Goal: Task Accomplishment & Management: Manage account settings

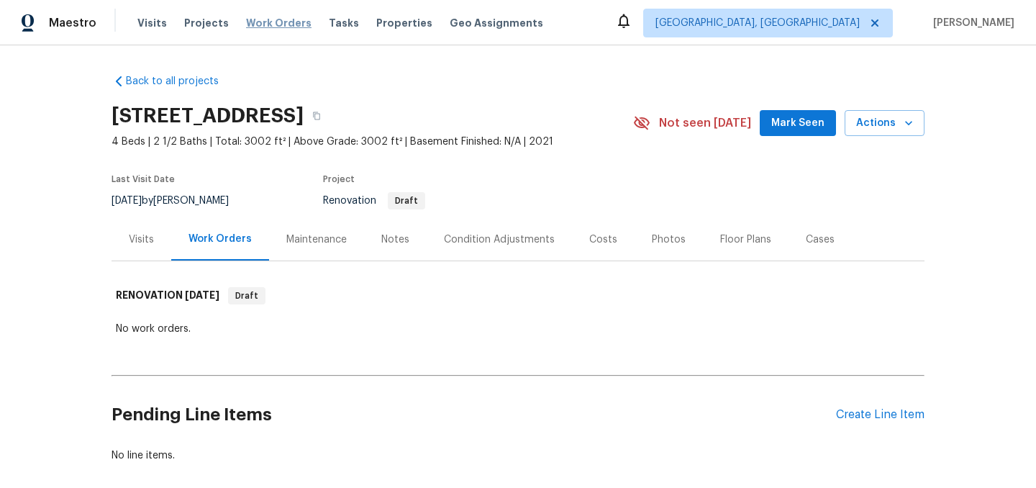
click at [275, 22] on span "Work Orders" at bounding box center [278, 23] width 65 height 14
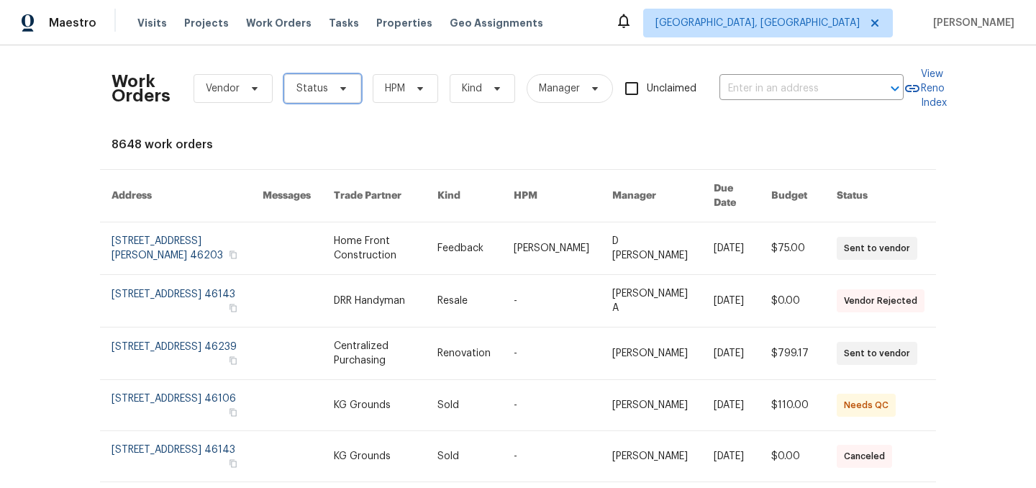
click at [329, 78] on span "Status" at bounding box center [322, 88] width 77 height 29
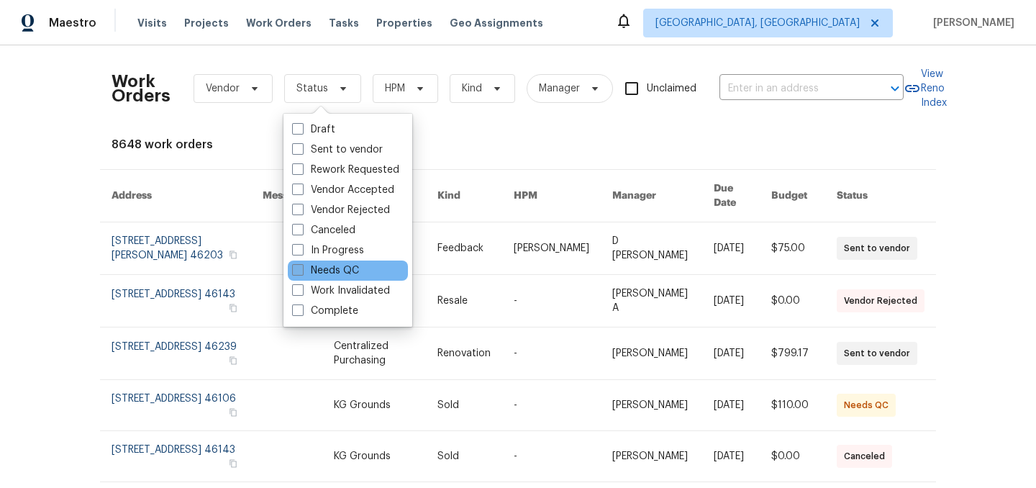
click at [330, 266] on label "Needs QC" at bounding box center [325, 270] width 67 height 14
click at [302, 266] on input "Needs QC" at bounding box center [296, 267] width 9 height 9
checkbox input "true"
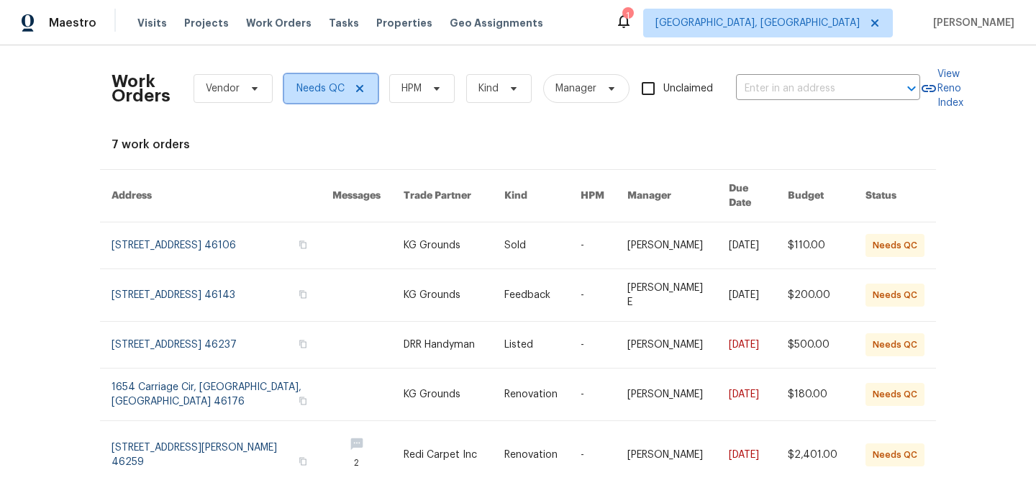
click at [360, 89] on icon at bounding box center [360, 89] width 12 height 12
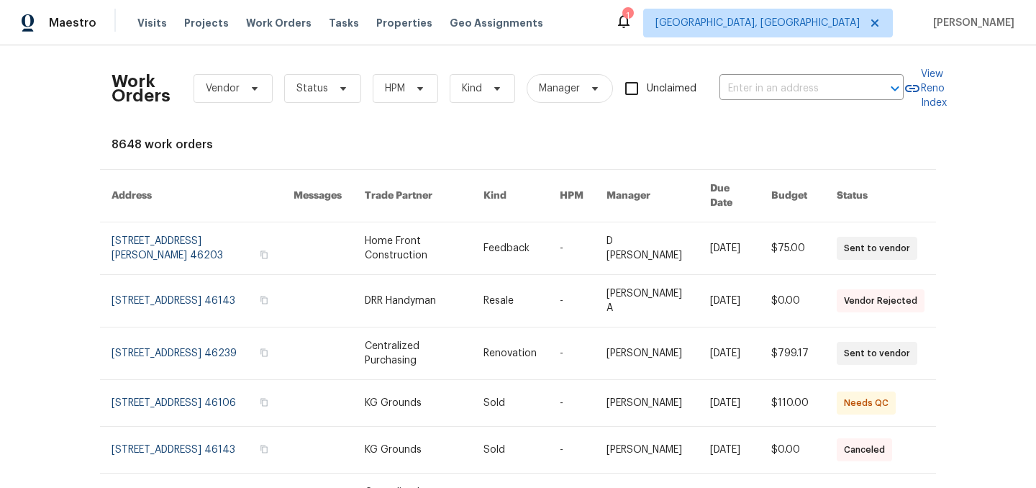
click at [633, 21] on div "1" at bounding box center [627, 16] width 10 height 14
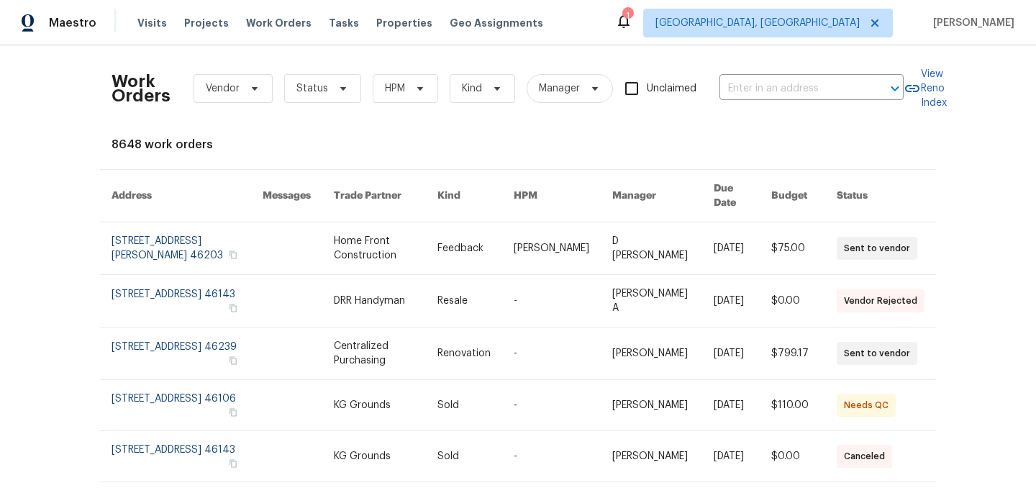
click at [633, 21] on div "1" at bounding box center [627, 16] width 10 height 14
click at [490, 127] on div "Work Orders Vendor Status HPM Kind Manager Unclaimed ​ View Reno Index 8648 wor…" at bounding box center [518, 427] width 813 height 741
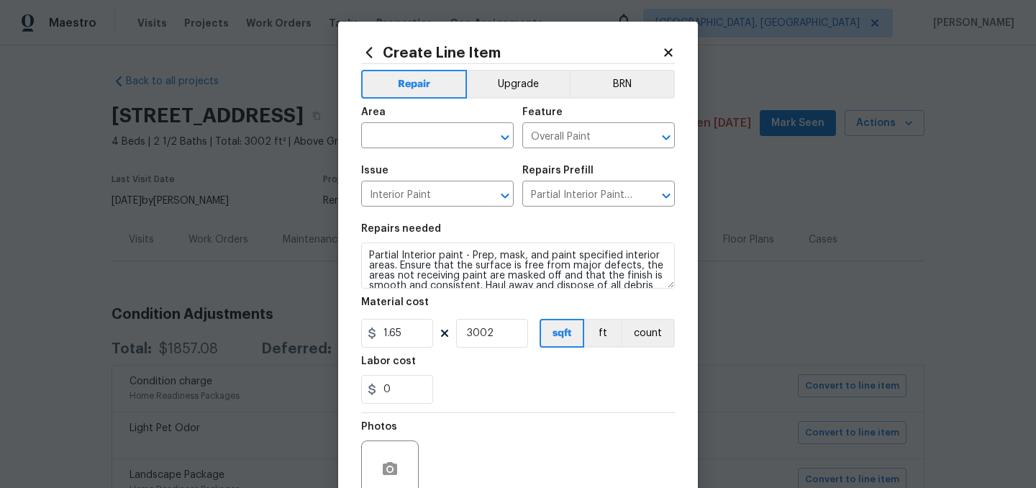
scroll to position [499, 0]
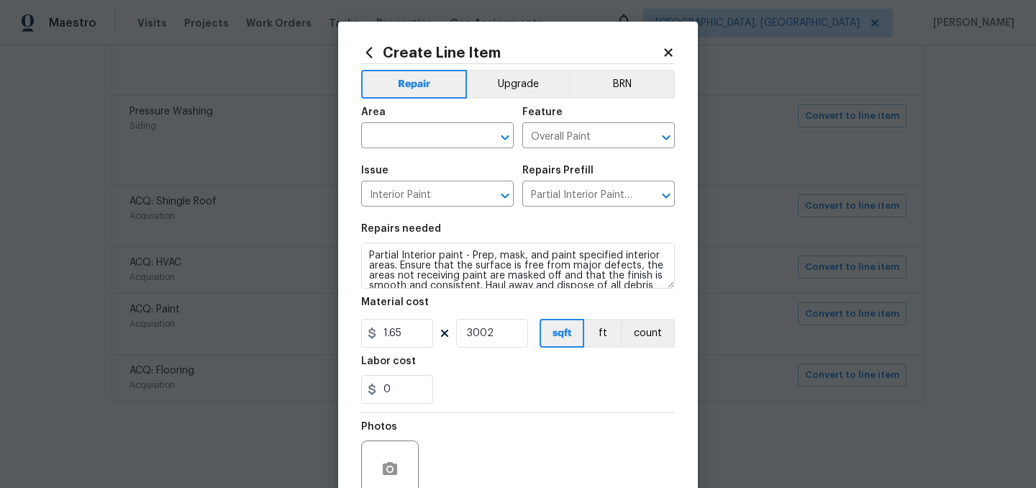
click at [667, 50] on icon at bounding box center [668, 52] width 8 height 8
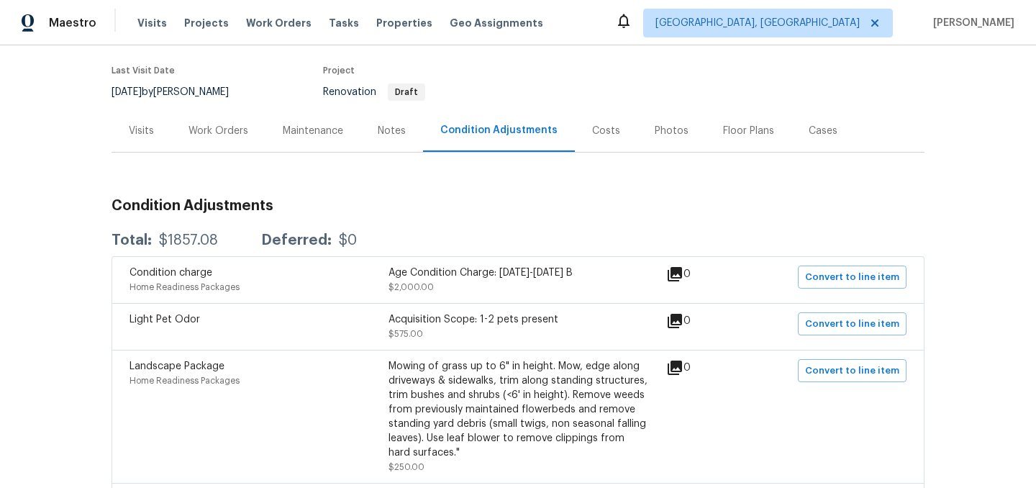
scroll to position [0, 0]
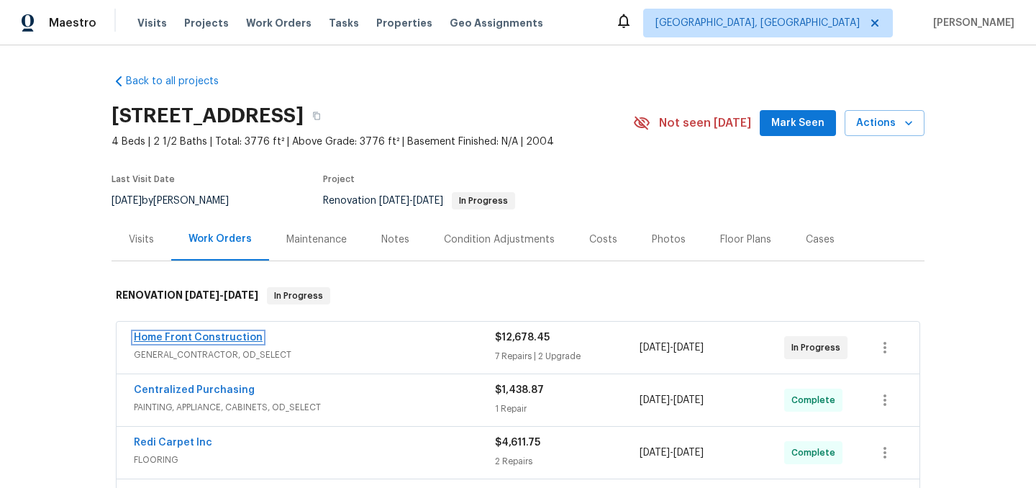
click at [227, 334] on link "Home Front Construction" at bounding box center [198, 337] width 129 height 10
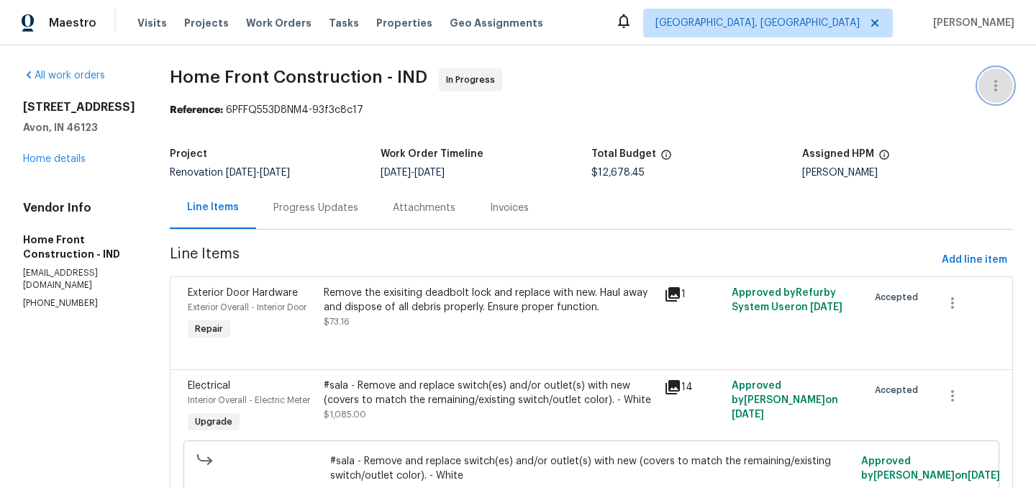
click at [998, 81] on icon "button" at bounding box center [995, 85] width 17 height 17
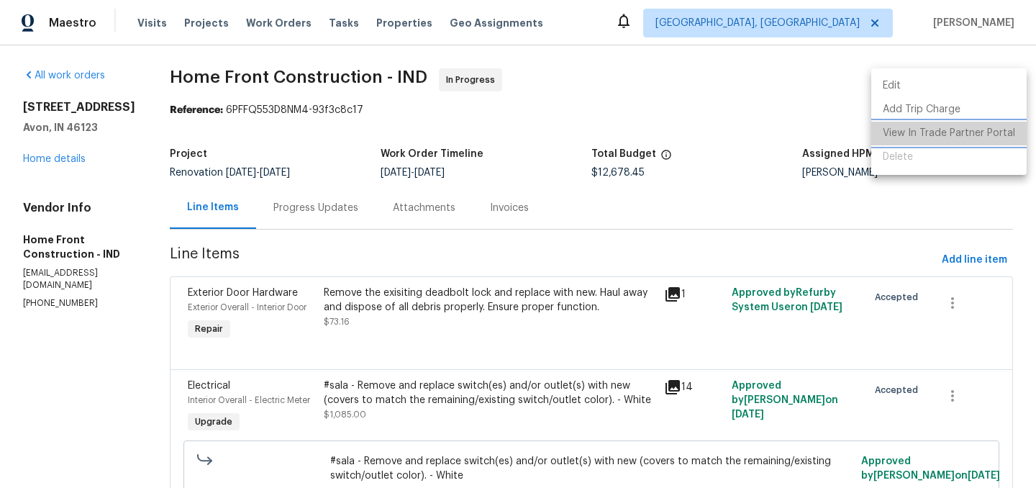
click at [964, 132] on li "View In Trade Partner Portal" at bounding box center [948, 134] width 155 height 24
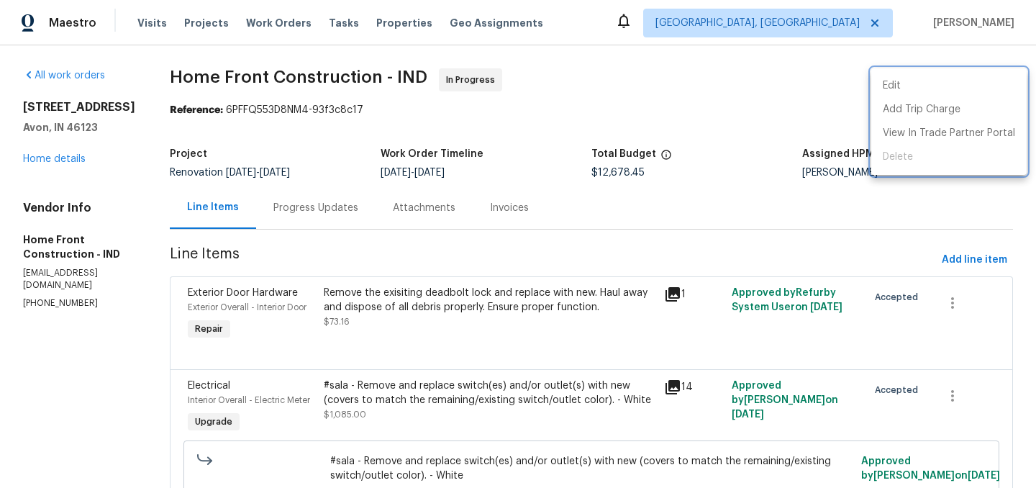
click at [784, 84] on div at bounding box center [518, 244] width 1036 height 488
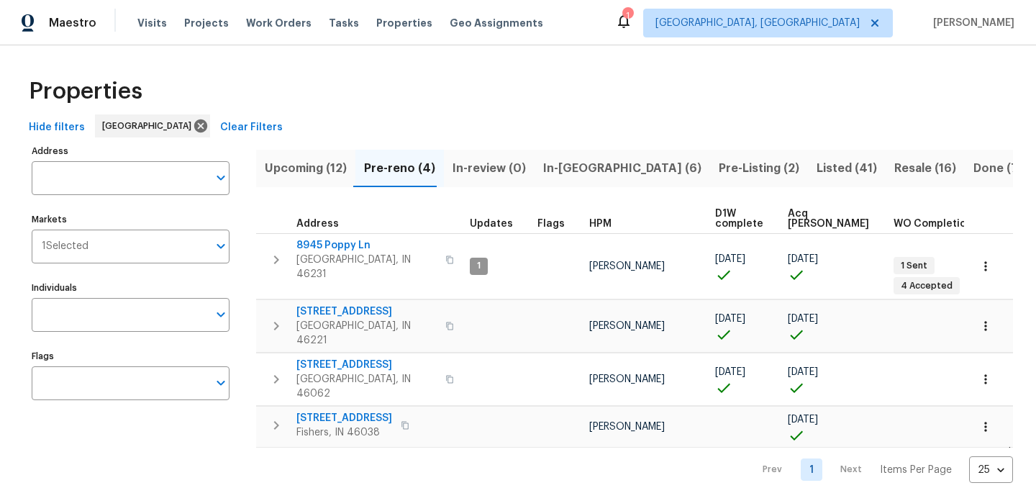
click at [719, 161] on span "Pre-Listing (2)" at bounding box center [759, 168] width 81 height 20
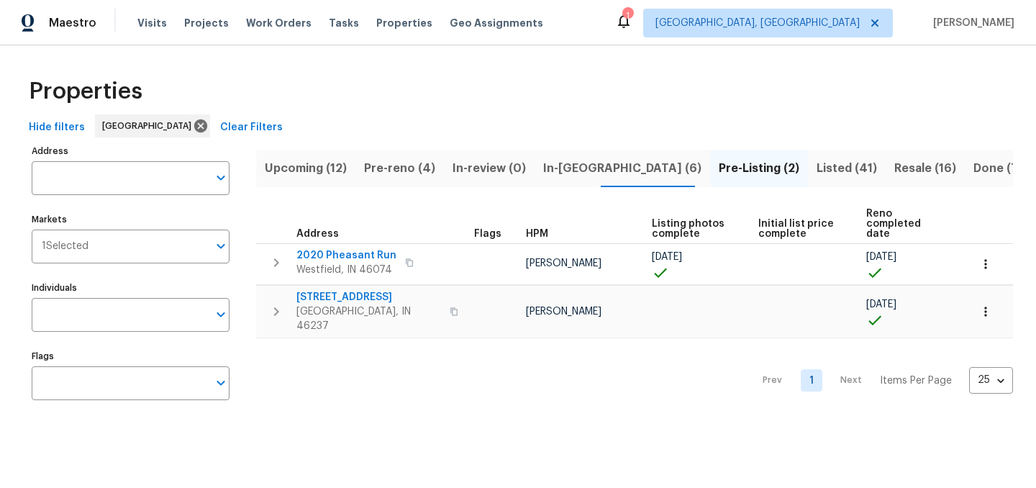
click at [543, 166] on span "In-reno (6)" at bounding box center [622, 168] width 158 height 20
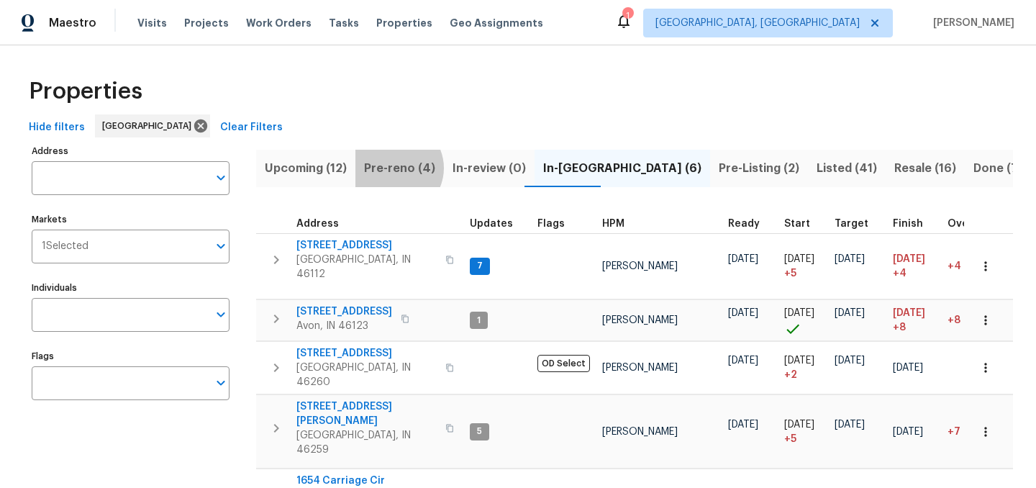
click at [392, 168] on span "Pre-reno (4)" at bounding box center [399, 168] width 71 height 20
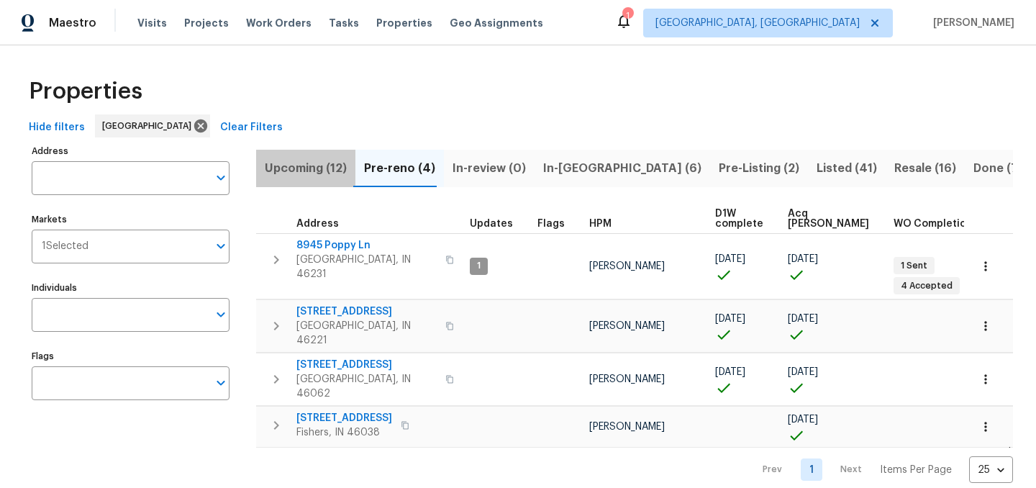
click at [304, 160] on span "Upcoming (12)" at bounding box center [306, 168] width 82 height 20
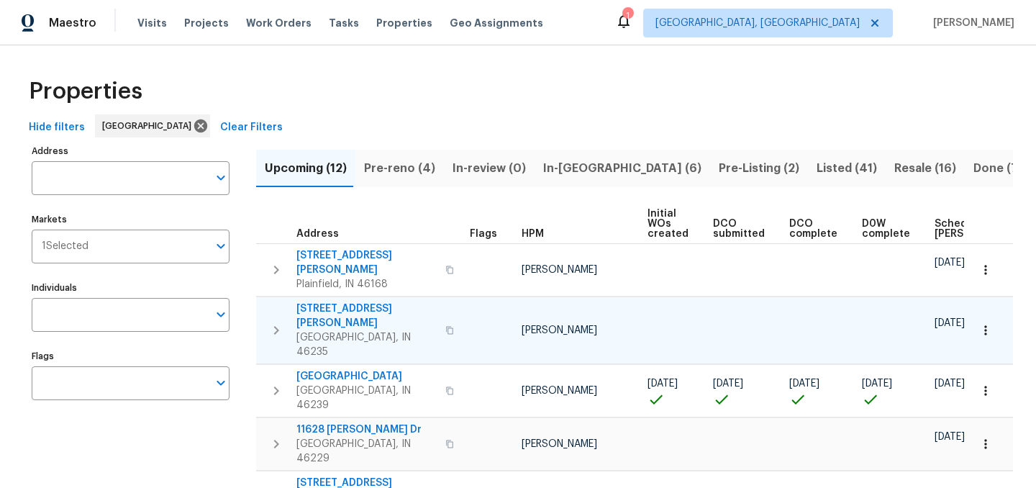
scroll to position [0, 158]
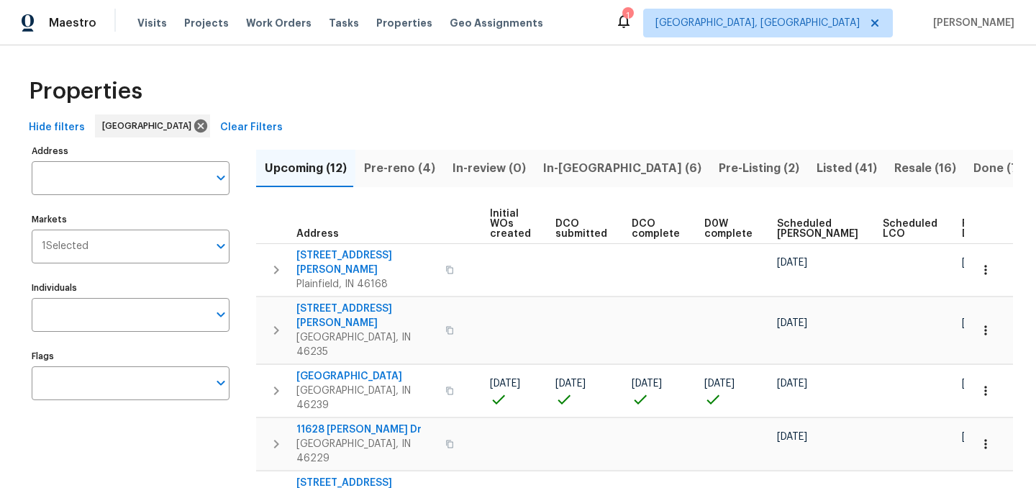
click at [962, 230] on div "Ready Date" at bounding box center [984, 229] width 45 height 20
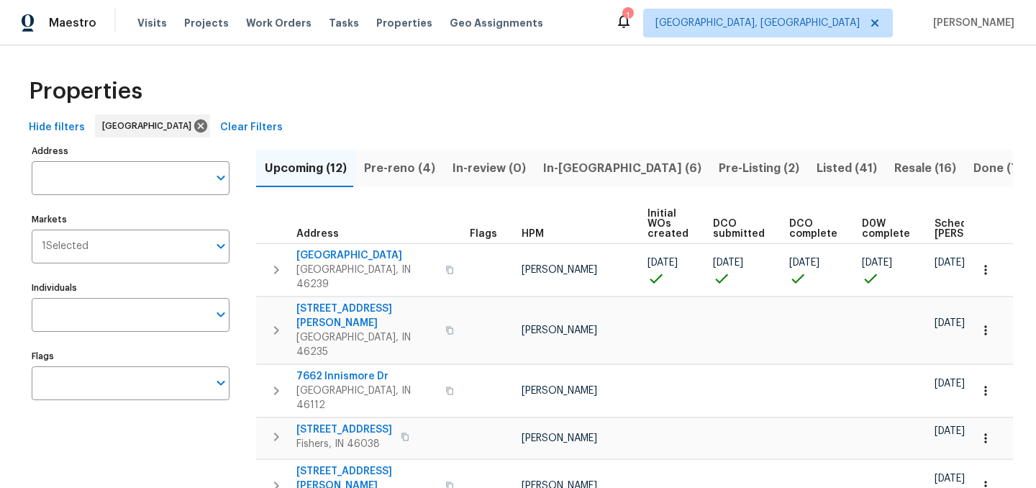
click at [633, 26] on icon at bounding box center [623, 20] width 17 height 17
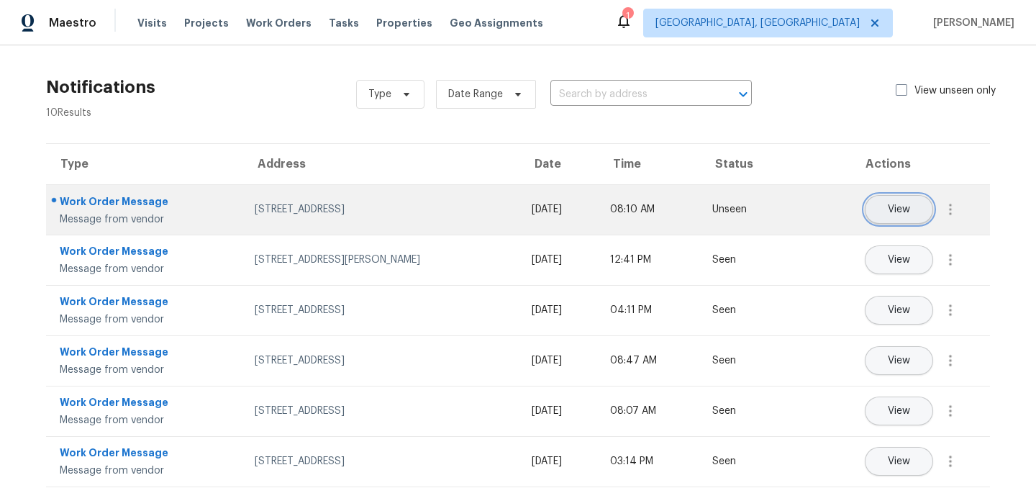
click at [894, 205] on span "View" at bounding box center [899, 209] width 22 height 11
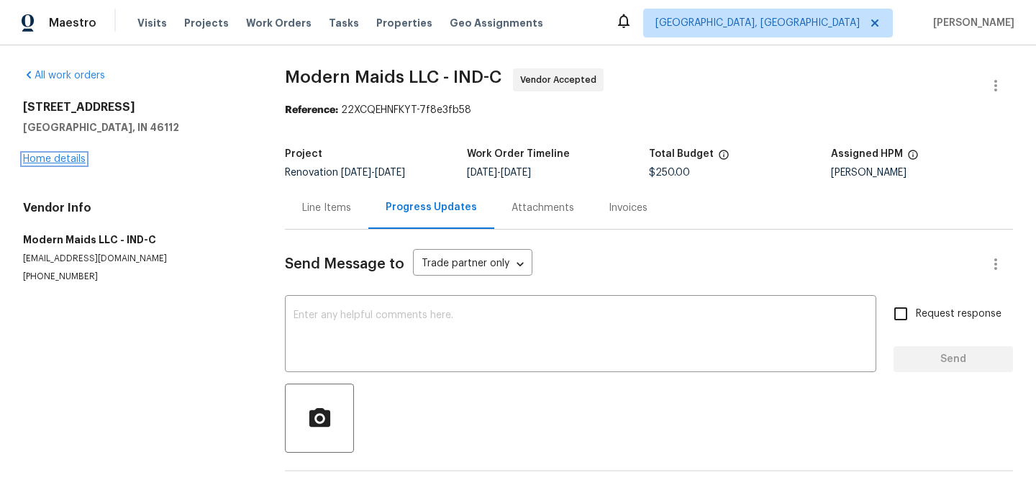
click at [55, 159] on link "Home details" at bounding box center [54, 159] width 63 height 10
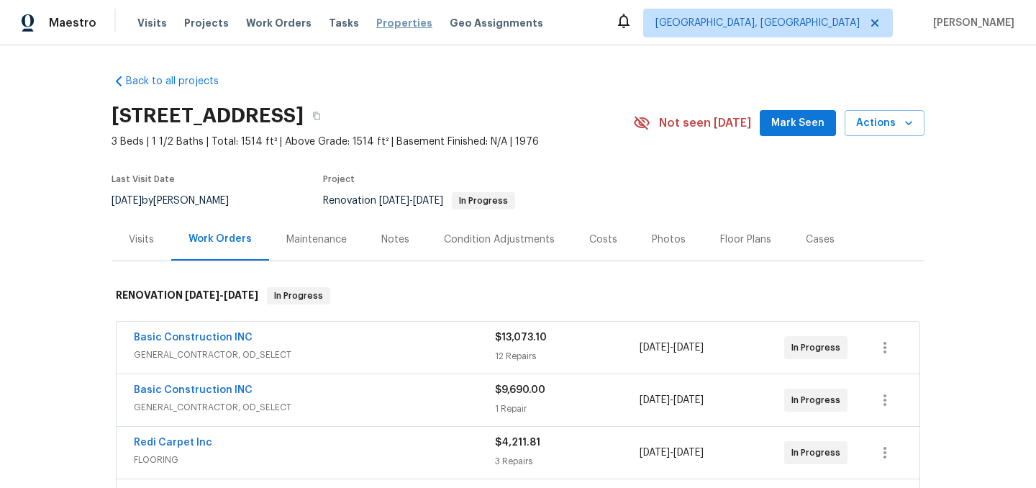
click at [386, 22] on span "Properties" at bounding box center [404, 23] width 56 height 14
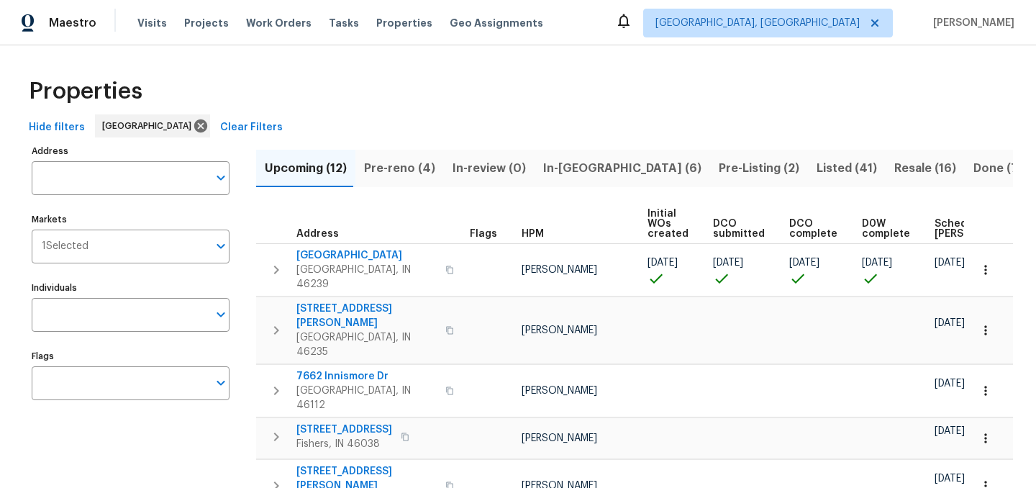
click at [894, 171] on span "Resale (16)" at bounding box center [925, 168] width 62 height 20
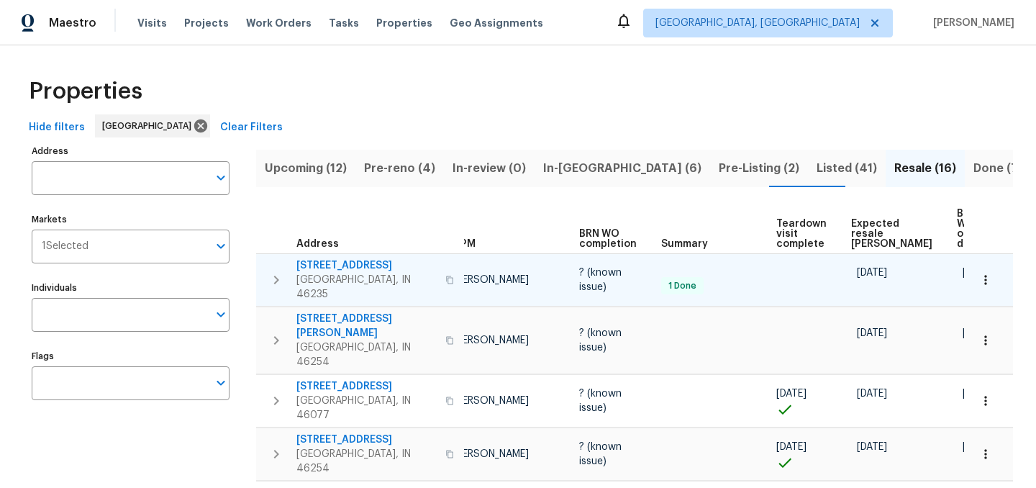
scroll to position [0, 109]
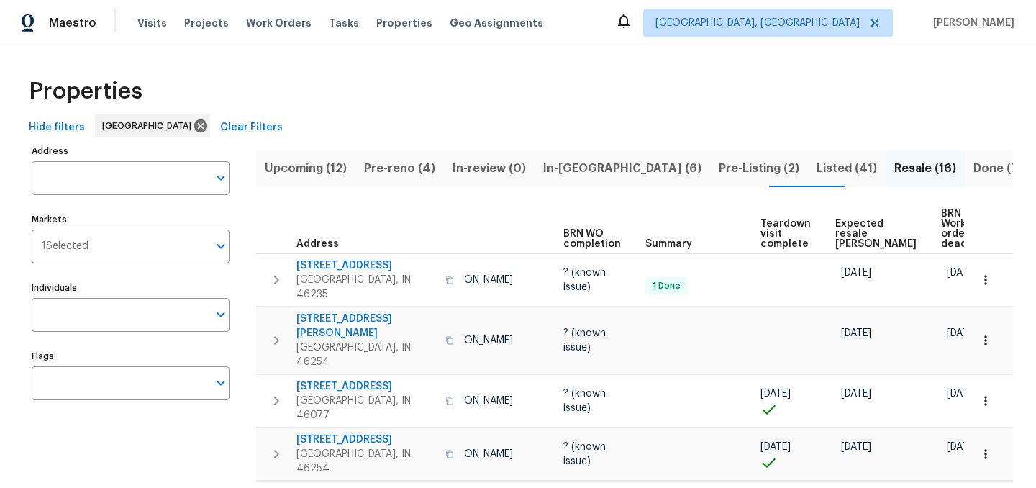
click at [842, 235] on span "Expected resale COE" at bounding box center [875, 234] width 81 height 30
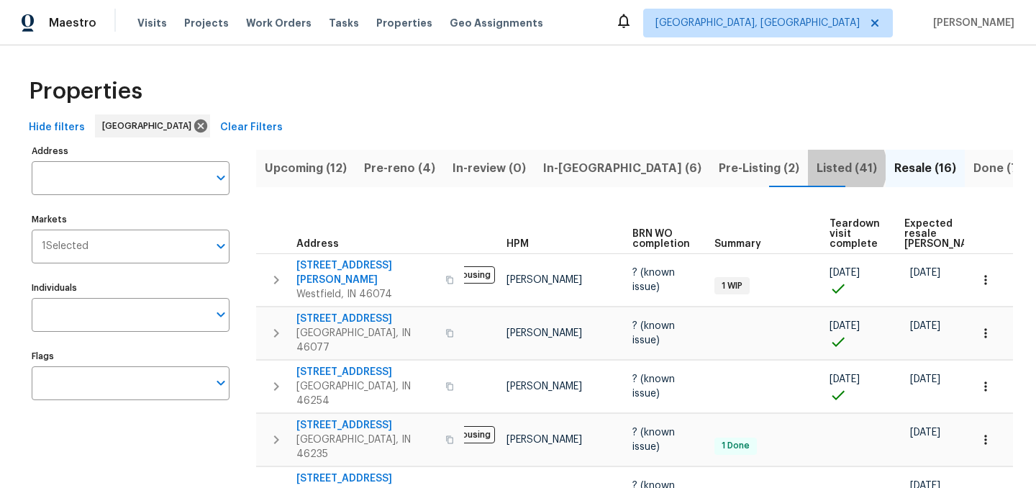
click at [817, 167] on span "Listed (41)" at bounding box center [847, 168] width 60 height 20
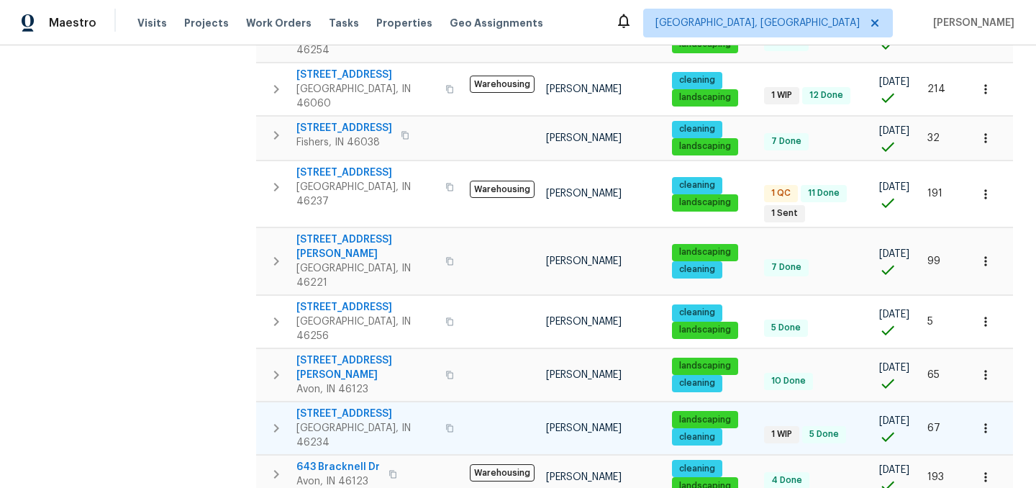
scroll to position [935, 0]
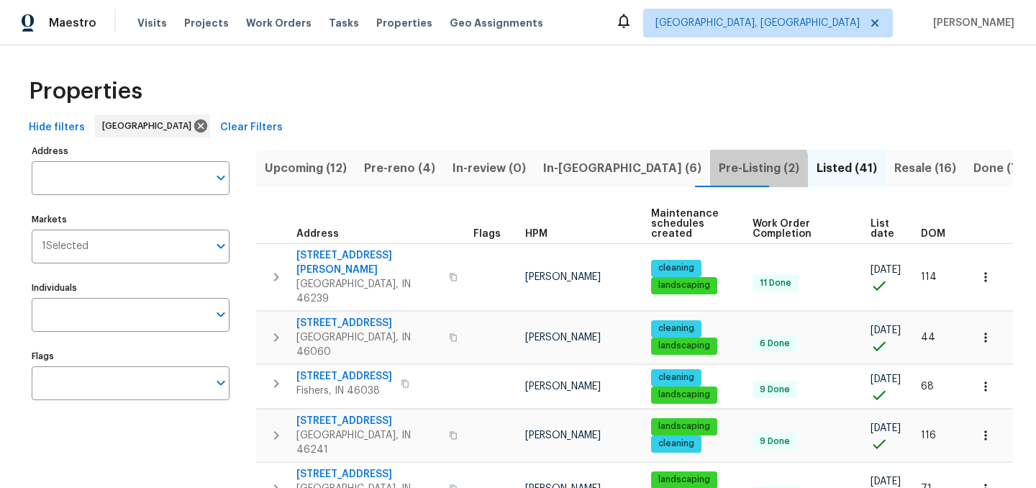
click at [719, 171] on span "Pre-Listing (2)" at bounding box center [759, 168] width 81 height 20
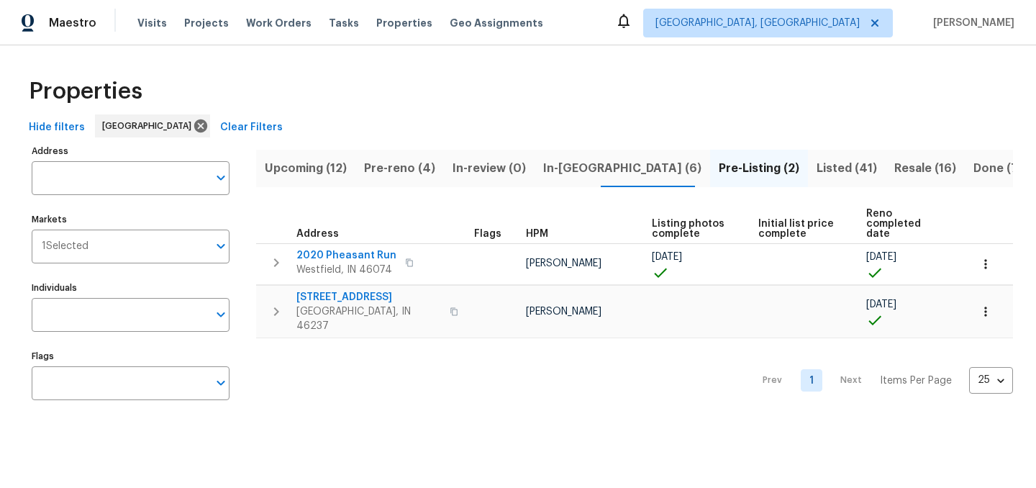
click at [562, 168] on span "In-reno (6)" at bounding box center [622, 168] width 158 height 20
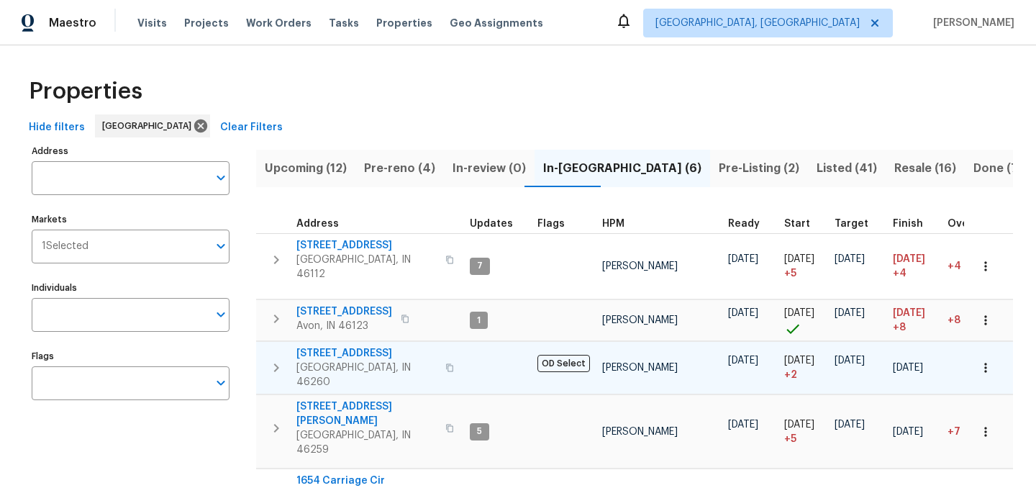
click at [350, 346] on span "[STREET_ADDRESS]" at bounding box center [366, 353] width 140 height 14
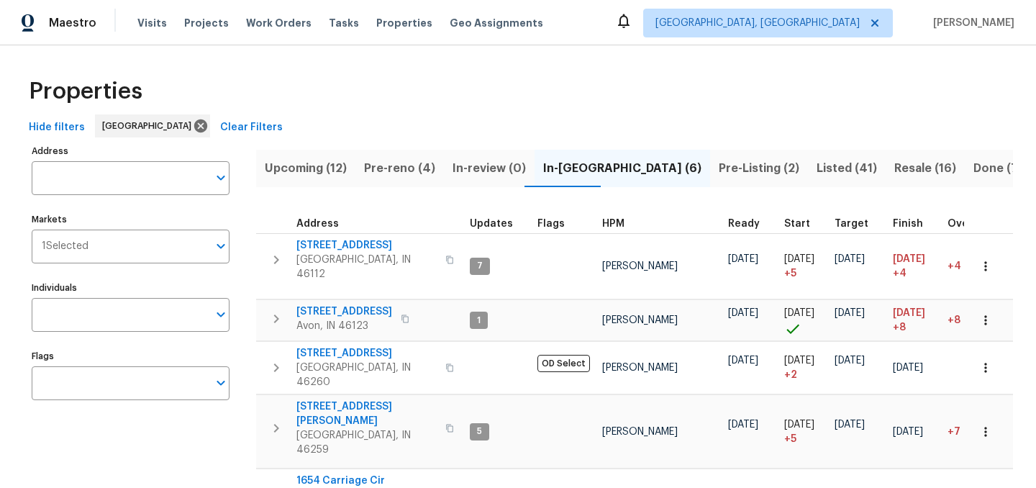
click at [484, 99] on div "Properties" at bounding box center [518, 91] width 990 height 46
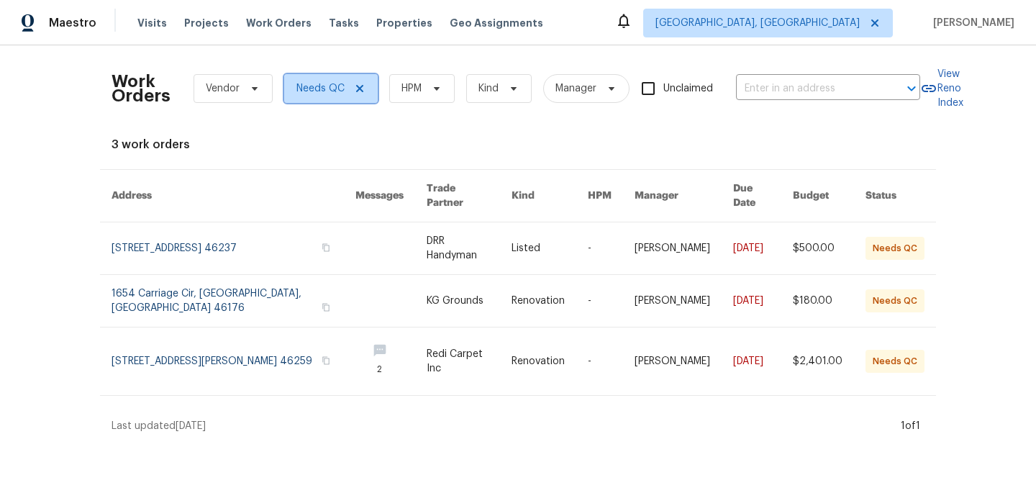
click at [361, 88] on icon at bounding box center [360, 89] width 12 height 12
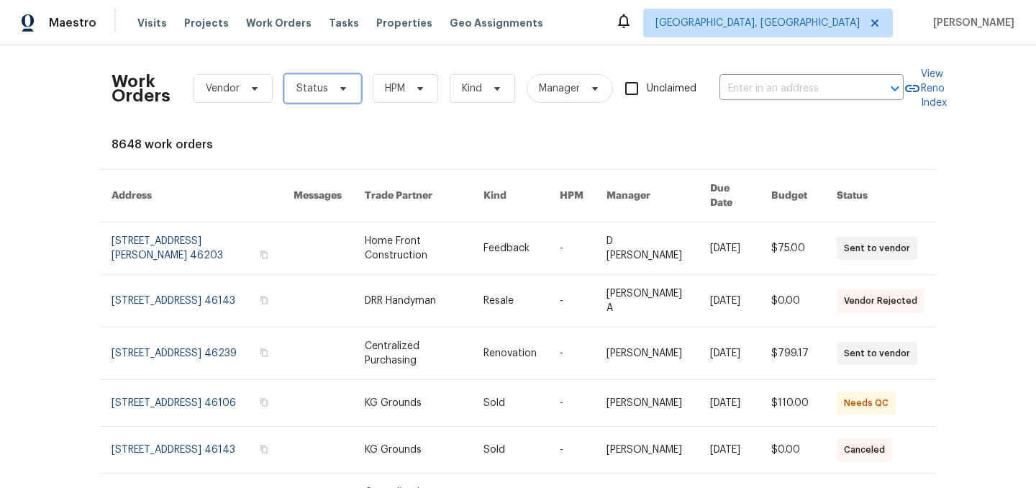
click at [325, 96] on span "Status" at bounding box center [322, 88] width 77 height 29
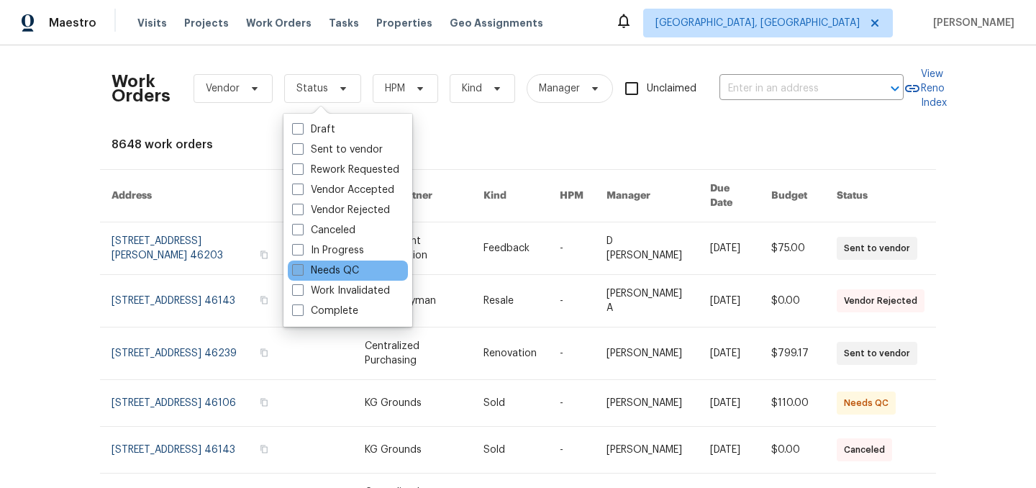
click at [332, 266] on label "Needs QC" at bounding box center [325, 270] width 67 height 14
click at [302, 266] on input "Needs QC" at bounding box center [296, 267] width 9 height 9
checkbox input "true"
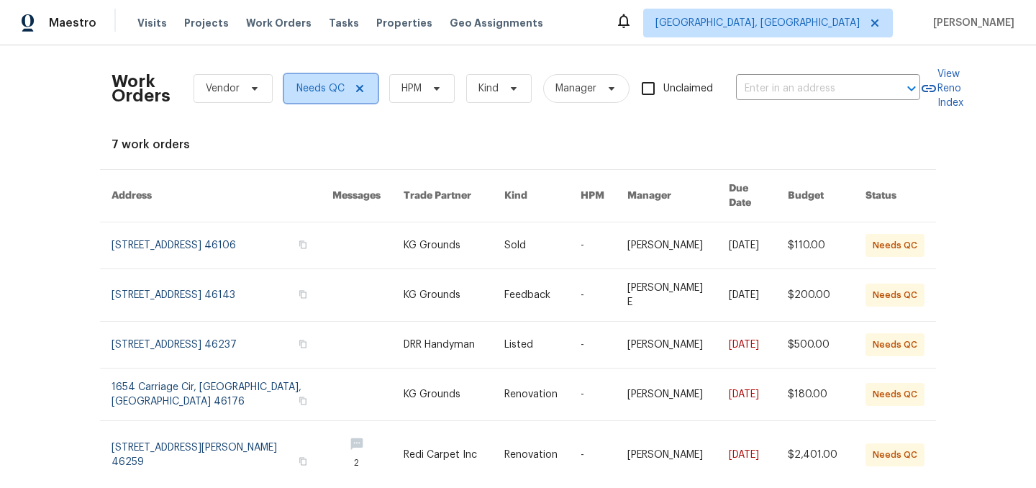
click at [360, 88] on icon at bounding box center [360, 89] width 12 height 12
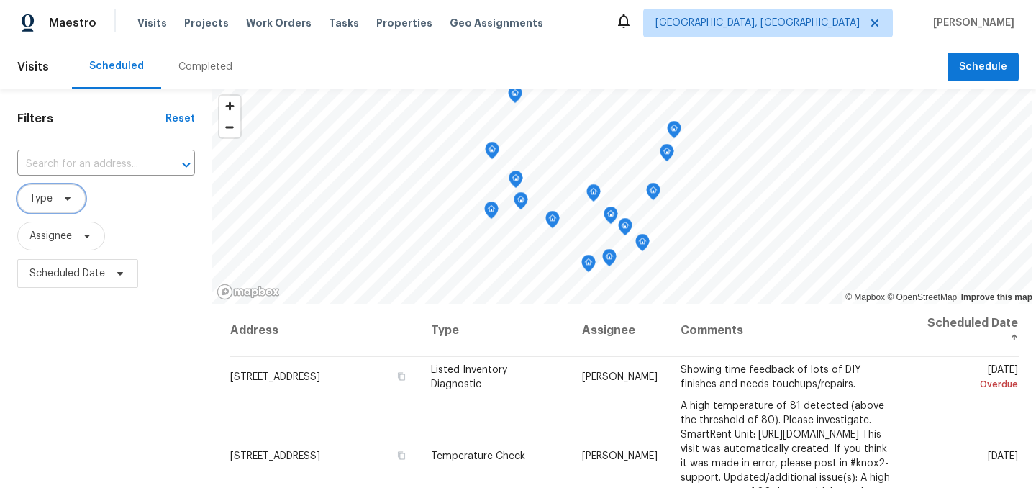
click at [59, 197] on span at bounding box center [66, 199] width 16 height 12
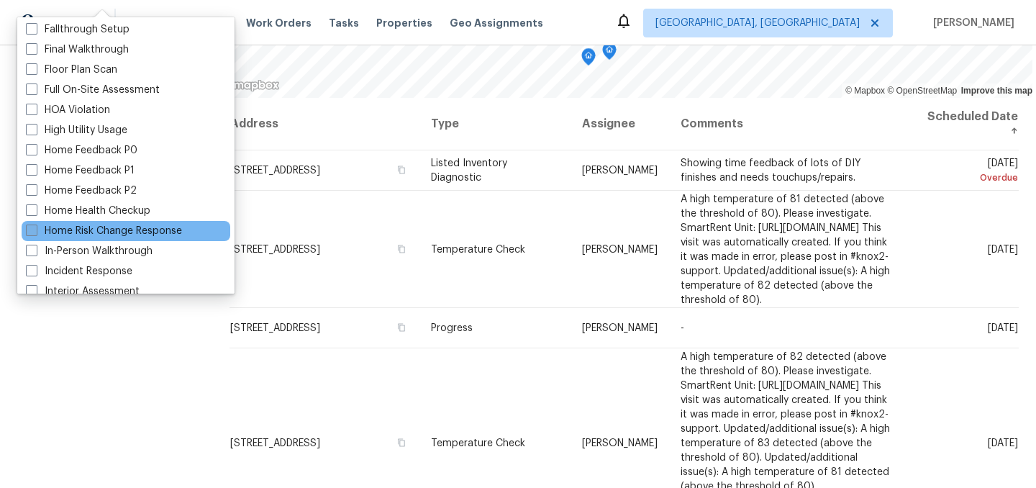
scroll to position [345, 0]
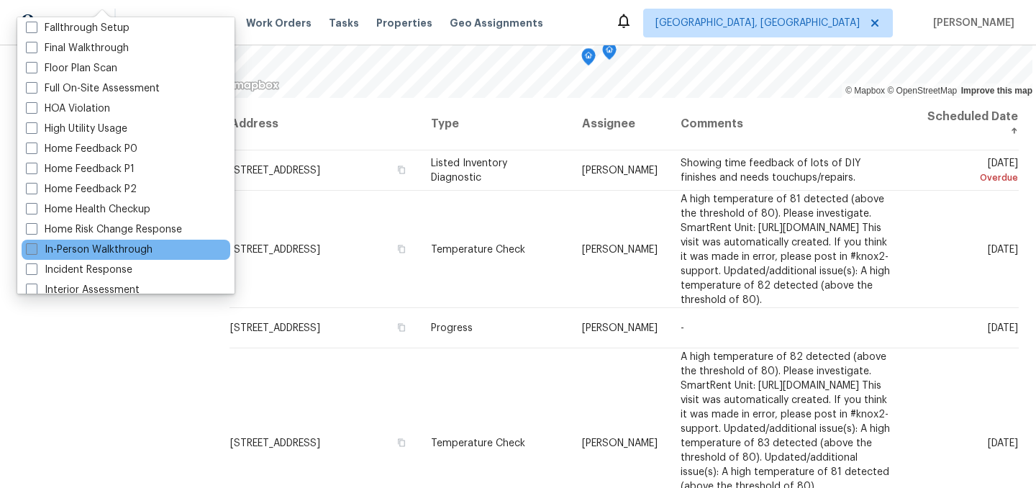
click at [106, 248] on label "In-Person Walkthrough" at bounding box center [89, 249] width 127 height 14
click at [35, 248] on input "In-Person Walkthrough" at bounding box center [30, 246] width 9 height 9
checkbox input "true"
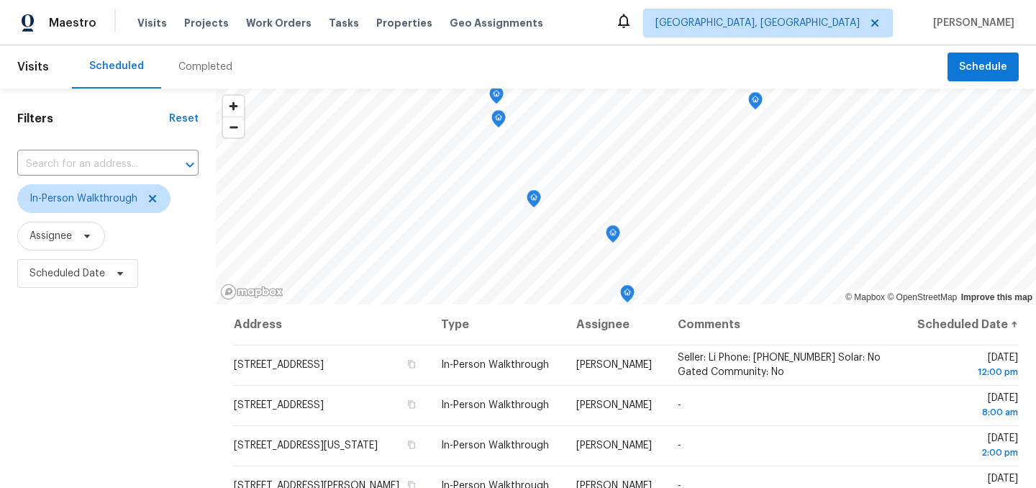
click at [141, 383] on div "Filters Reset ​ In-Person Walkthrough Assignee Scheduled Date" at bounding box center [108, 392] width 216 height 606
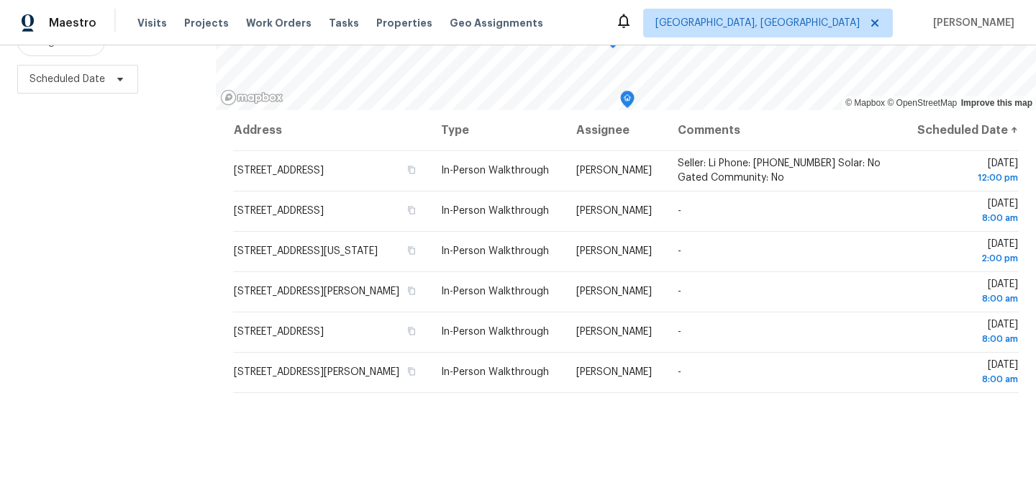
scroll to position [207, 0]
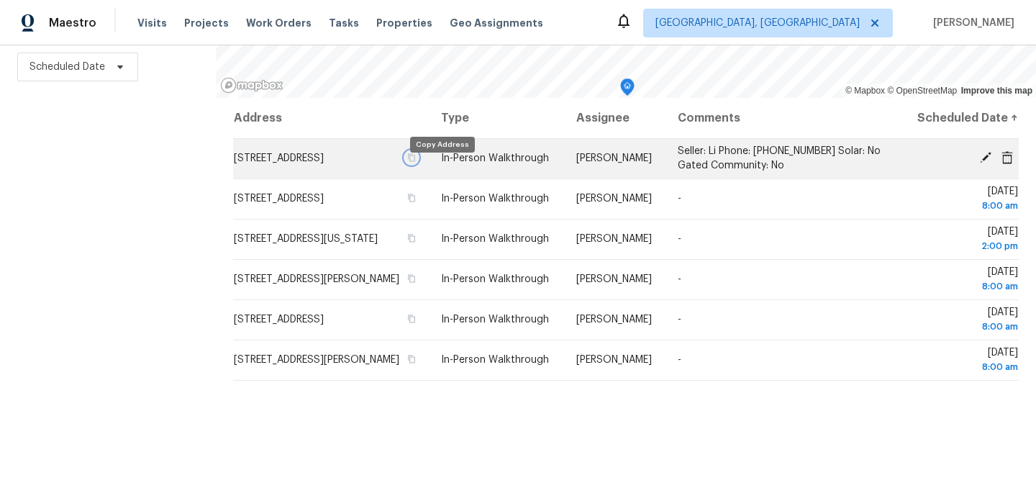
click at [416, 162] on icon "button" at bounding box center [412, 158] width 7 height 8
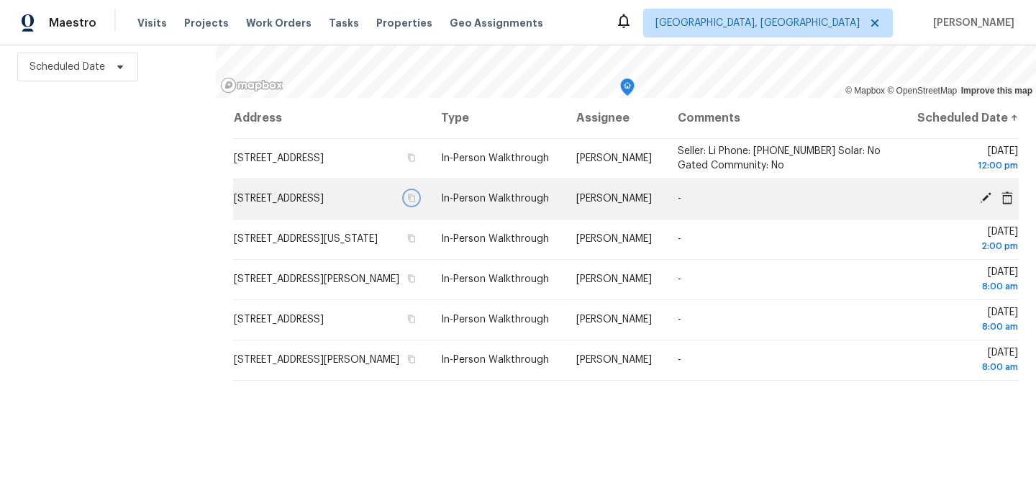
click at [416, 202] on icon "button" at bounding box center [412, 198] width 7 height 8
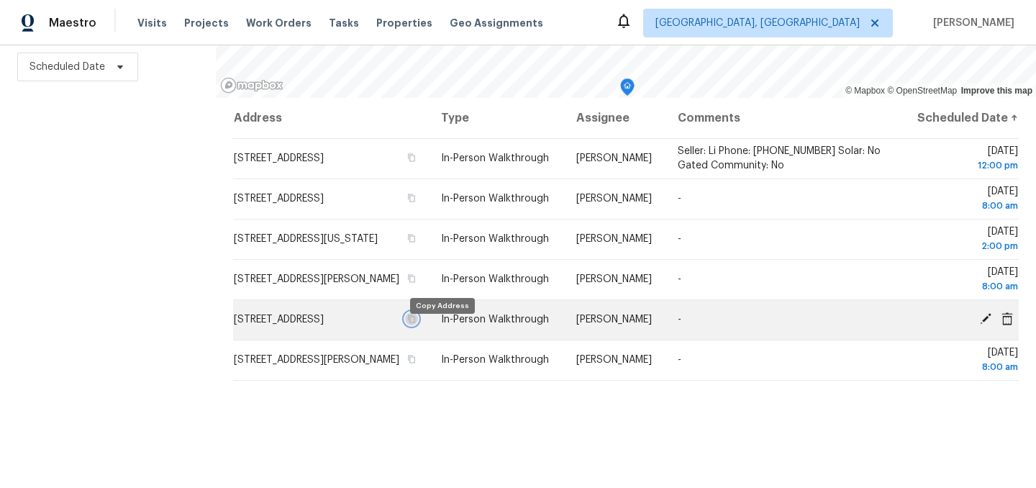
click at [416, 323] on icon "button" at bounding box center [412, 319] width 7 height 8
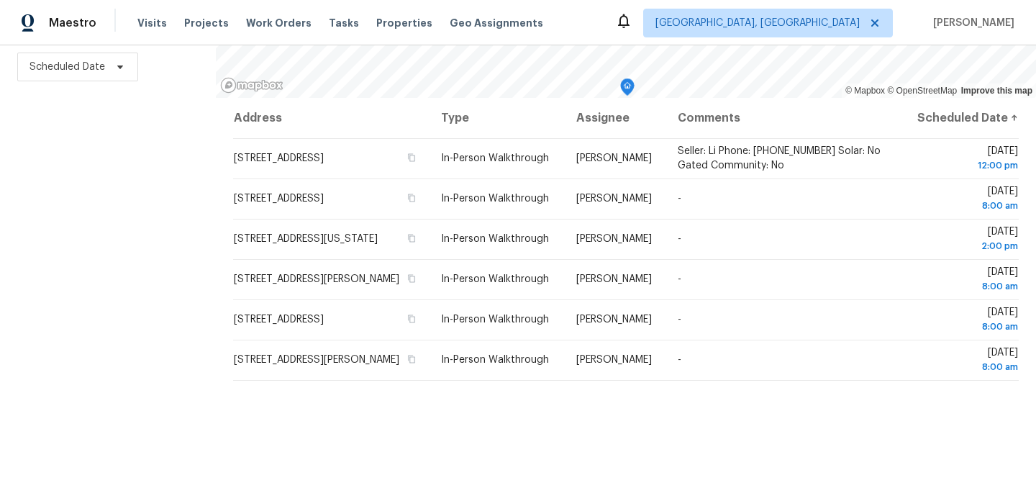
click at [137, 227] on div "Filters Reset ​ In-Person Walkthrough Assignee Scheduled Date" at bounding box center [108, 185] width 216 height 606
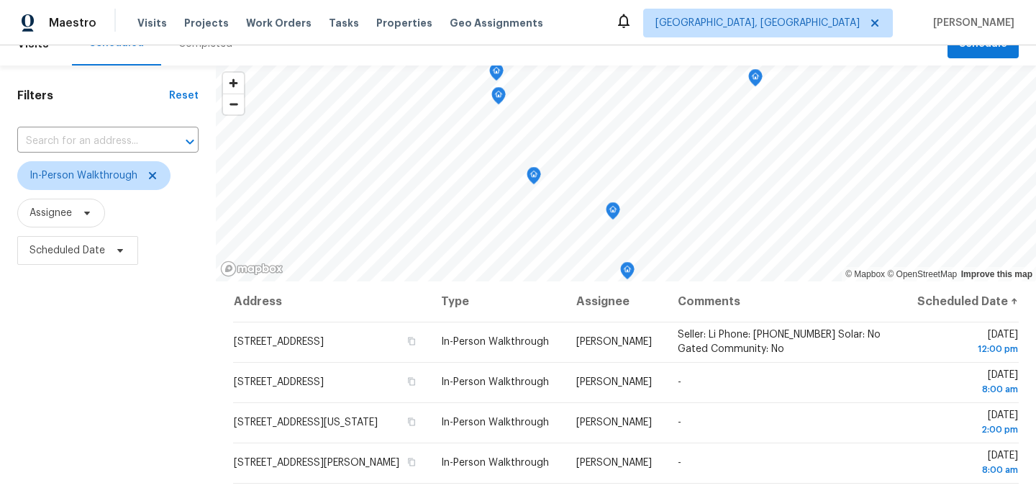
scroll to position [19, 0]
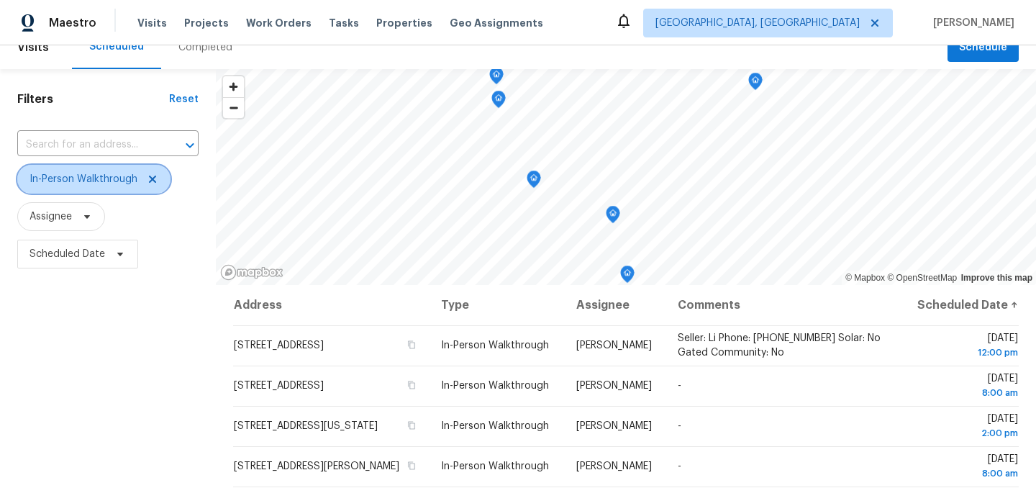
click at [151, 176] on icon at bounding box center [153, 179] width 12 height 12
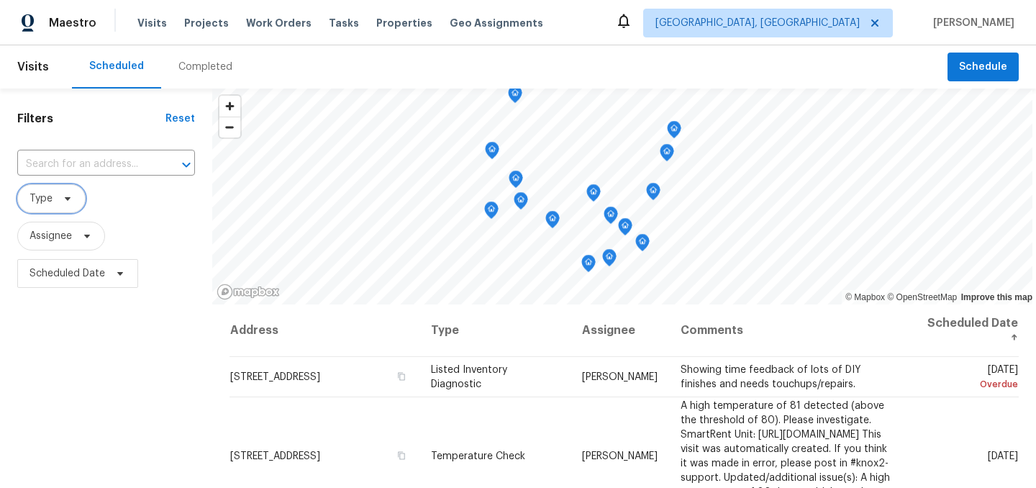
click at [58, 193] on span at bounding box center [66, 199] width 16 height 12
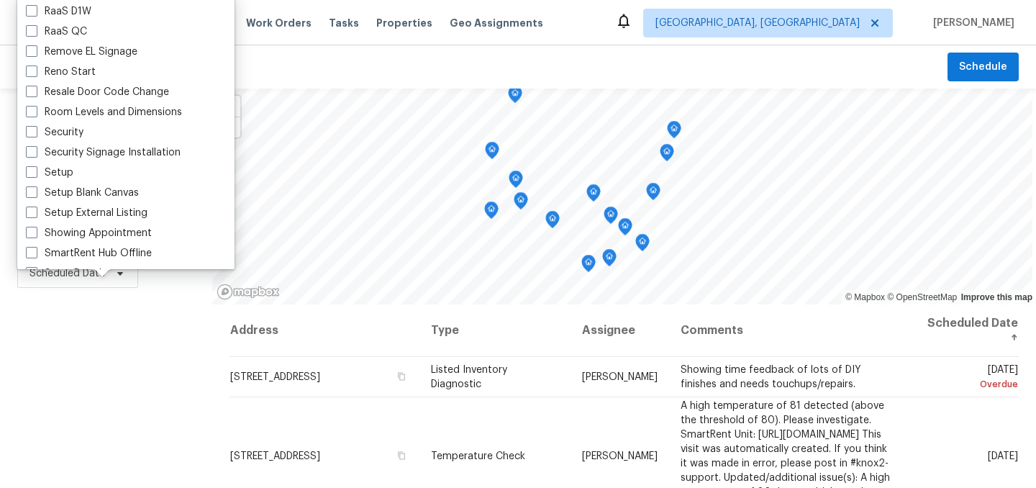
scroll to position [1223, 0]
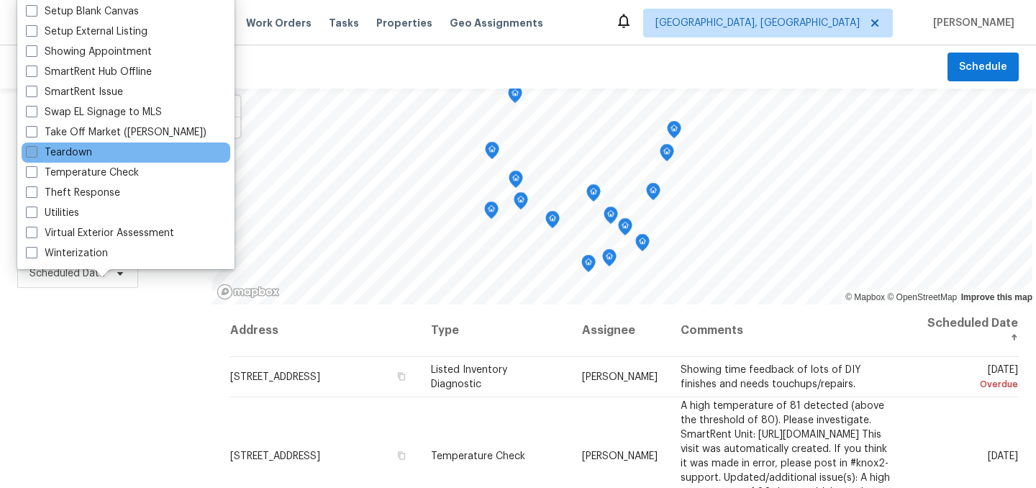
click at [71, 153] on label "Teardown" at bounding box center [59, 152] width 66 height 14
click at [35, 153] on input "Teardown" at bounding box center [30, 149] width 9 height 9
checkbox input "true"
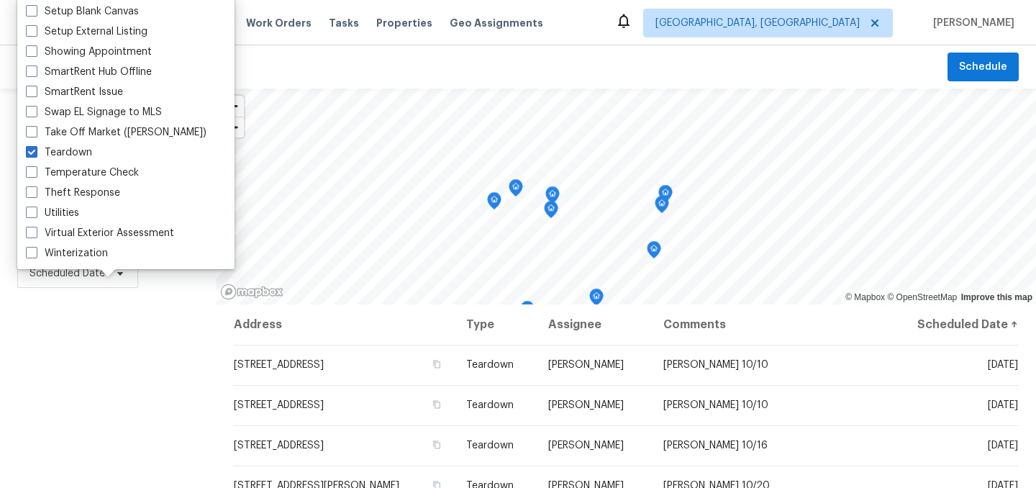
click at [83, 345] on div "Filters Reset ​ Teardown Assignee Scheduled Date" at bounding box center [108, 392] width 216 height 606
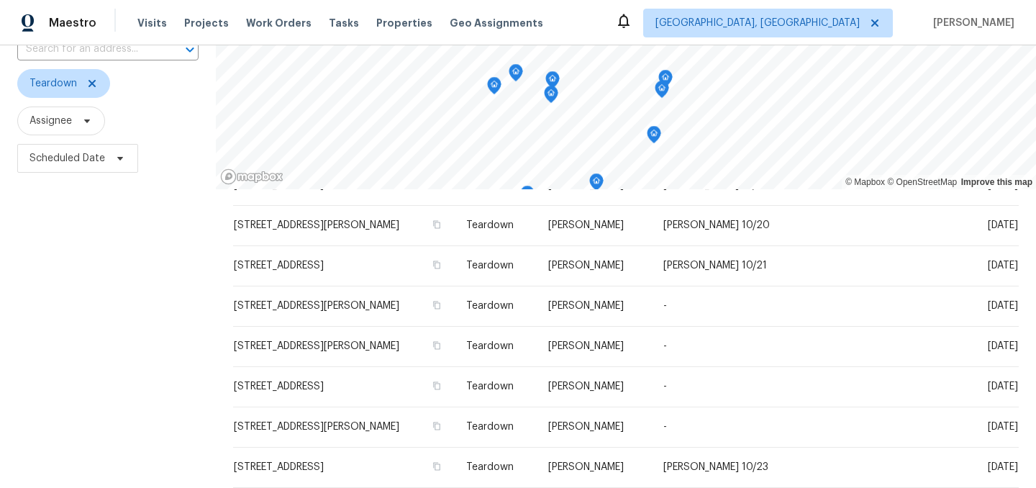
scroll to position [143, 0]
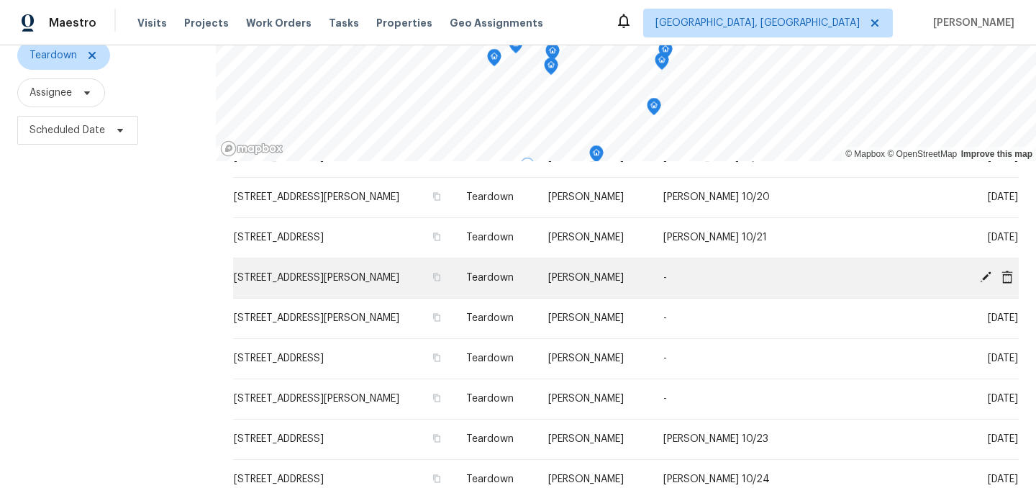
click at [984, 277] on icon at bounding box center [986, 277] width 12 height 12
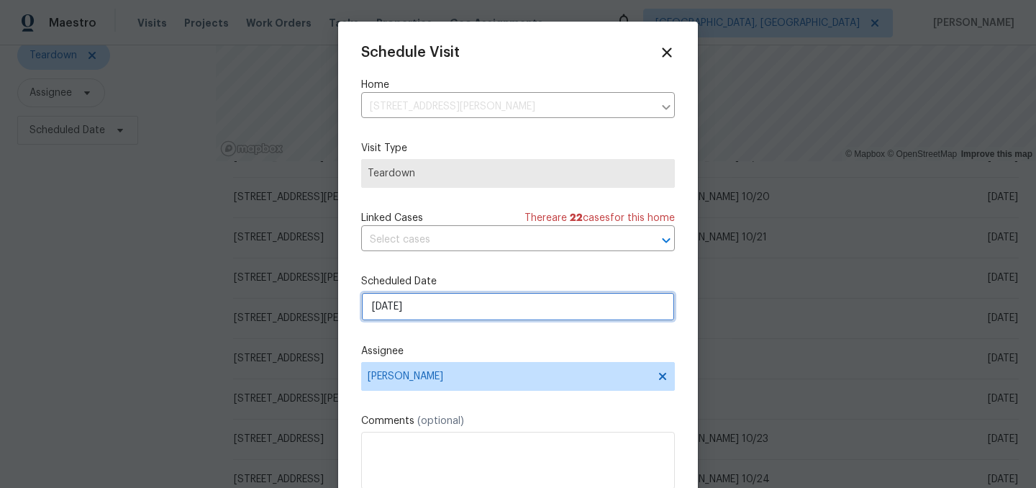
click at [450, 311] on input "10/21/2025" at bounding box center [518, 306] width 314 height 29
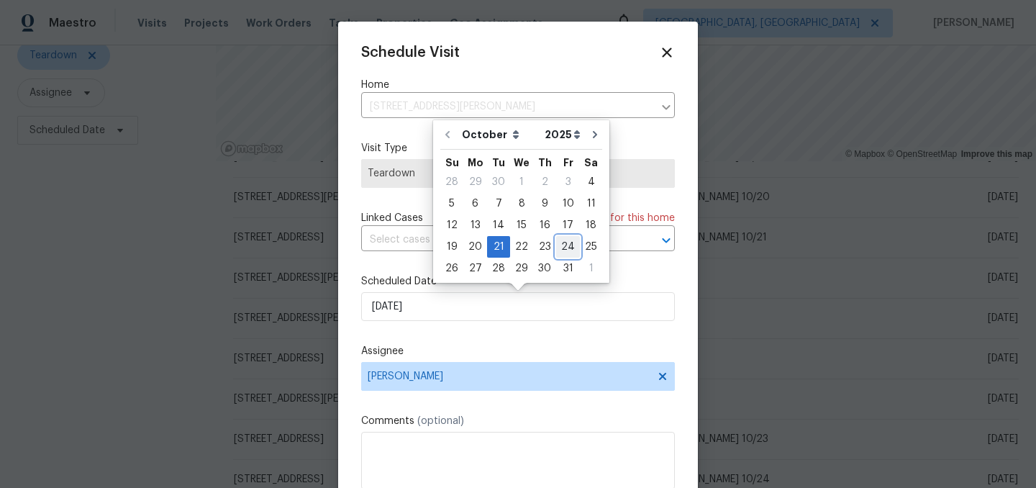
click at [562, 249] on div "24" at bounding box center [568, 247] width 24 height 20
type input "10/24/2025"
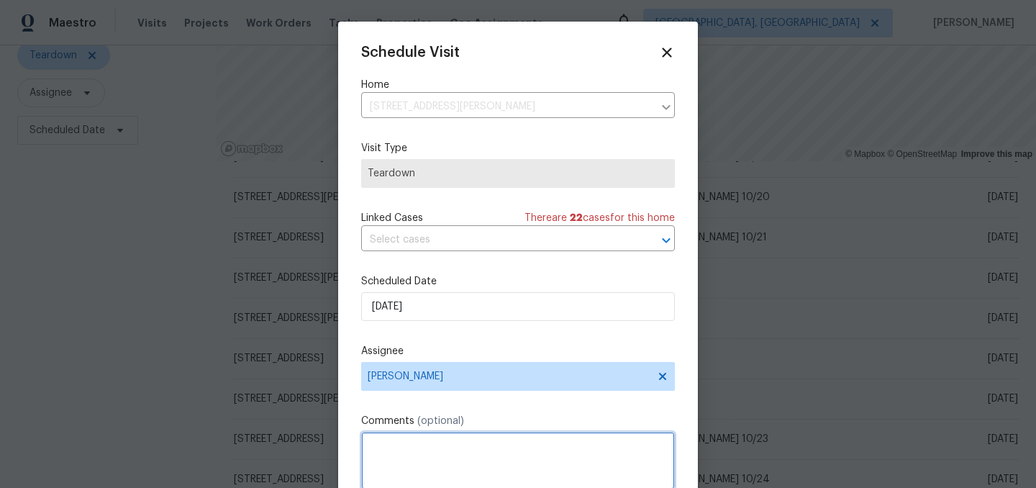
click at [409, 457] on textarea at bounding box center [518, 461] width 314 height 58
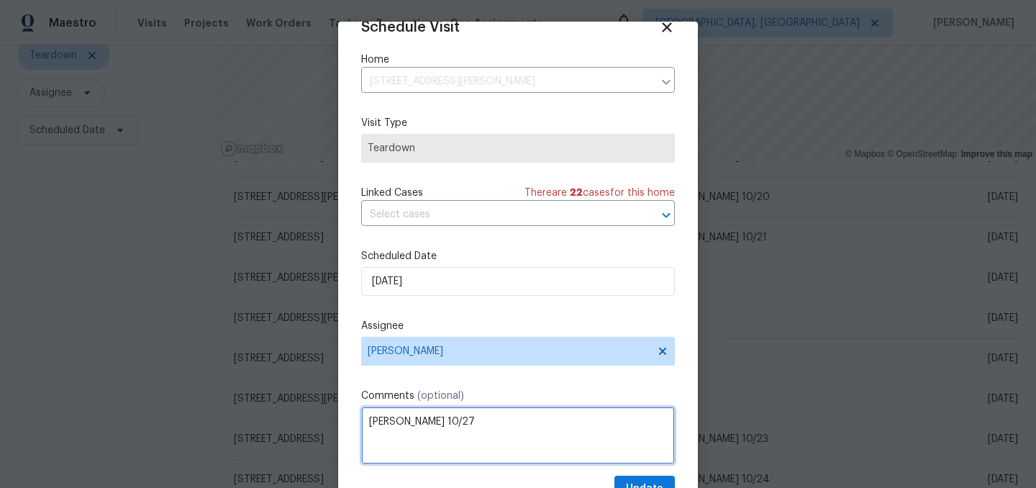
scroll to position [59, 0]
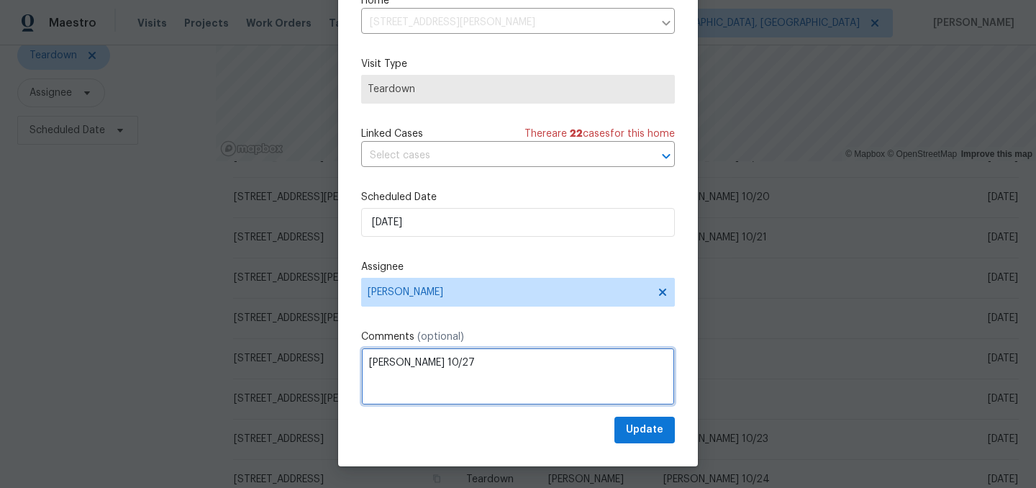
type textarea "COE 10/27"
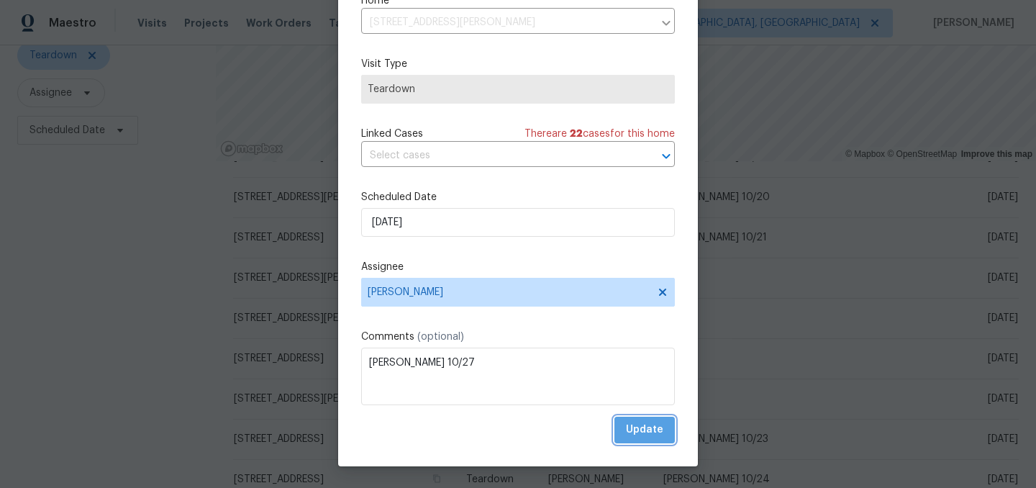
click at [656, 434] on span "Update" at bounding box center [644, 430] width 37 height 18
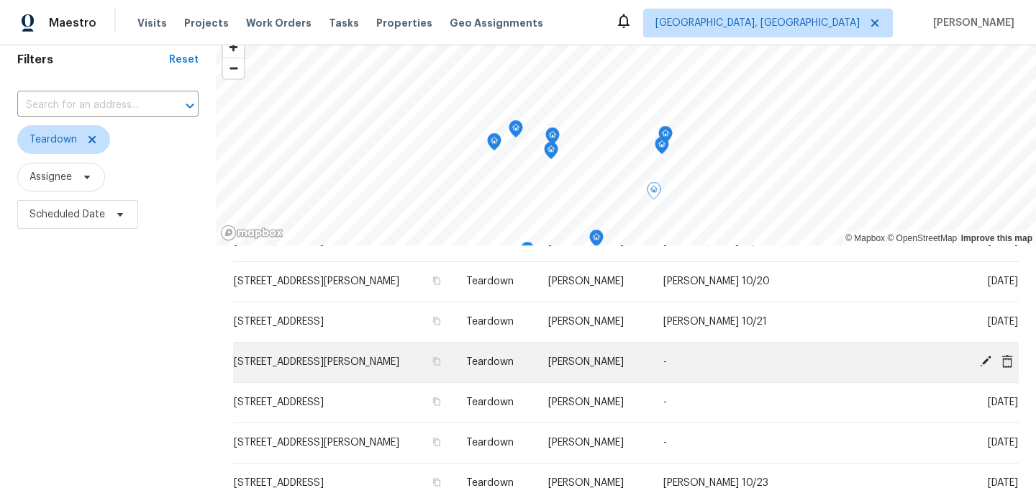
click at [987, 361] on icon at bounding box center [985, 361] width 13 height 13
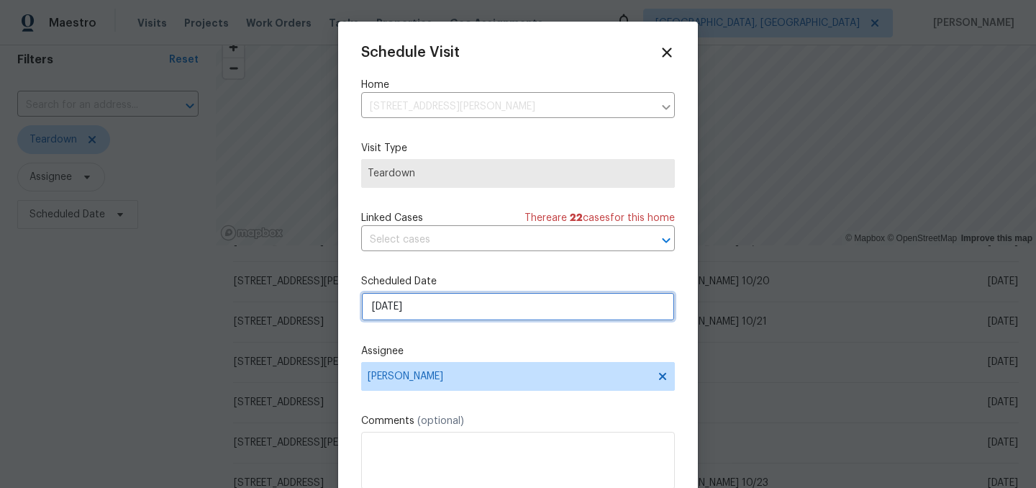
click at [457, 312] on input "10/21/2025" at bounding box center [518, 306] width 314 height 29
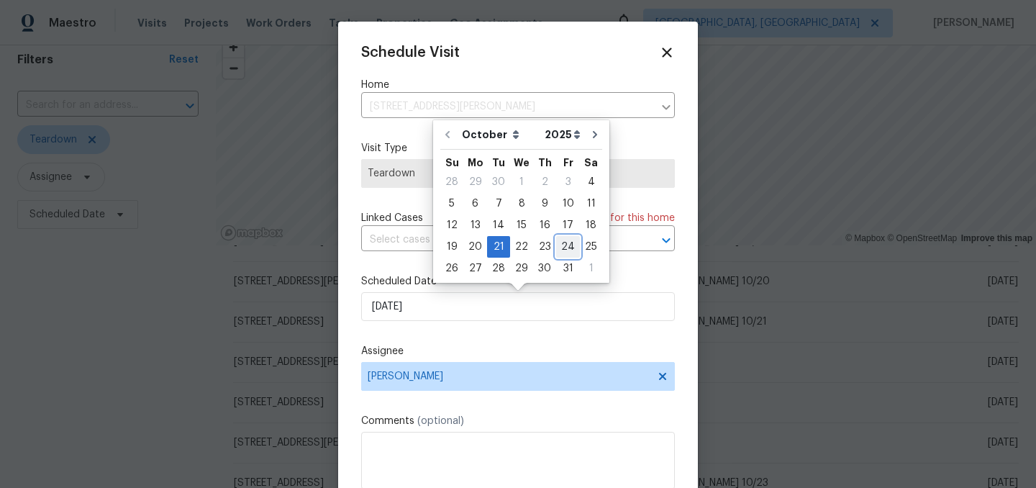
click at [562, 247] on div "24" at bounding box center [568, 247] width 24 height 20
type input "10/24/2025"
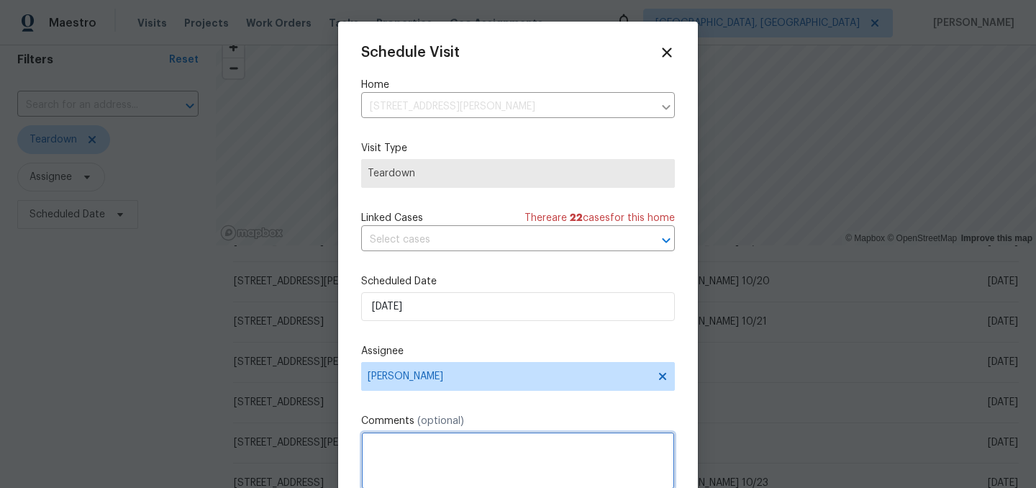
click at [443, 445] on textarea at bounding box center [518, 461] width 314 height 58
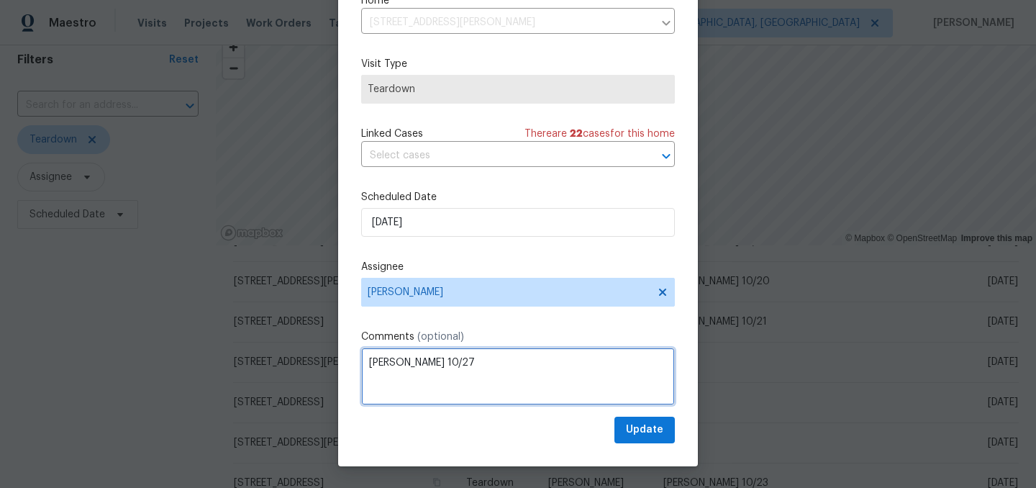
type textarea "COE 10/27"
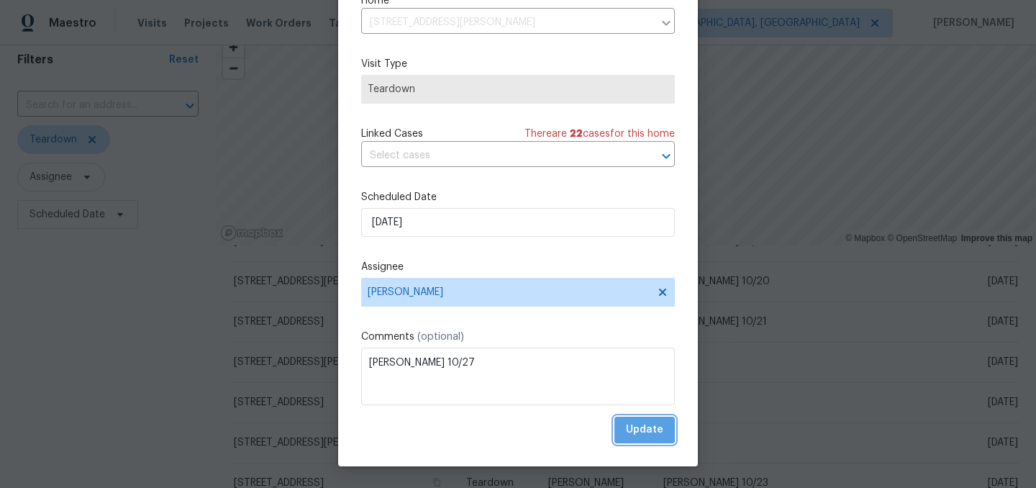
click at [653, 426] on span "Update" at bounding box center [644, 430] width 37 height 18
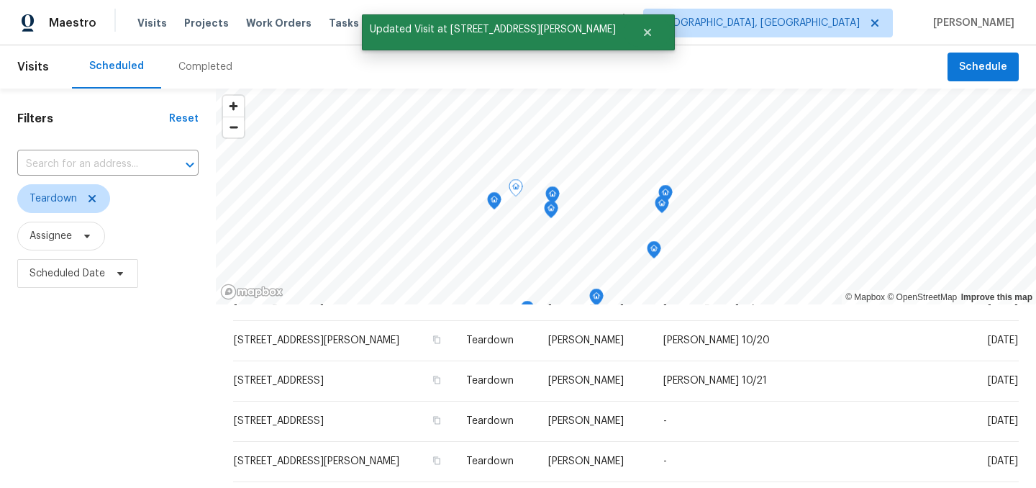
scroll to position [50, 0]
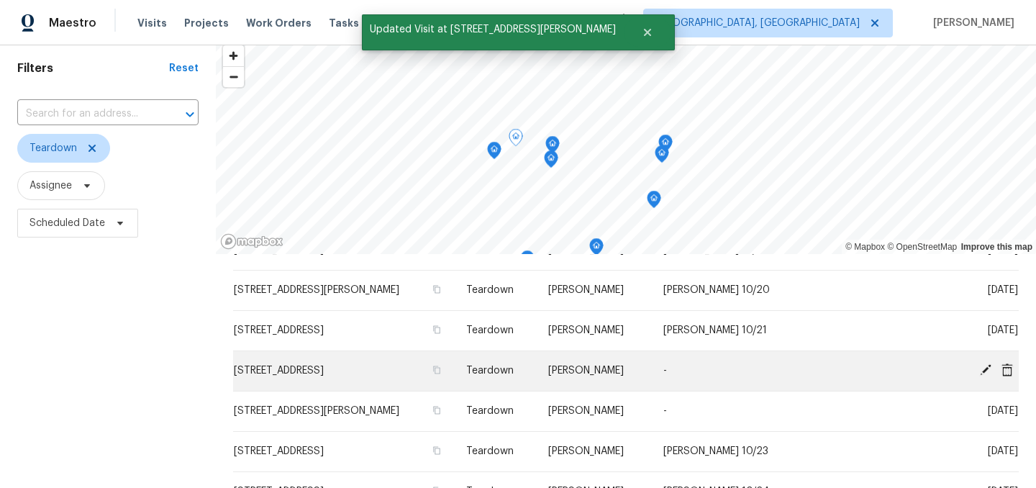
click at [982, 369] on icon at bounding box center [985, 369] width 13 height 13
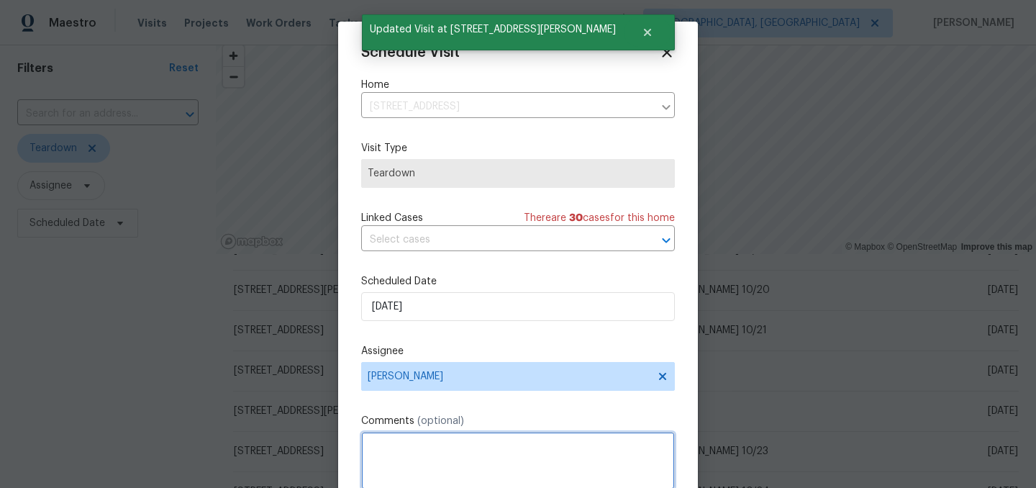
click at [446, 448] on textarea at bounding box center [518, 461] width 314 height 58
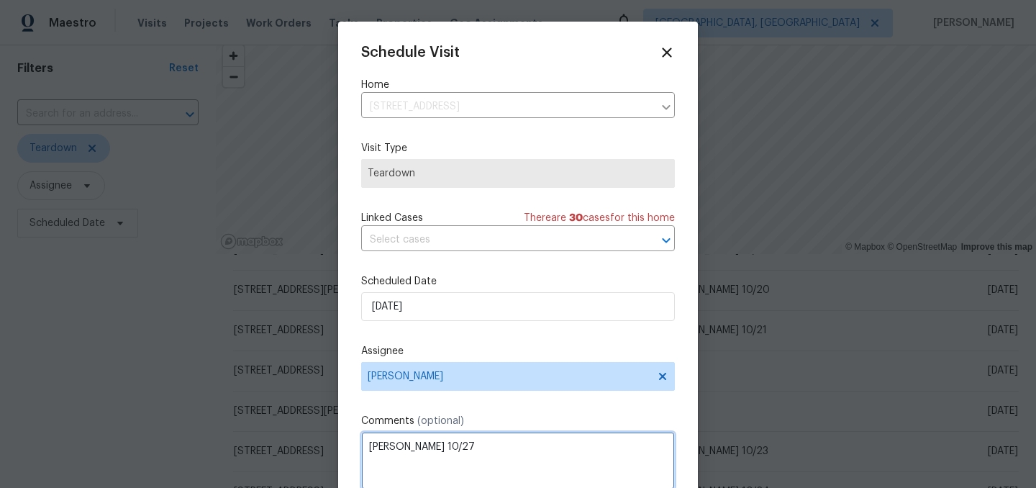
type textarea "COE 10/27"
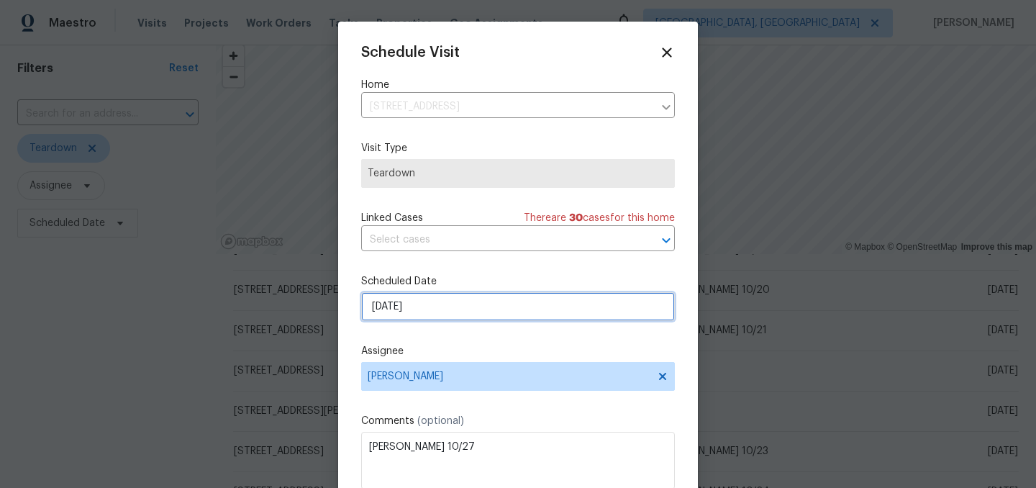
click at [425, 314] on input "10/21/2025" at bounding box center [518, 306] width 314 height 29
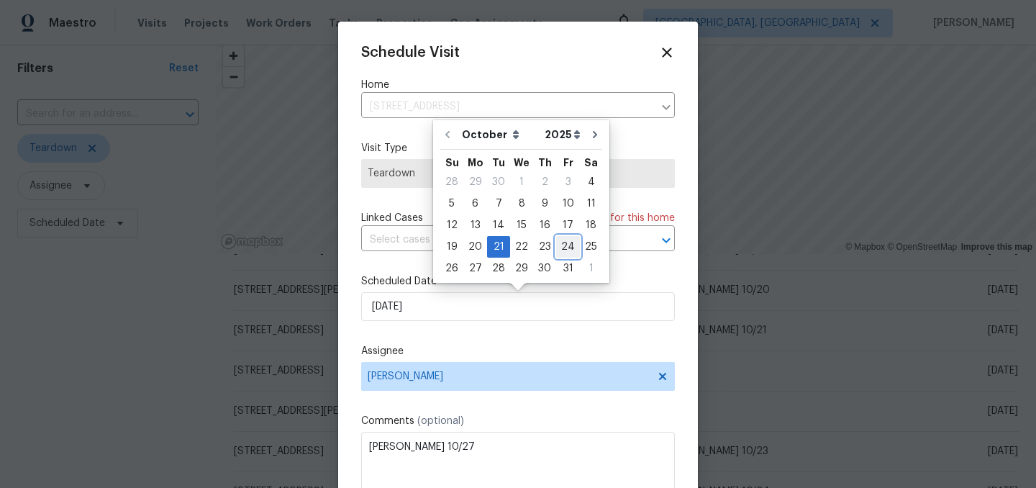
click at [566, 248] on div "24" at bounding box center [568, 247] width 24 height 20
type input "10/24/2025"
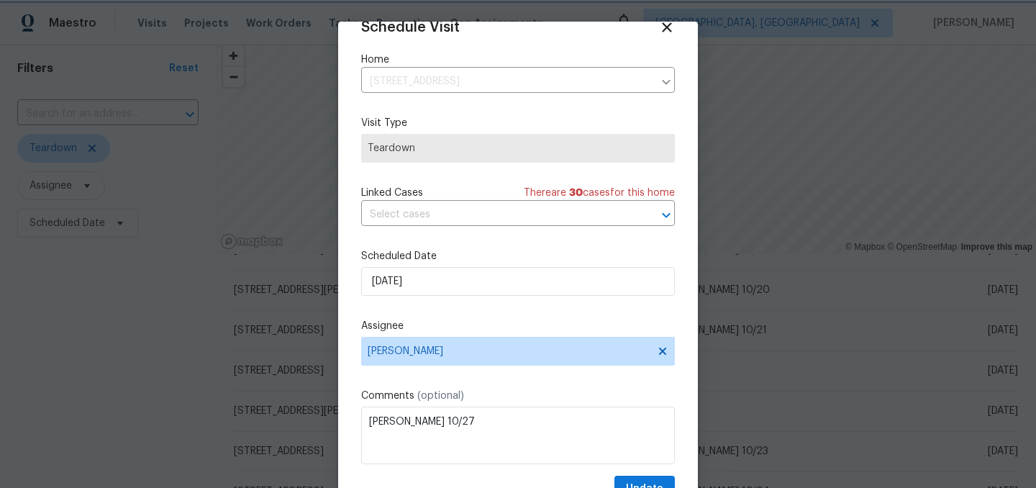
scroll to position [59, 0]
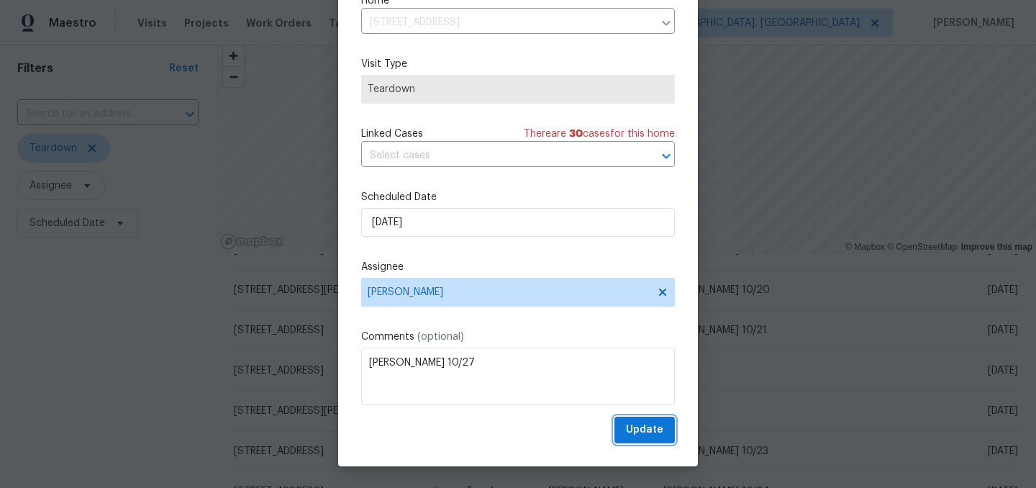
click at [645, 430] on span "Update" at bounding box center [644, 430] width 37 height 18
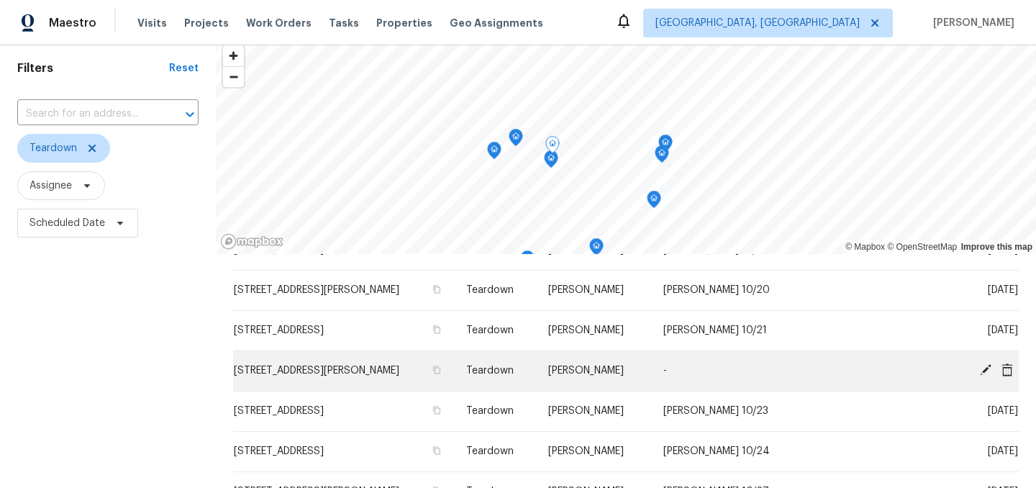
click at [987, 369] on icon at bounding box center [986, 370] width 12 height 12
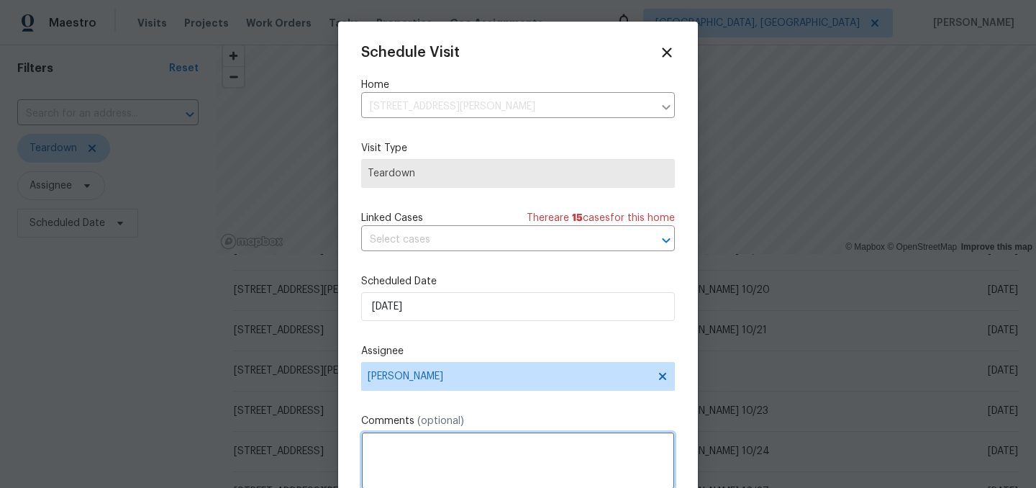
click at [427, 436] on textarea at bounding box center [518, 461] width 314 height 58
type textarea "10/27"
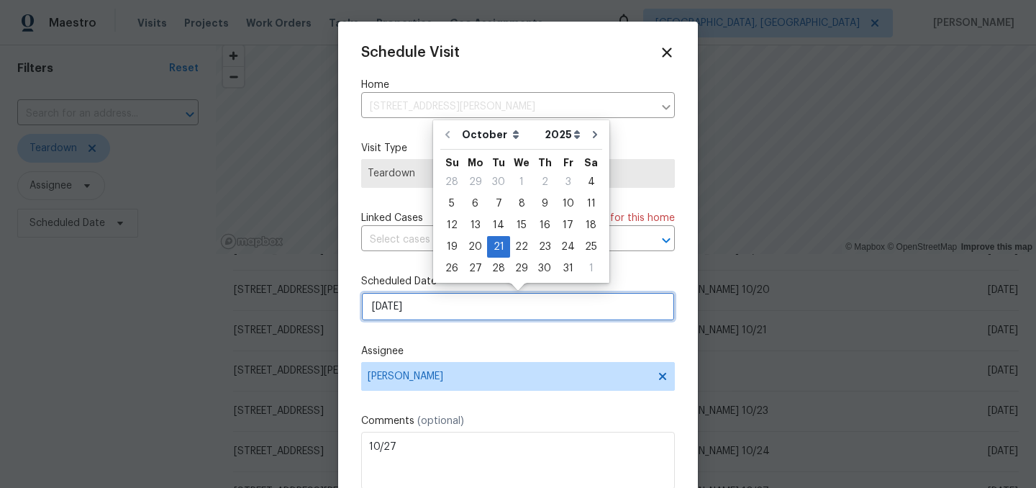
click at [423, 304] on input "10/21/2025" at bounding box center [518, 306] width 314 height 29
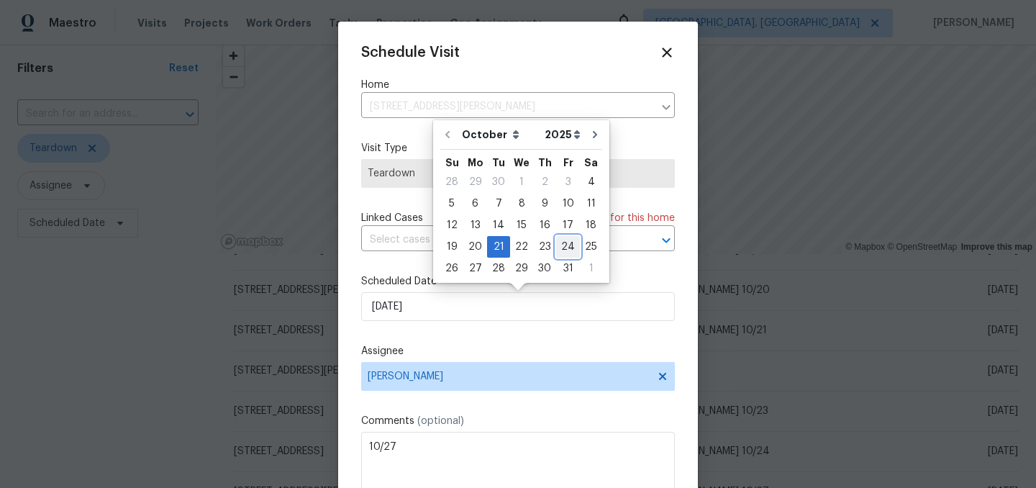
click at [566, 253] on div "24" at bounding box center [568, 247] width 24 height 20
type input "10/24/2025"
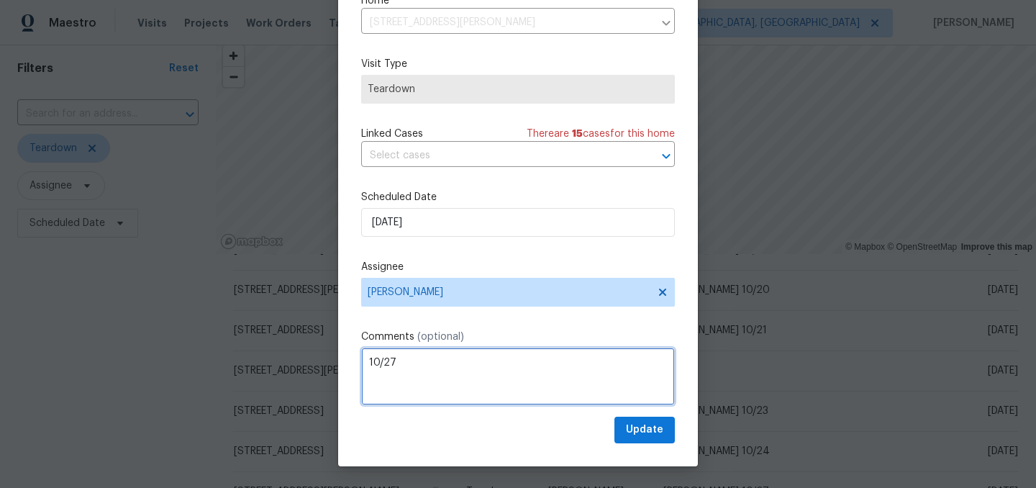
click at [363, 361] on textarea "10/27" at bounding box center [518, 377] width 314 height 58
type textarea "COE 10/27"
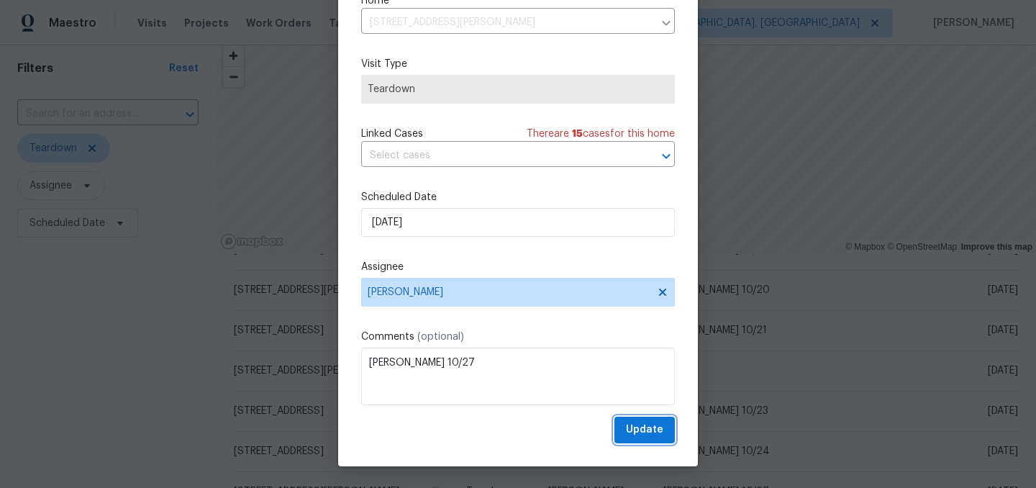
click at [646, 424] on span "Update" at bounding box center [644, 430] width 37 height 18
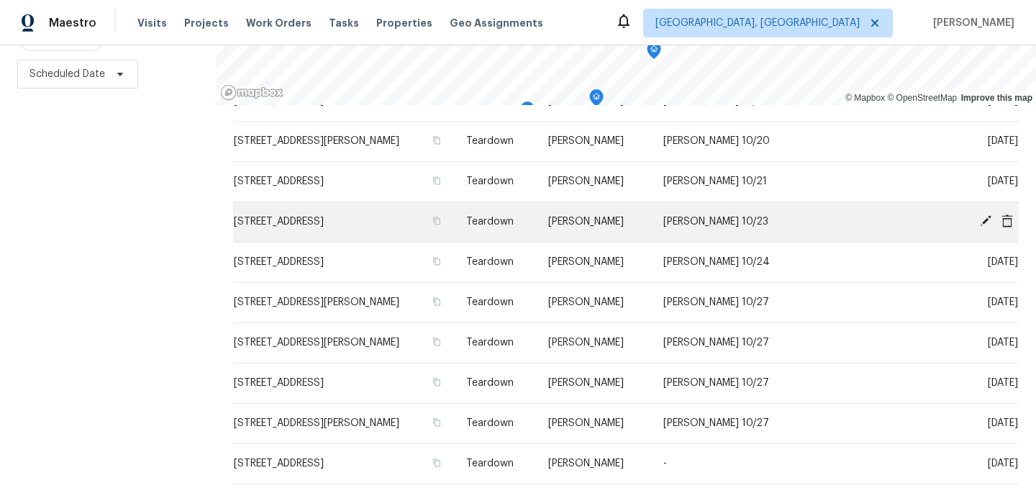
scroll to position [207, 0]
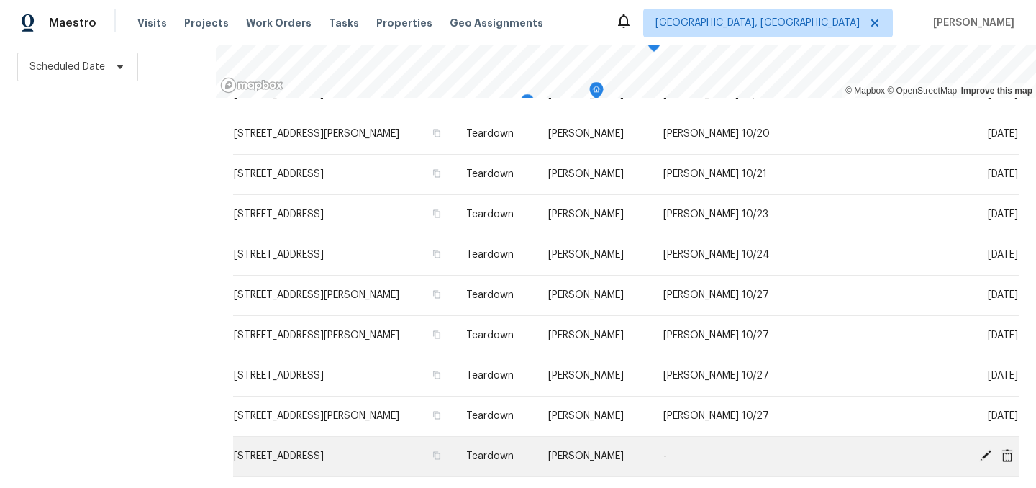
click at [982, 458] on icon at bounding box center [986, 456] width 12 height 12
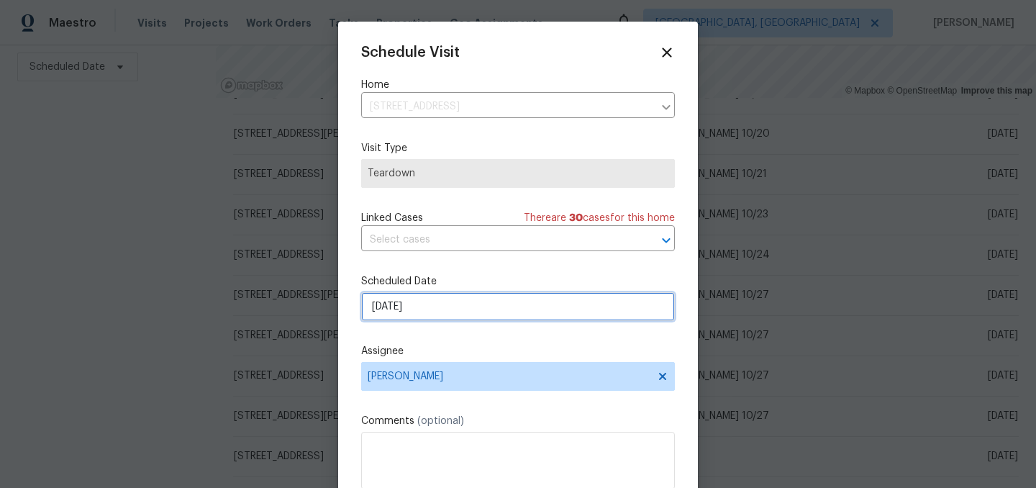
click at [427, 302] on input "10/26/2025" at bounding box center [518, 306] width 314 height 29
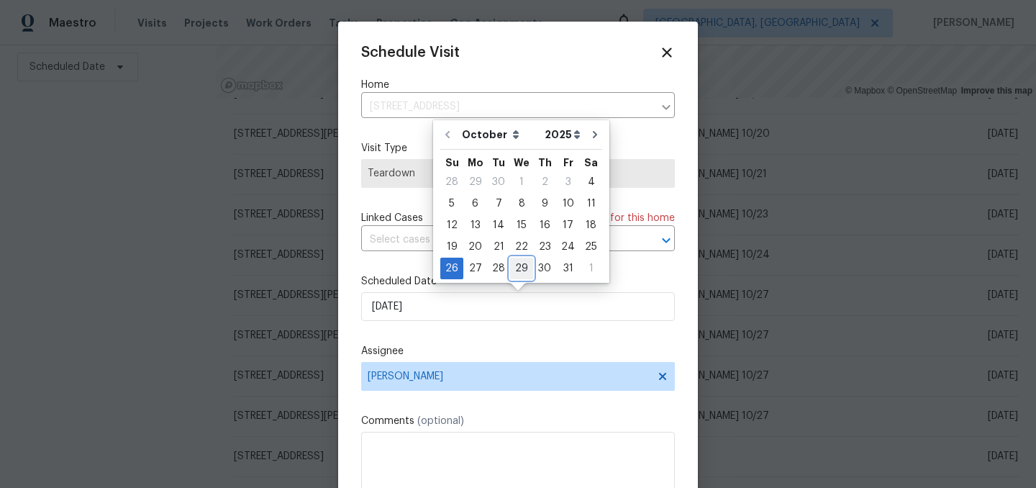
click at [517, 268] on div "29" at bounding box center [521, 268] width 23 height 20
type input "10/29/2025"
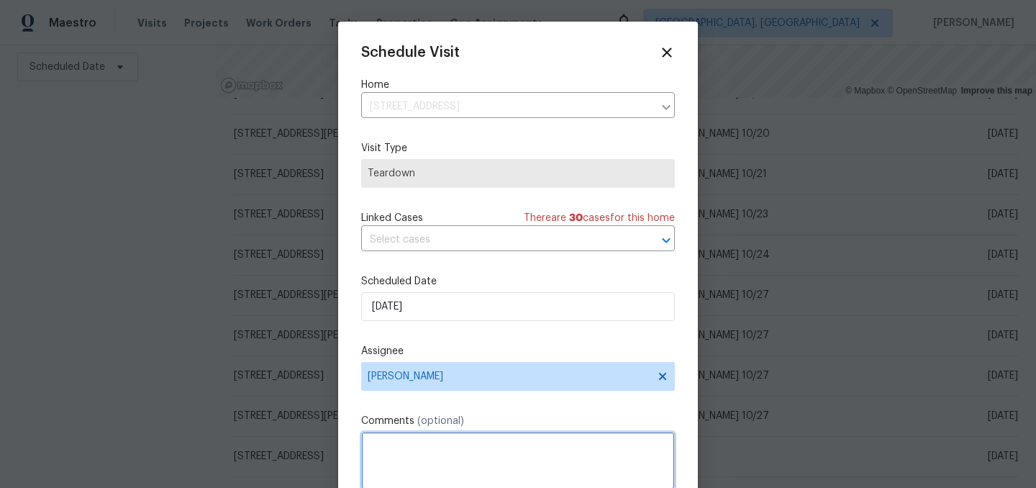
click at [461, 448] on textarea at bounding box center [518, 461] width 314 height 58
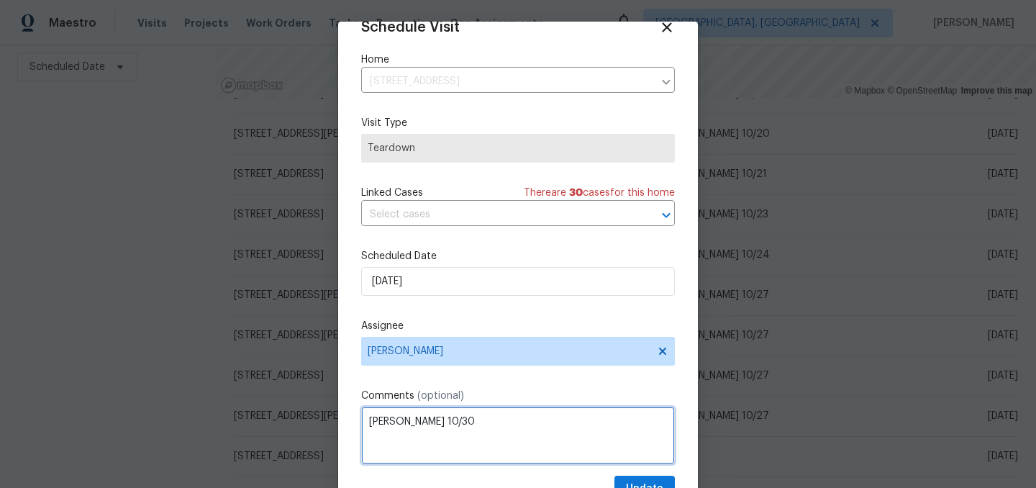
scroll to position [59, 0]
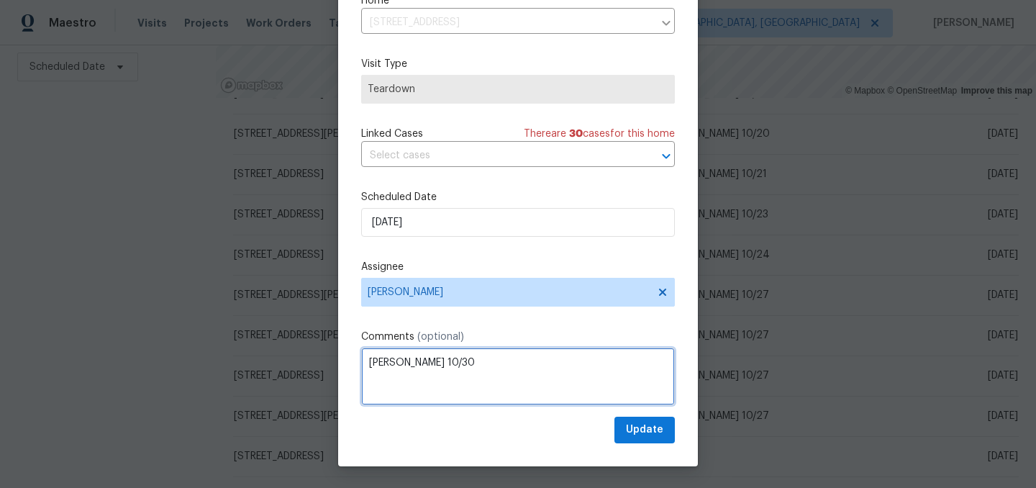
type textarea "COE 10/30"
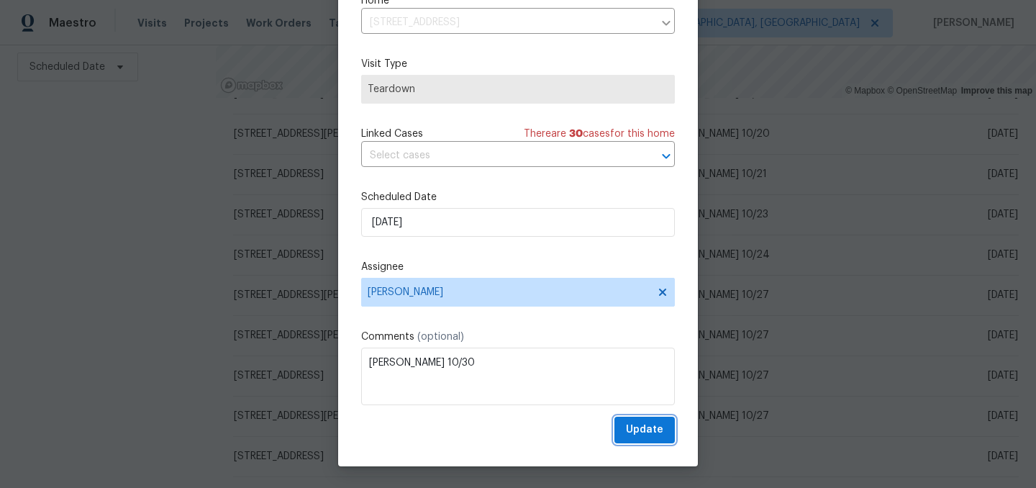
click at [650, 435] on span "Update" at bounding box center [644, 430] width 37 height 18
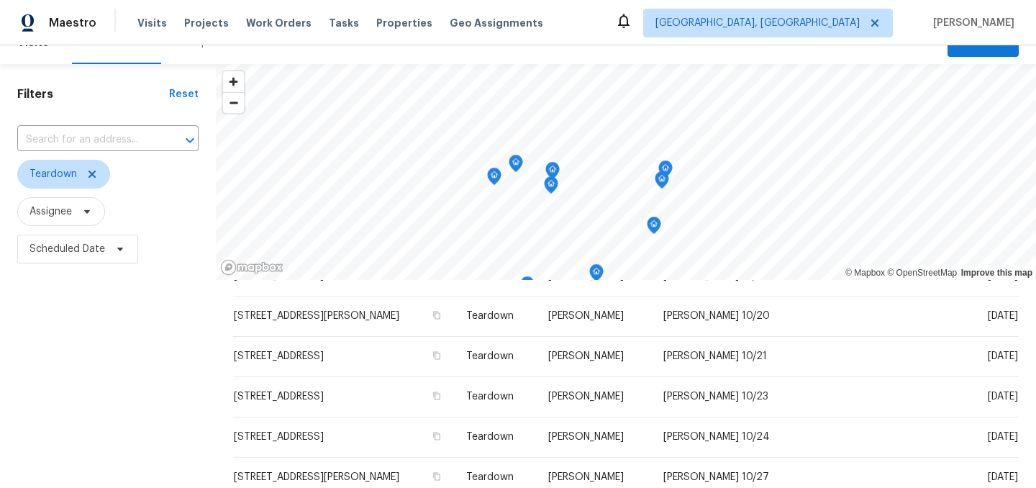
scroll to position [0, 0]
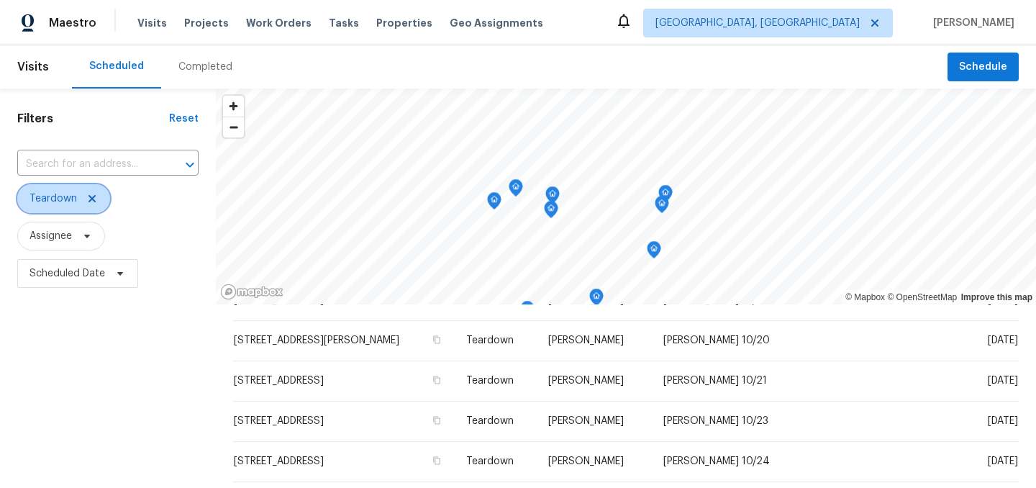
click at [89, 195] on icon at bounding box center [92, 198] width 7 height 7
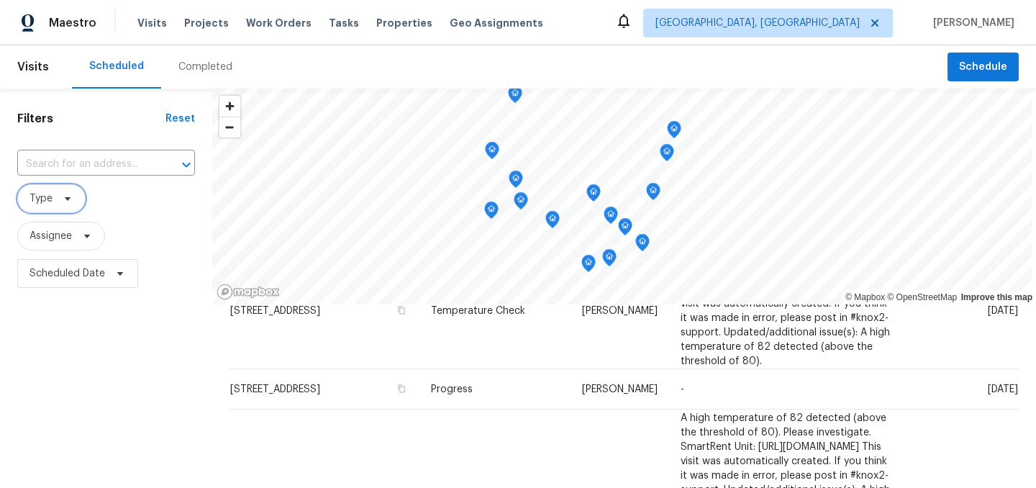
click at [54, 196] on span "Type" at bounding box center [51, 198] width 68 height 29
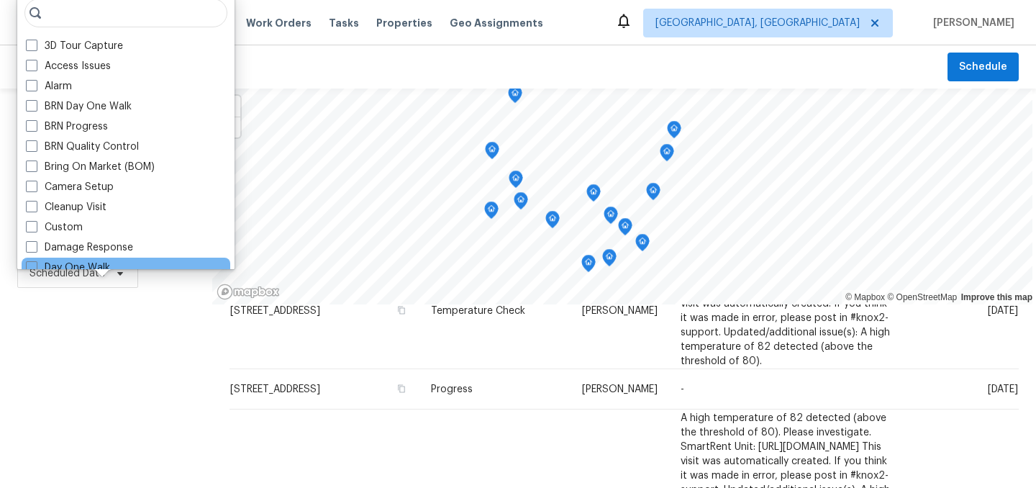
click at [53, 259] on div "Day One Walk" at bounding box center [126, 268] width 209 height 20
click at [53, 266] on label "Day One Walk" at bounding box center [68, 267] width 84 height 14
click at [35, 266] on input "Day One Walk" at bounding box center [30, 264] width 9 height 9
checkbox input "true"
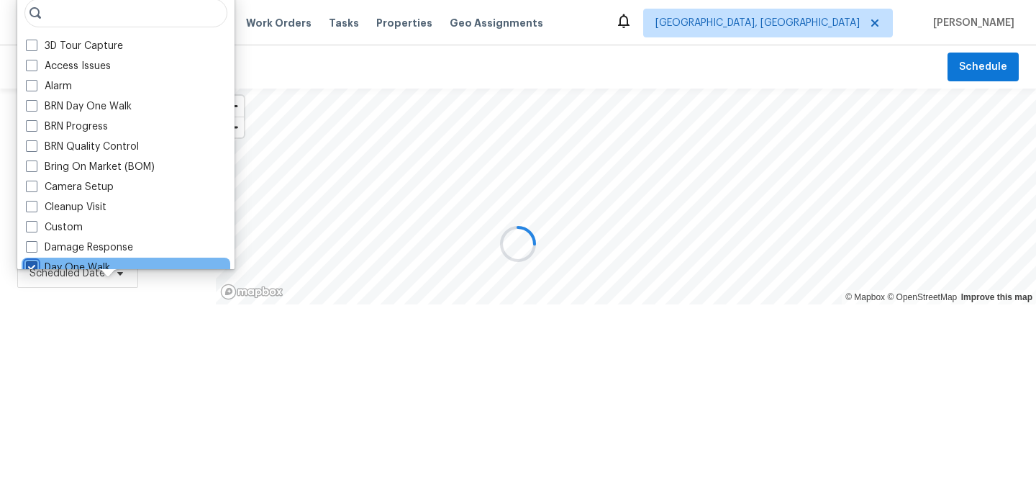
scroll to position [1, 0]
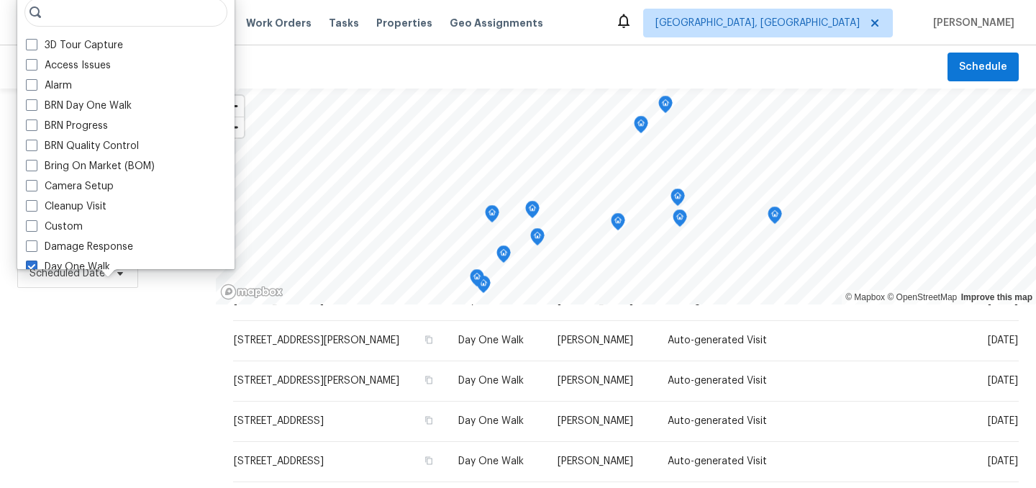
click at [83, 358] on div "Filters Reset ​ Day One Walk Assignee Scheduled Date" at bounding box center [108, 392] width 216 height 606
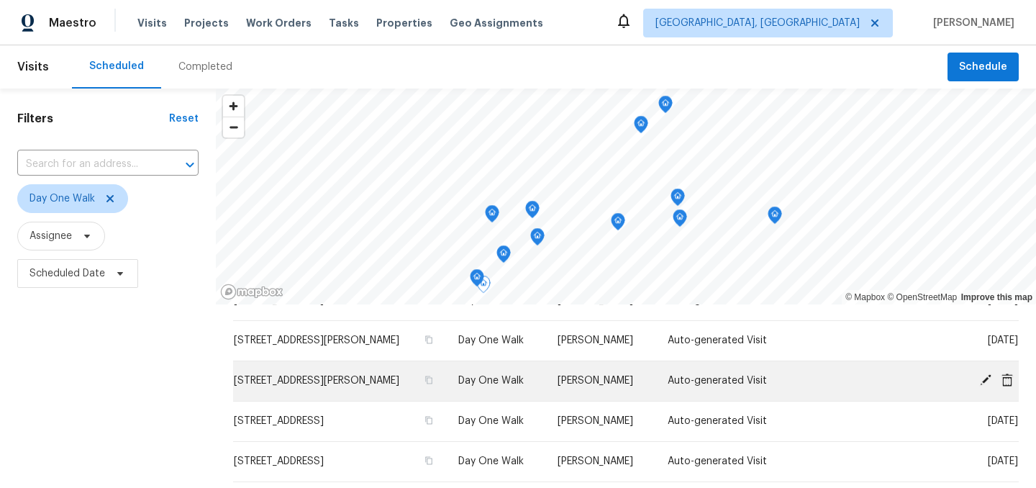
scroll to position [0, 0]
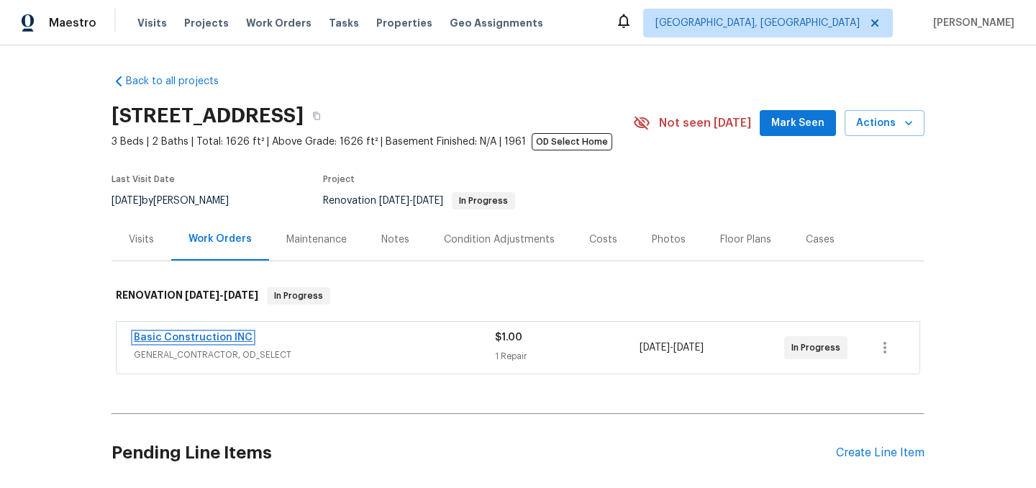
click at [198, 337] on link "Basic Construction INC" at bounding box center [193, 337] width 119 height 10
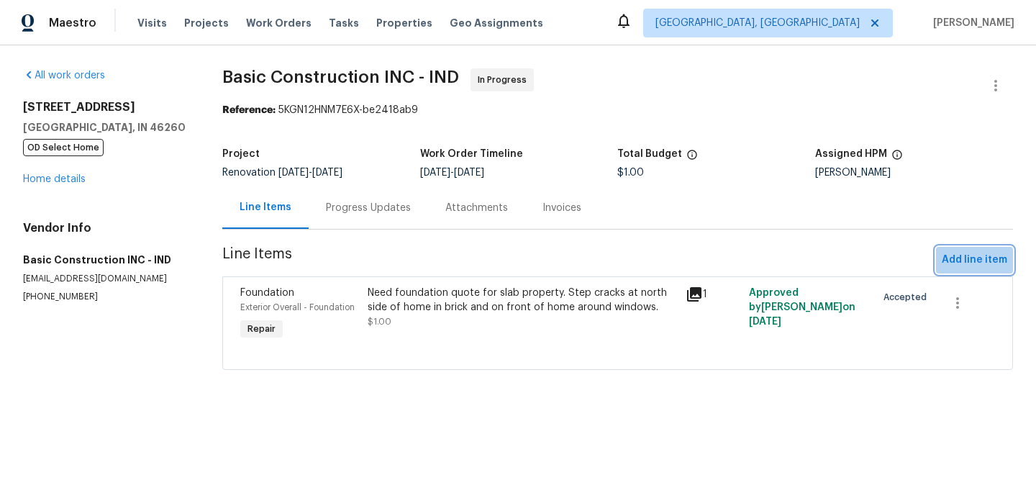
click at [979, 255] on span "Add line item" at bounding box center [974, 260] width 65 height 18
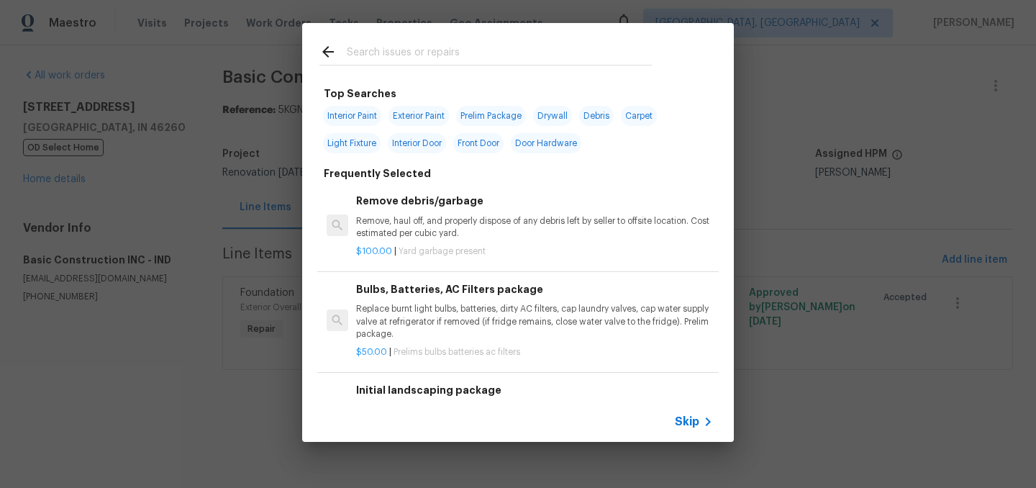
click at [404, 51] on input "text" at bounding box center [499, 54] width 305 height 22
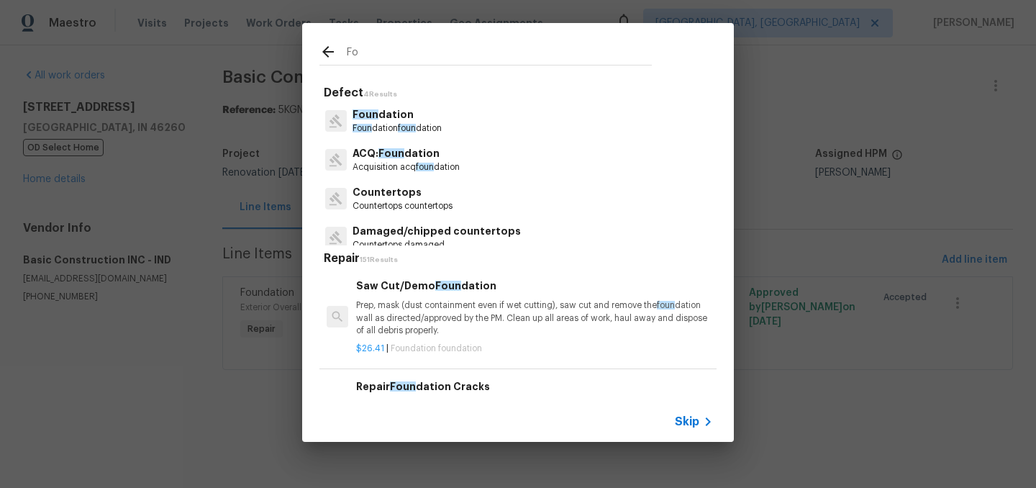
type input "F"
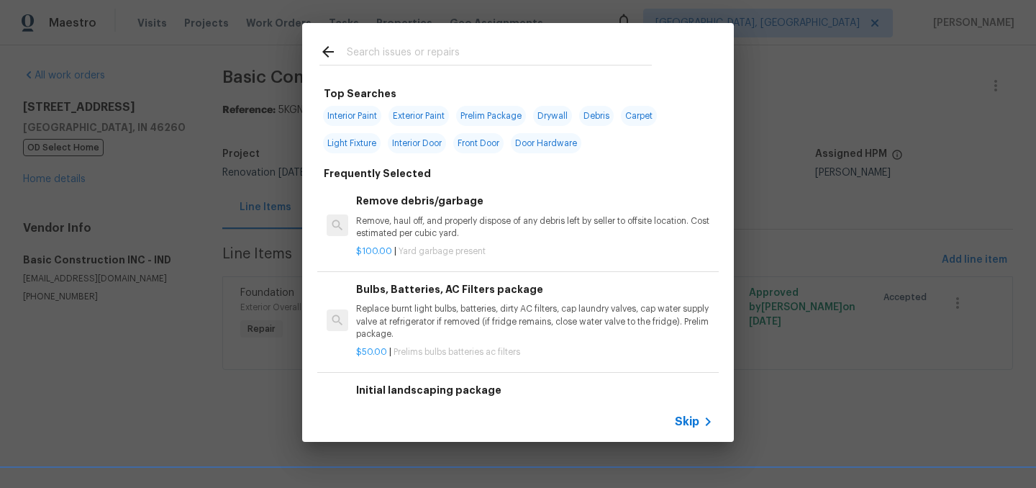
click at [330, 53] on icon at bounding box center [327, 51] width 17 height 17
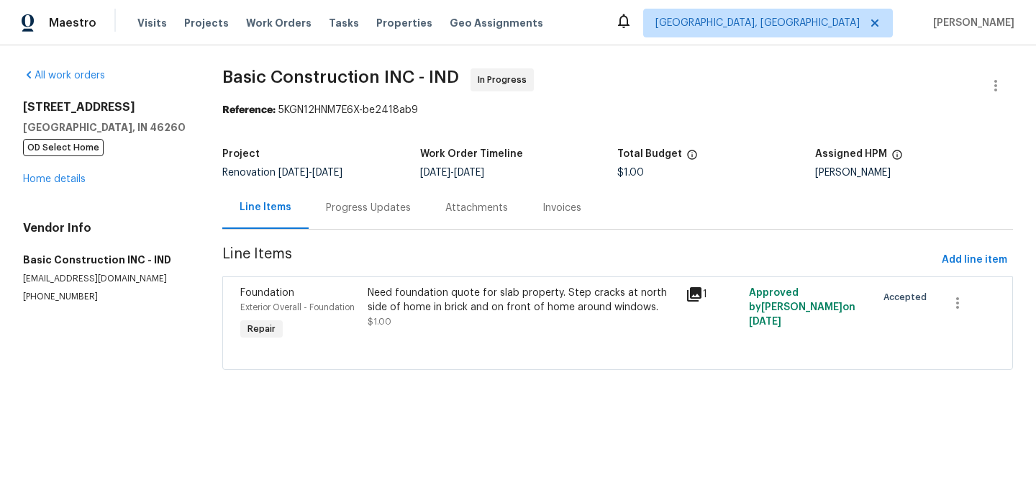
click at [529, 298] on div "Need foundation quote for slab property. Step cracks at north side of home in b…" at bounding box center [522, 300] width 309 height 29
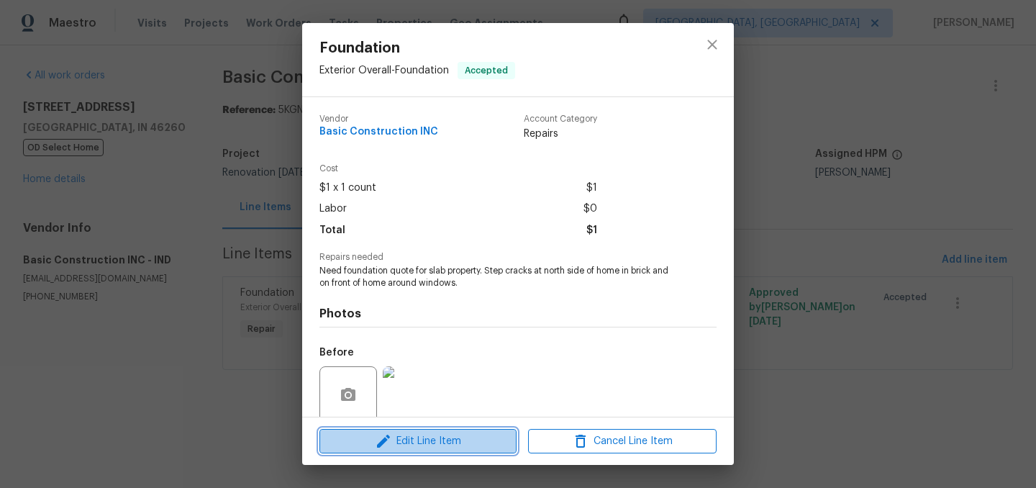
click at [442, 436] on span "Edit Line Item" at bounding box center [418, 441] width 189 height 18
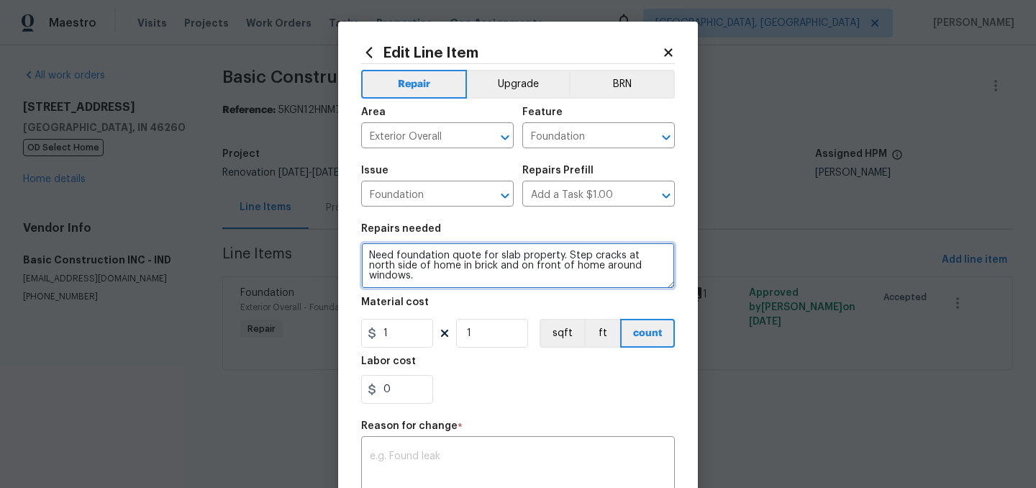
click at [509, 269] on textarea "Need foundation quote for slab property. Step cracks at north side of home in b…" at bounding box center [518, 265] width 314 height 46
click at [561, 250] on textarea "Need foundation quote for slab property. Step cracks at north side of home in b…" at bounding box center [518, 265] width 314 height 46
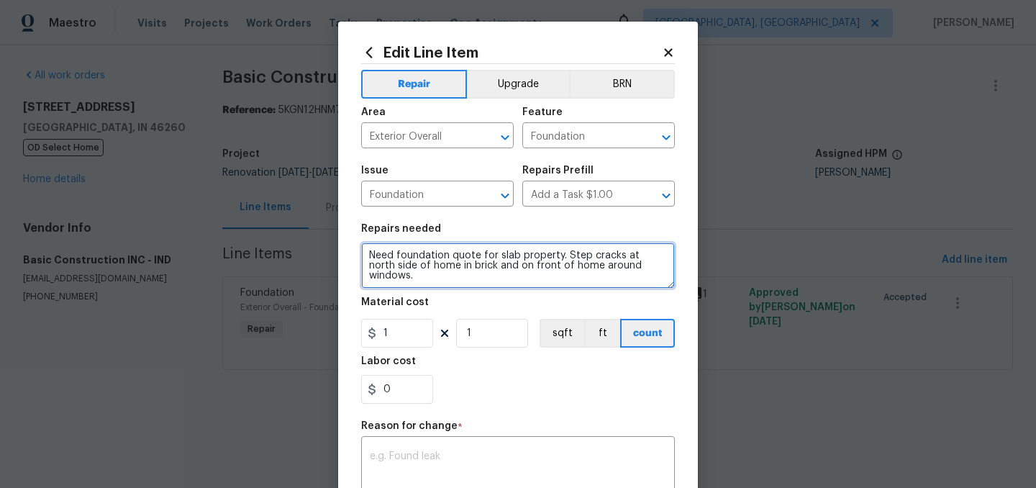
drag, startPoint x: 565, startPoint y: 255, endPoint x: 377, endPoint y: 240, distance: 188.5
click at [377, 240] on figure "Repairs needed Need foundation quote for slab property. Step cracks at north si…" at bounding box center [518, 256] width 314 height 65
paste textarea "10 Stabil-loc piers, installed 2 on front of home, 7 on north side and 1 on bac…"
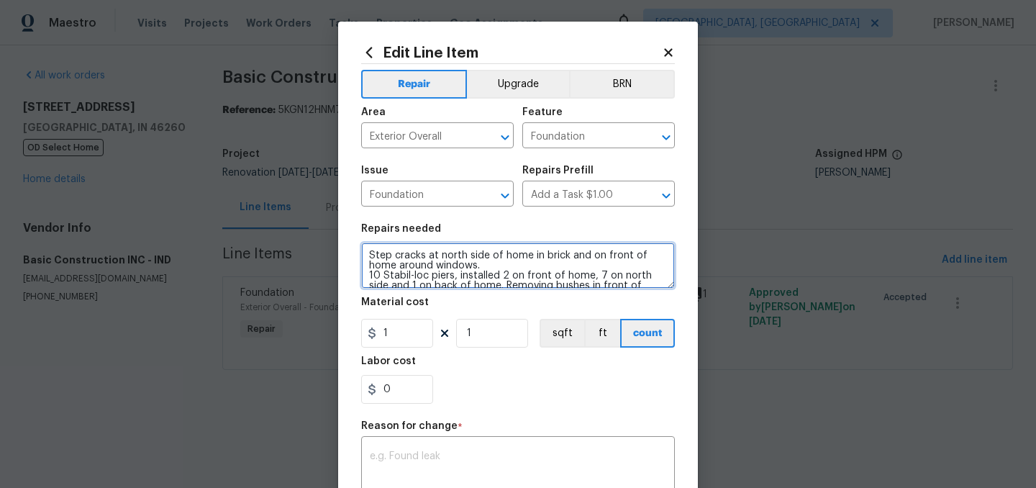
scroll to position [13, 0]
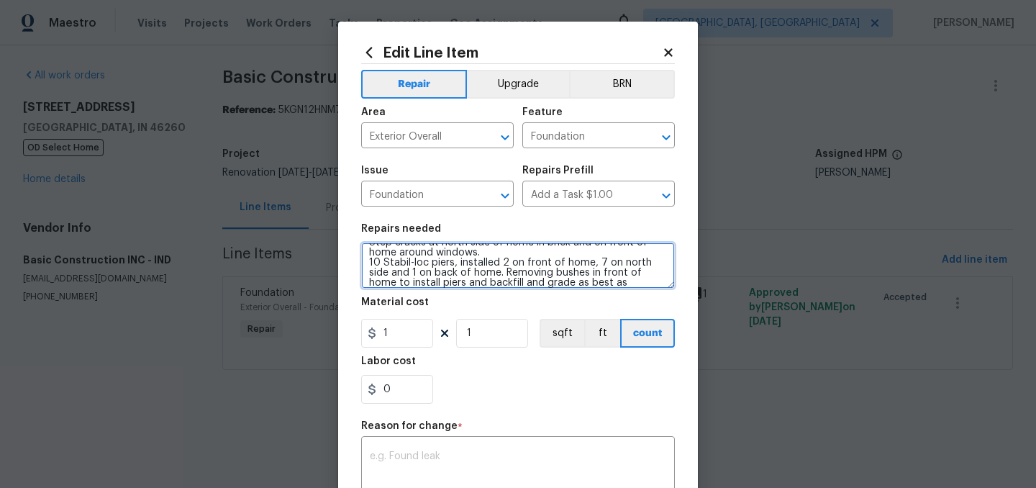
click at [368, 261] on textarea "Step cracks at north side of home in brick and on front of home around windows.…" at bounding box center [518, 265] width 314 height 46
type textarea "Step cracks at north side of home in brick and on front of home around windows.…"
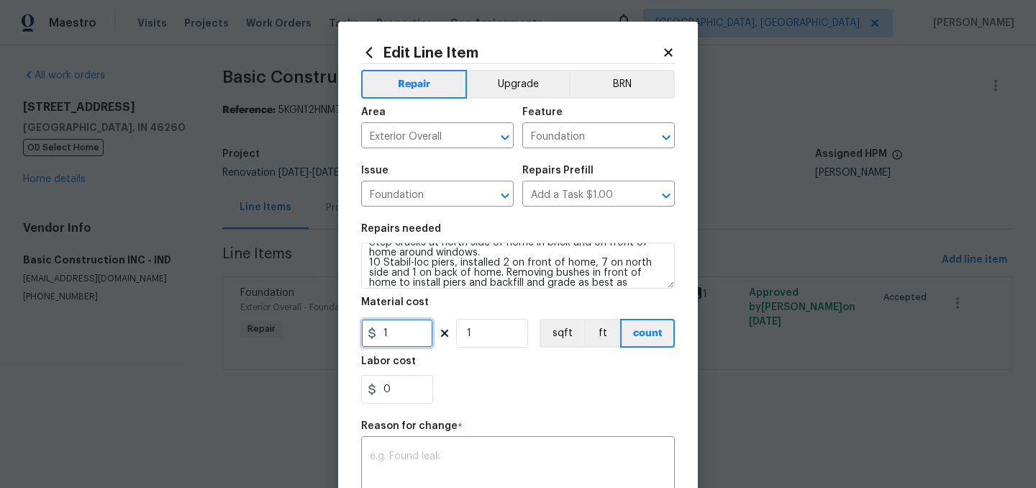
click at [415, 337] on input "1" at bounding box center [397, 333] width 72 height 29
type input "23000"
click at [525, 382] on div "0" at bounding box center [518, 389] width 314 height 29
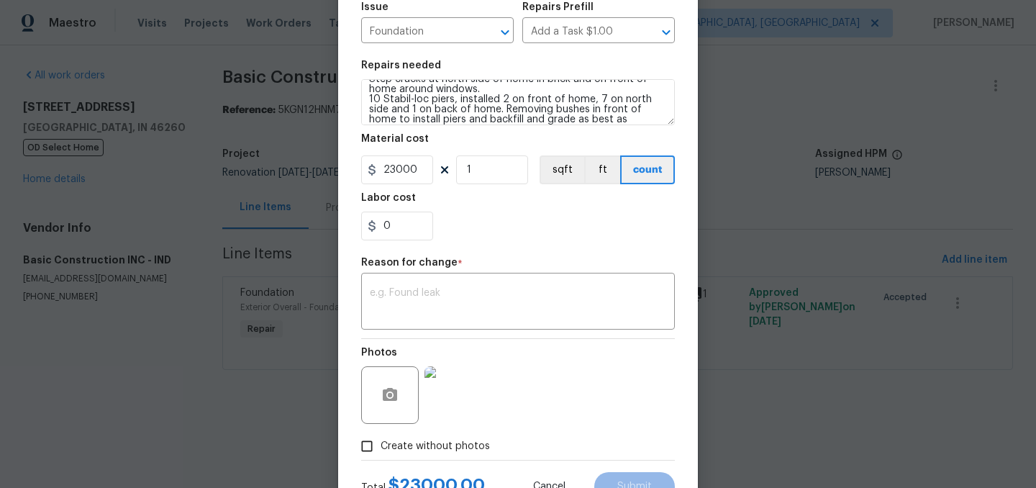
scroll to position [204, 0]
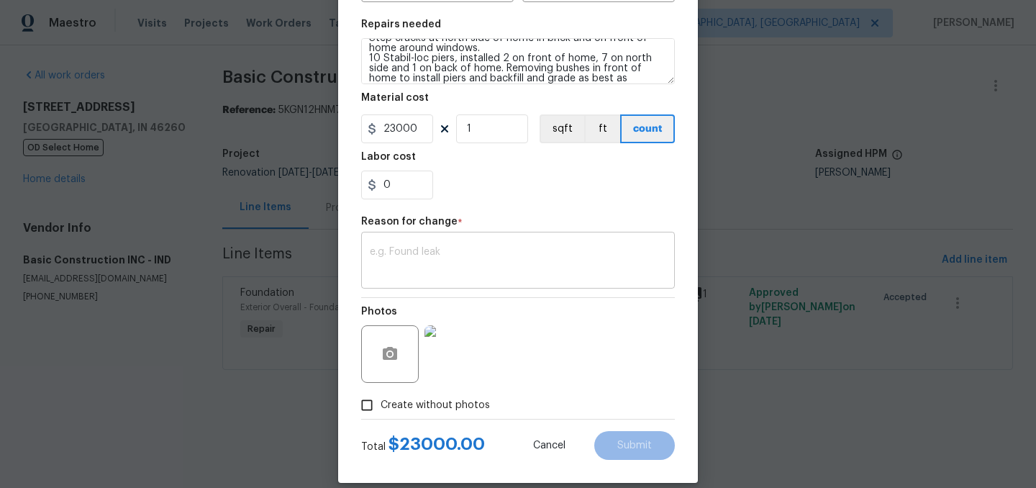
click at [438, 260] on textarea at bounding box center [518, 262] width 296 height 30
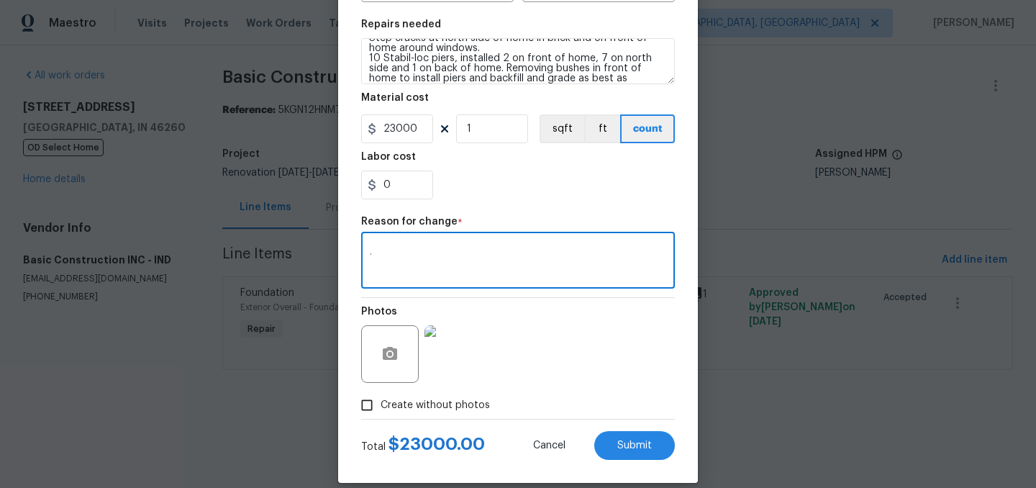
type textarea "."
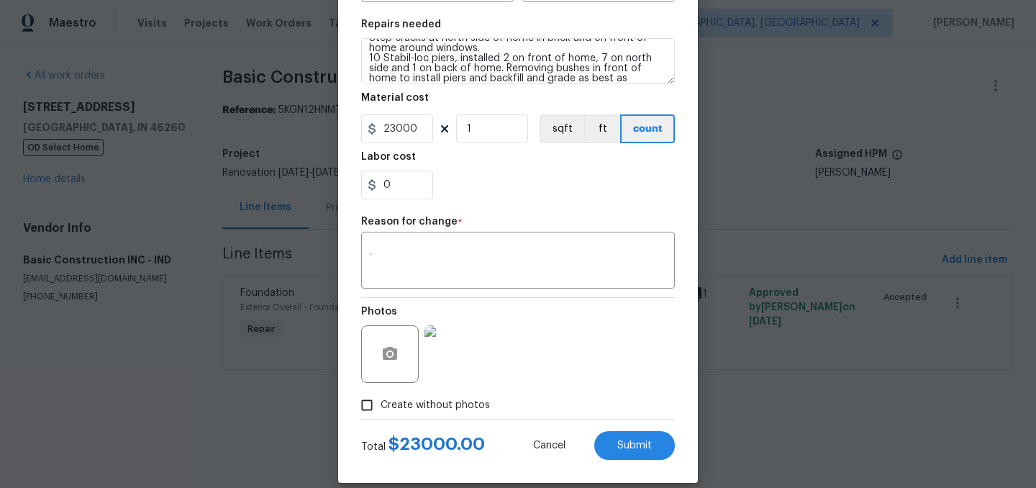
click at [497, 176] on div "0" at bounding box center [518, 185] width 314 height 29
click at [636, 445] on span "Submit" at bounding box center [634, 445] width 35 height 11
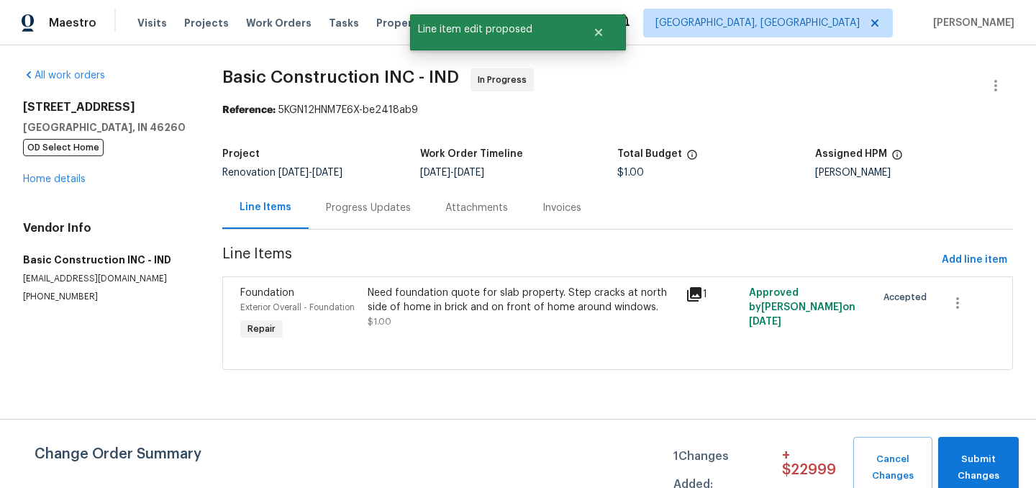
scroll to position [0, 0]
click at [986, 461] on span "Submit Changes" at bounding box center [979, 467] width 66 height 33
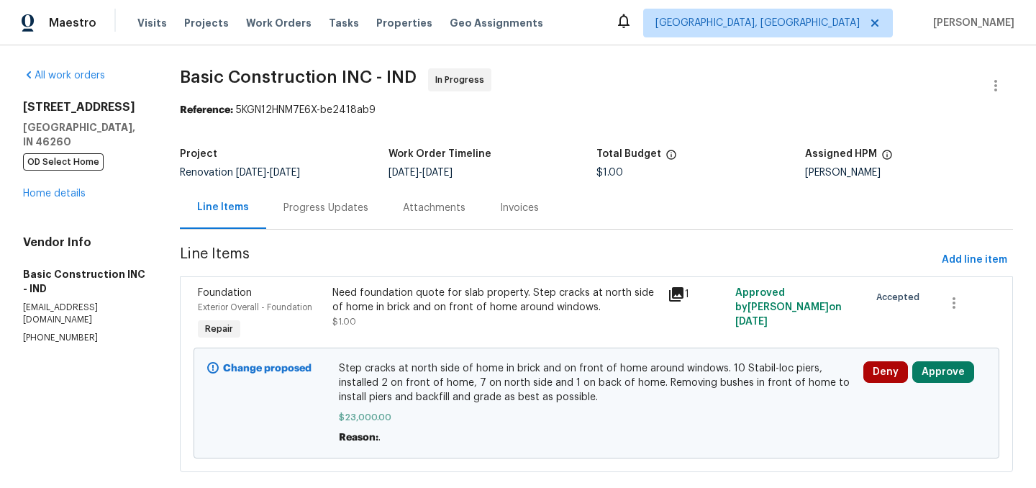
click at [50, 186] on div "[STREET_ADDRESS] OD Select Home Home details" at bounding box center [84, 150] width 122 height 101
click at [48, 189] on link "Home details" at bounding box center [54, 194] width 63 height 10
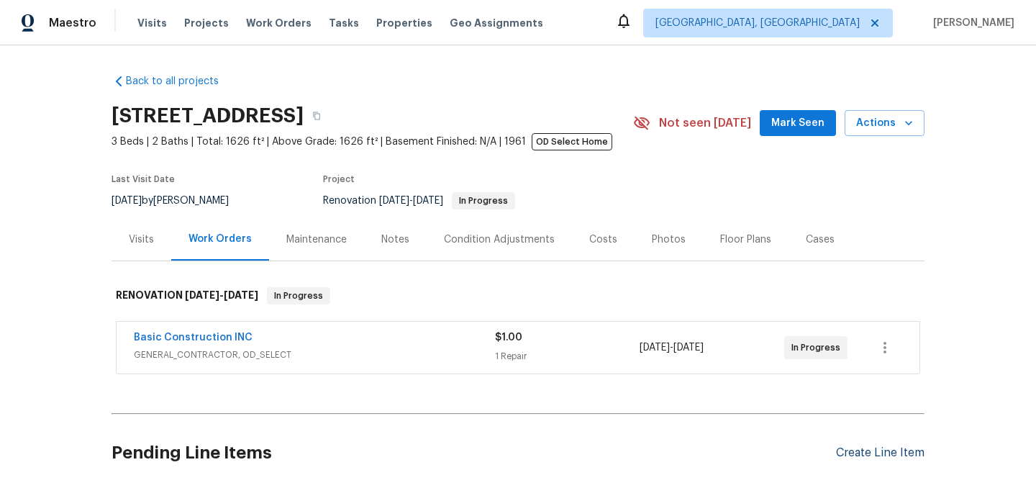
click at [880, 457] on div "Create Line Item" at bounding box center [880, 453] width 89 height 14
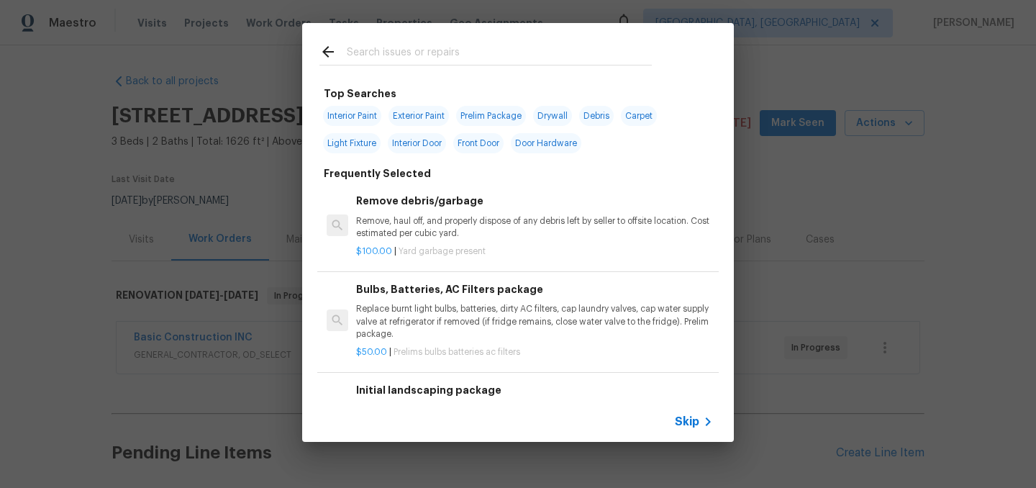
click at [419, 50] on input "text" at bounding box center [499, 54] width 305 height 22
click at [328, 50] on icon at bounding box center [327, 51] width 17 height 17
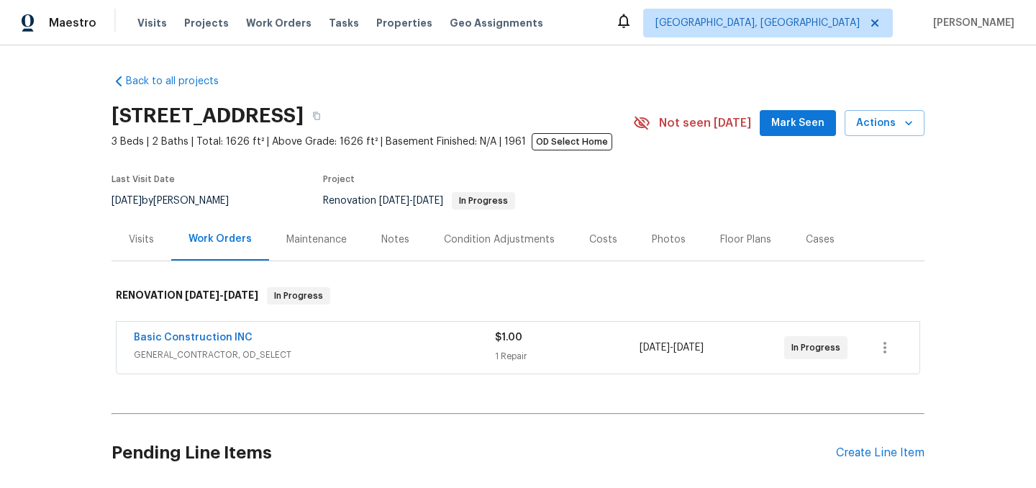
click at [475, 233] on div "Condition Adjustments" at bounding box center [499, 239] width 111 height 14
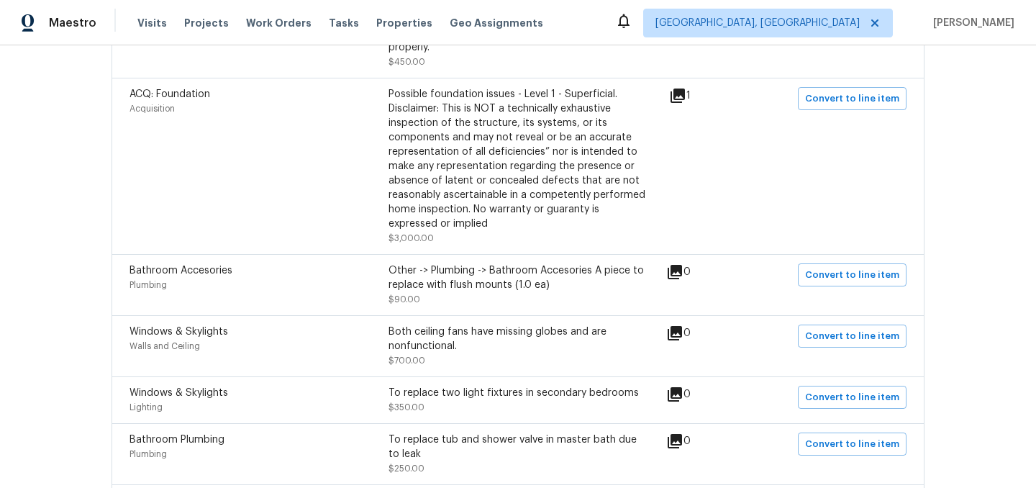
scroll to position [768, 0]
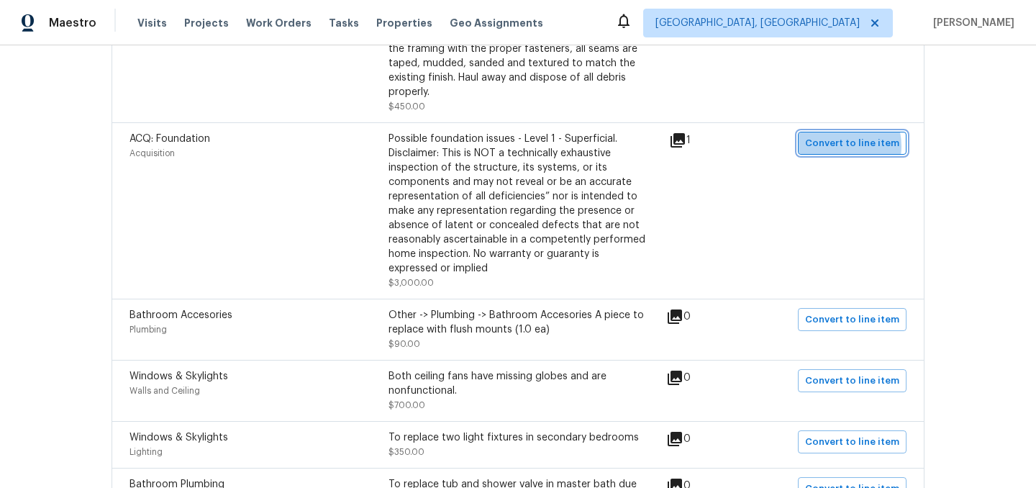
click at [838, 135] on span "Convert to line item" at bounding box center [852, 143] width 94 height 17
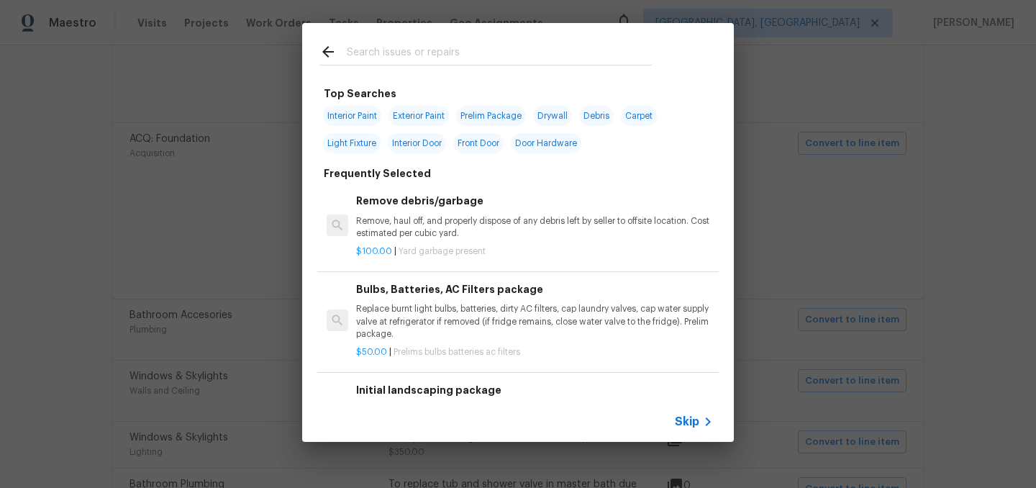
click at [692, 419] on span "Skip" at bounding box center [687, 421] width 24 height 14
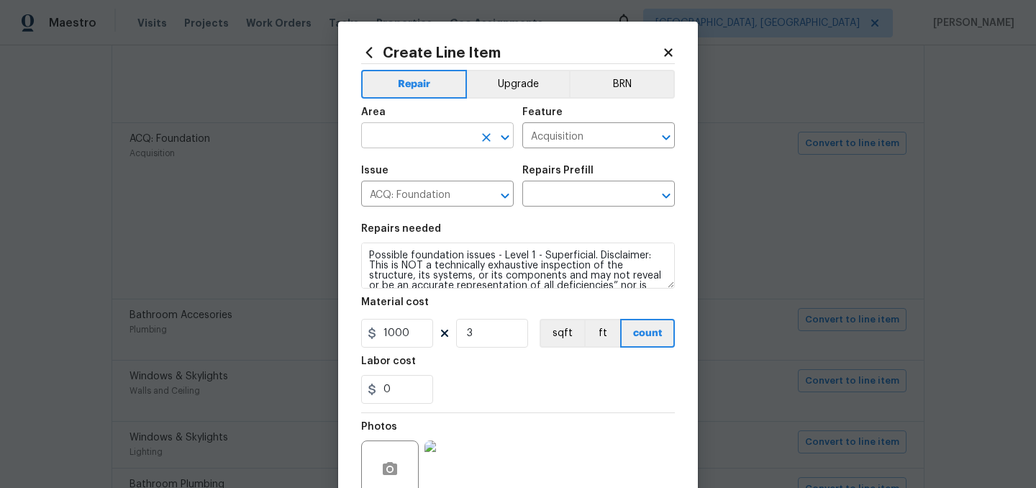
click at [438, 140] on input "text" at bounding box center [417, 137] width 112 height 22
click at [443, 189] on li "Exterior Overall" at bounding box center [437, 193] width 153 height 24
type input "Exterior Overall"
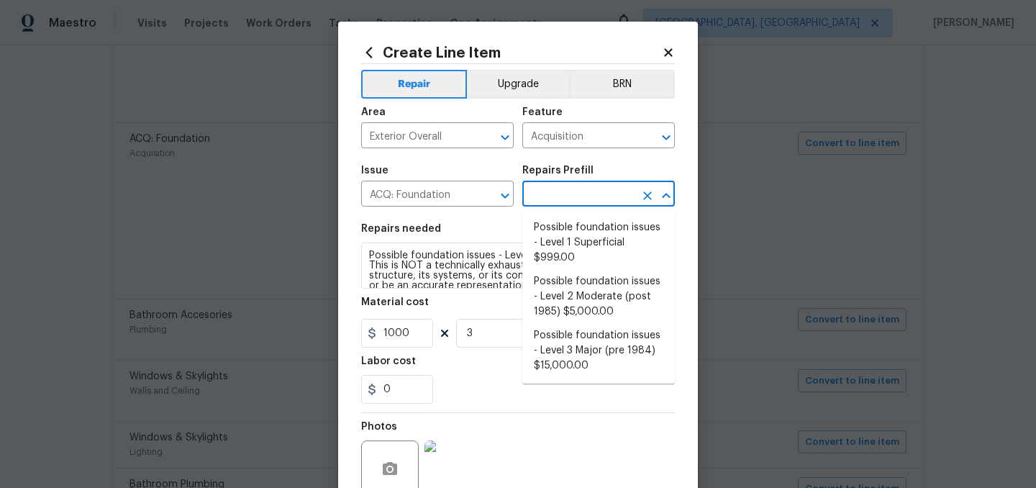
click at [571, 191] on input "text" at bounding box center [578, 195] width 112 height 22
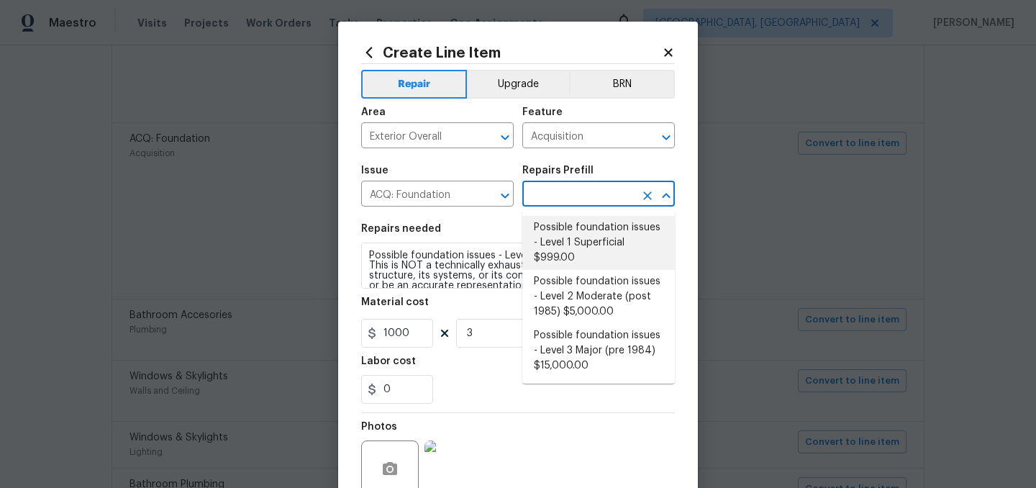
click at [596, 242] on li "Possible foundation issues - Level 1 Superficial $999.00" at bounding box center [598, 243] width 153 height 54
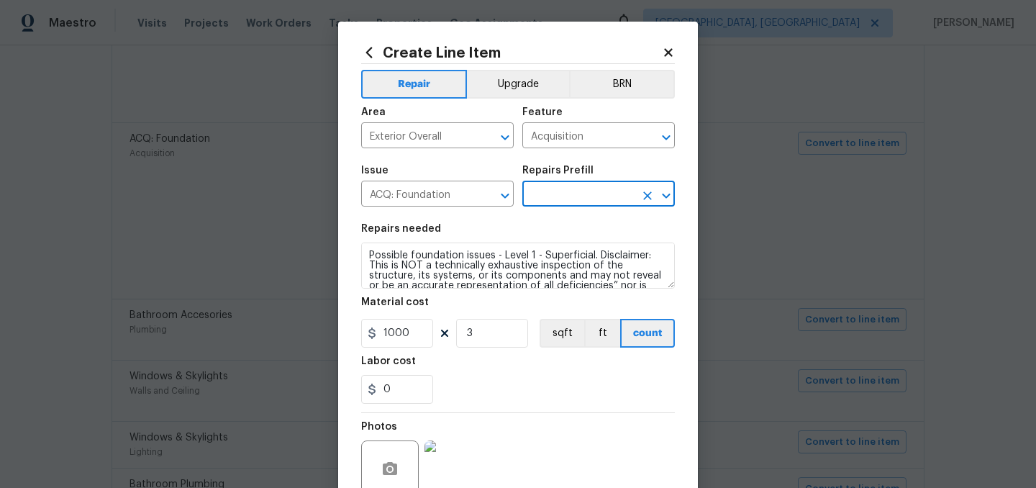
type input "Possible foundation issues - Level 1 Superficial $999.00"
type input "999"
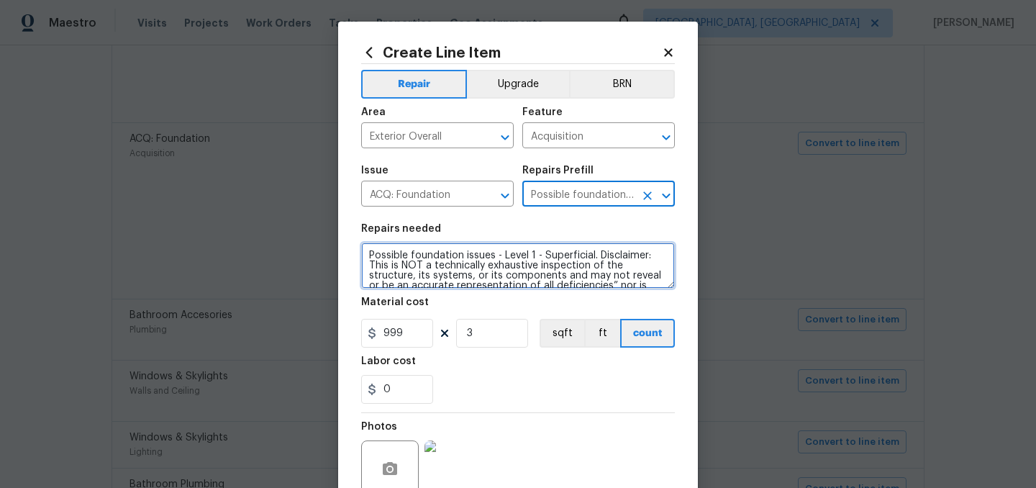
click at [525, 265] on textarea "Possible foundation issues - Level 1 - Superficial. Disclaimer: This is NOT a t…" at bounding box center [518, 265] width 314 height 46
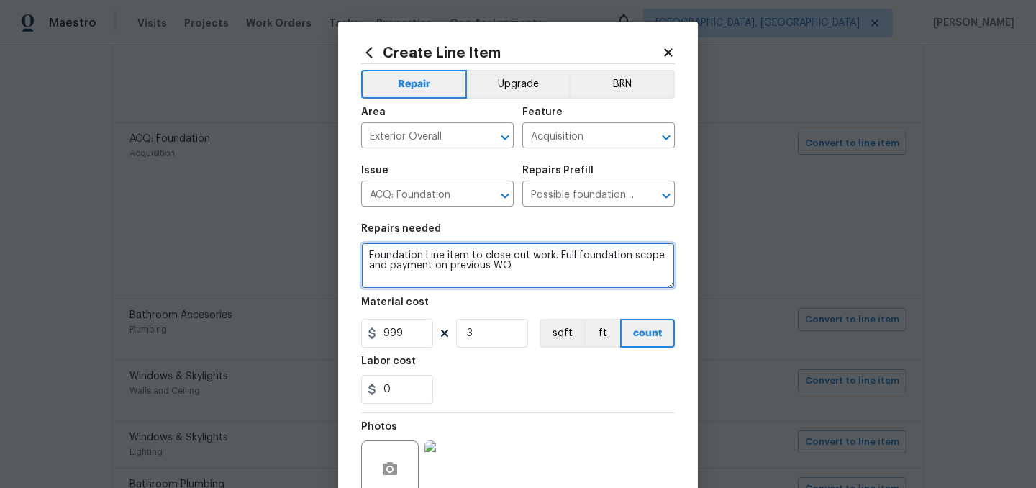
type textarea "Foundation Line item to close out work. Full foundation scope and payment on pr…"
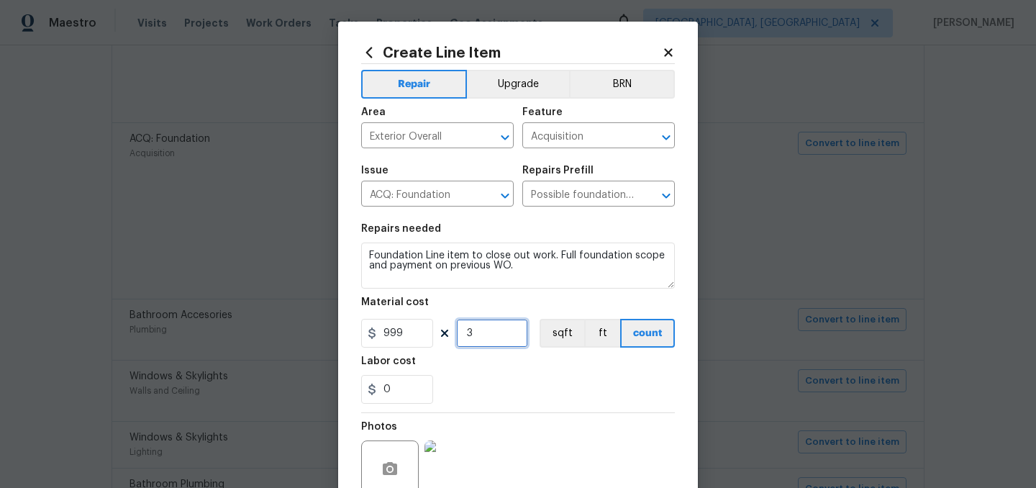
click at [479, 348] on input "3" at bounding box center [492, 333] width 72 height 29
type input "1"
click at [404, 332] on input "999" at bounding box center [397, 333] width 72 height 29
type input "1"
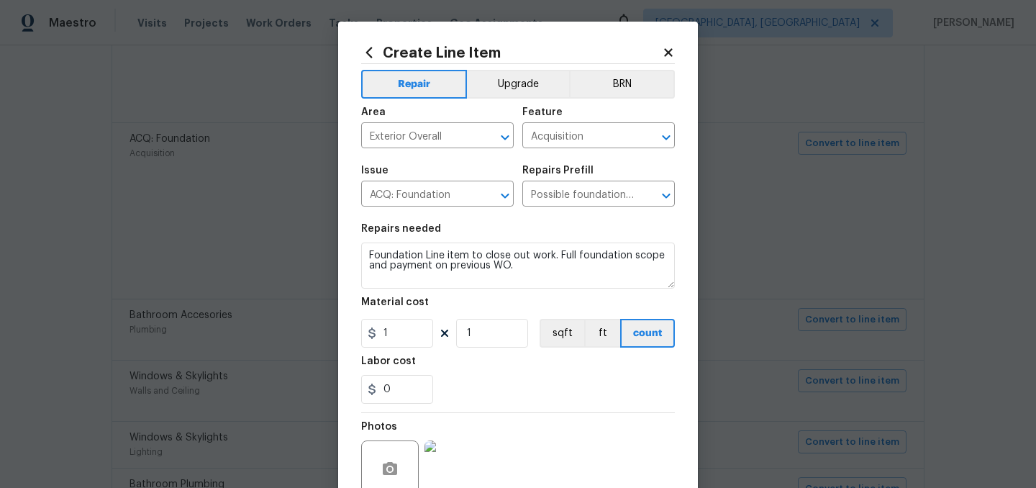
click at [485, 371] on div "Labor cost" at bounding box center [518, 365] width 314 height 19
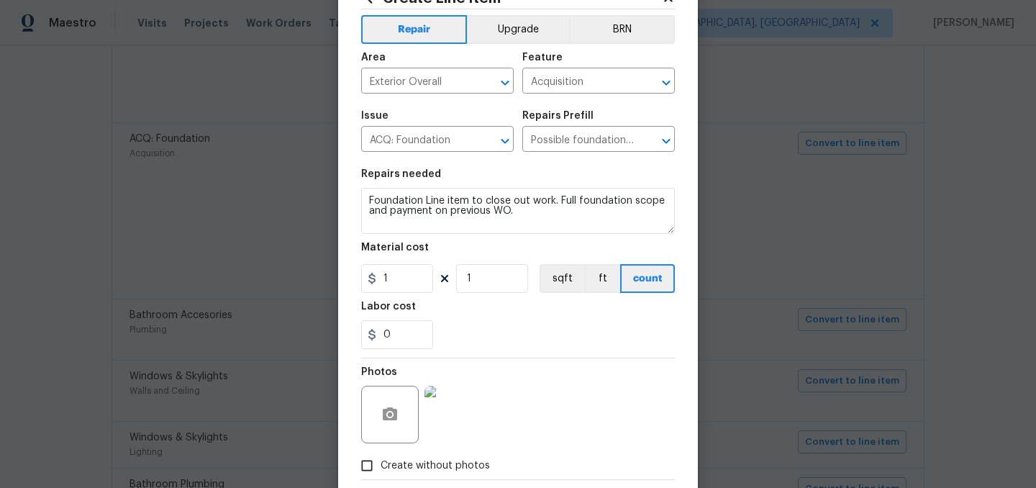
scroll to position [132, 0]
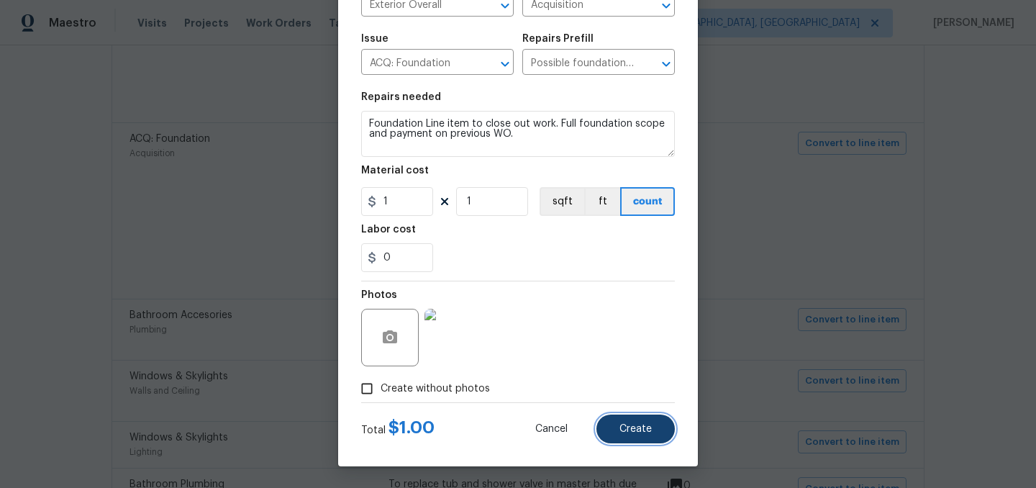
click at [637, 429] on span "Create" at bounding box center [636, 429] width 32 height 11
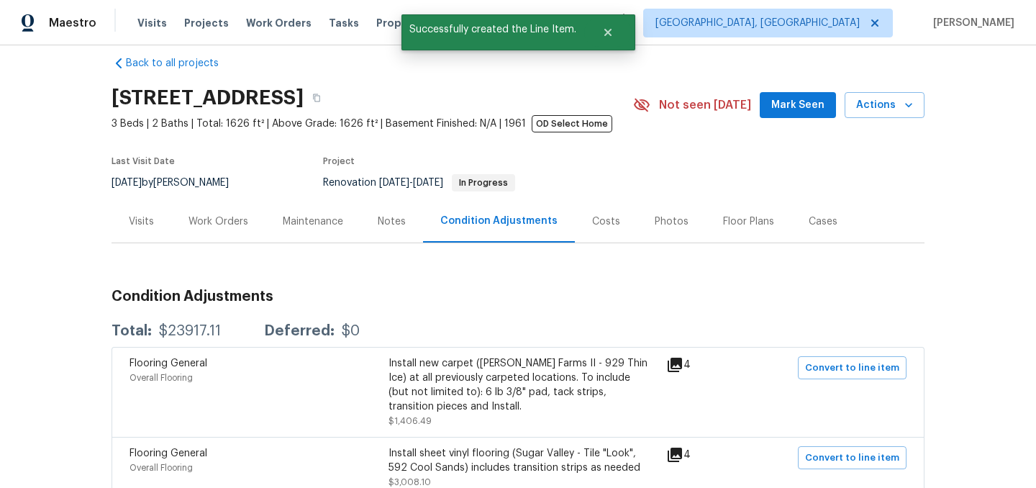
scroll to position [0, 0]
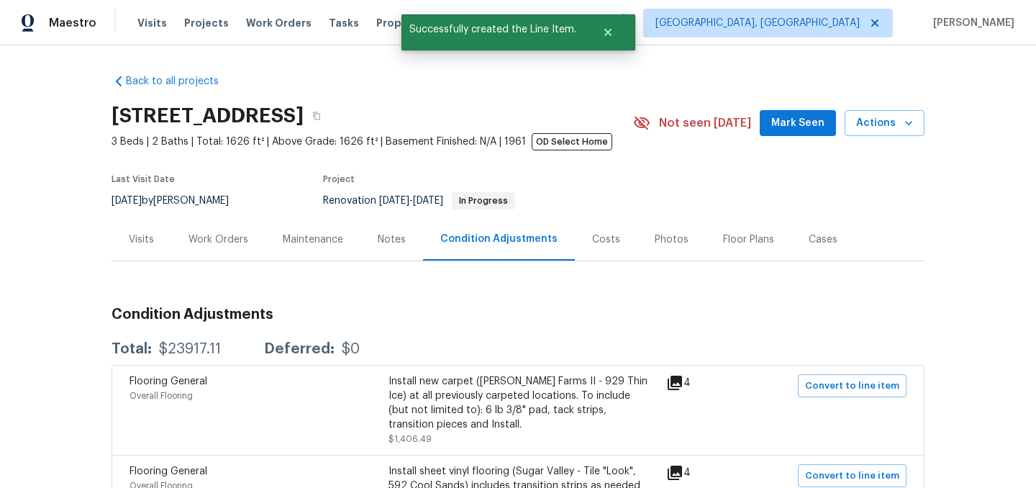
click at [215, 243] on div "Work Orders" at bounding box center [219, 239] width 60 height 14
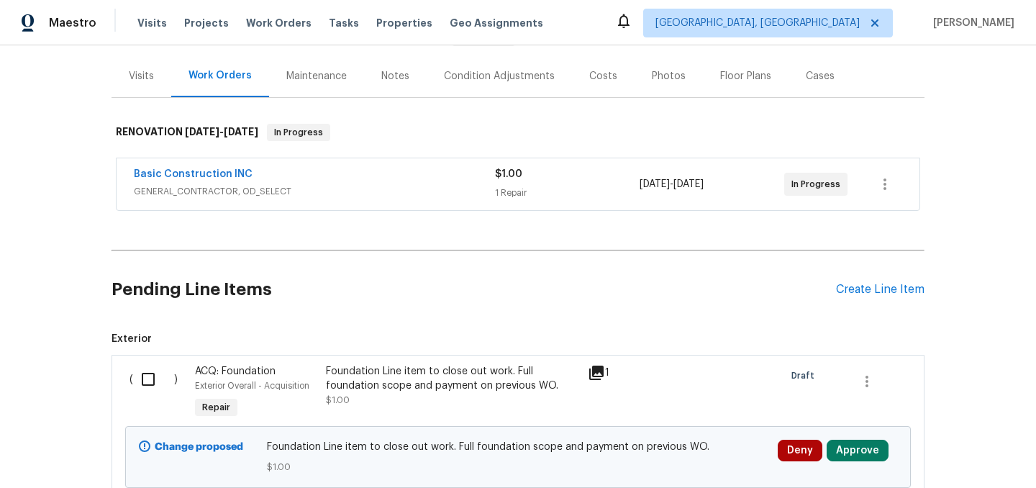
scroll to position [169, 0]
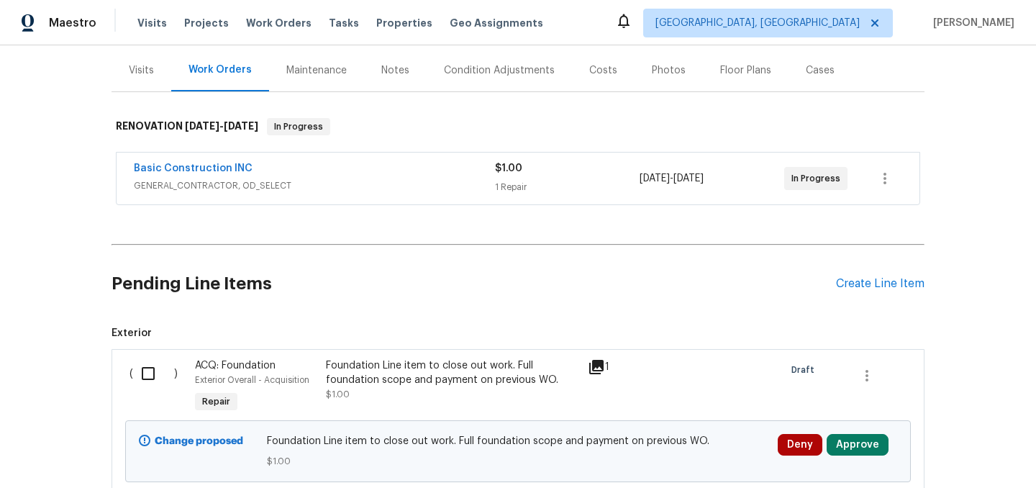
click at [150, 374] on input "checkbox" at bounding box center [153, 373] width 41 height 30
checkbox input "true"
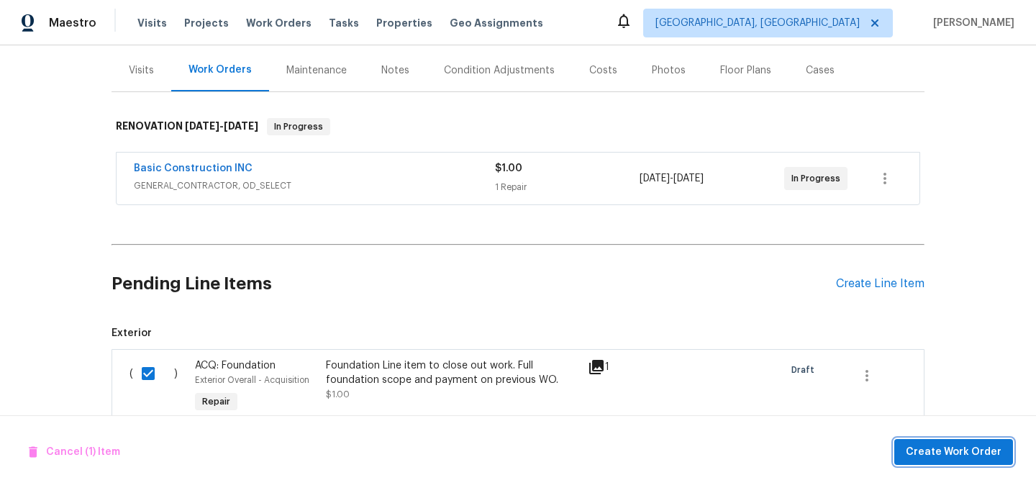
click at [953, 456] on span "Create Work Order" at bounding box center [954, 452] width 96 height 18
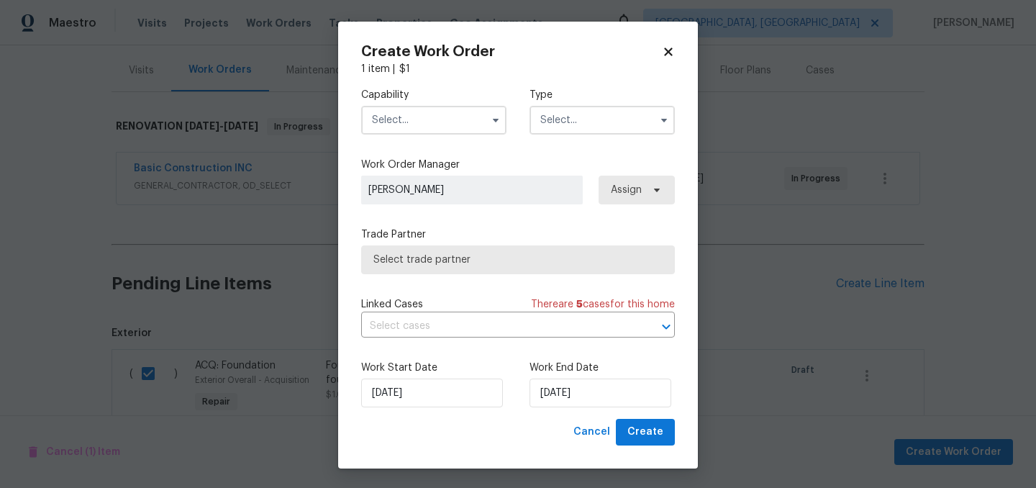
click at [419, 122] on input "text" at bounding box center [433, 120] width 145 height 29
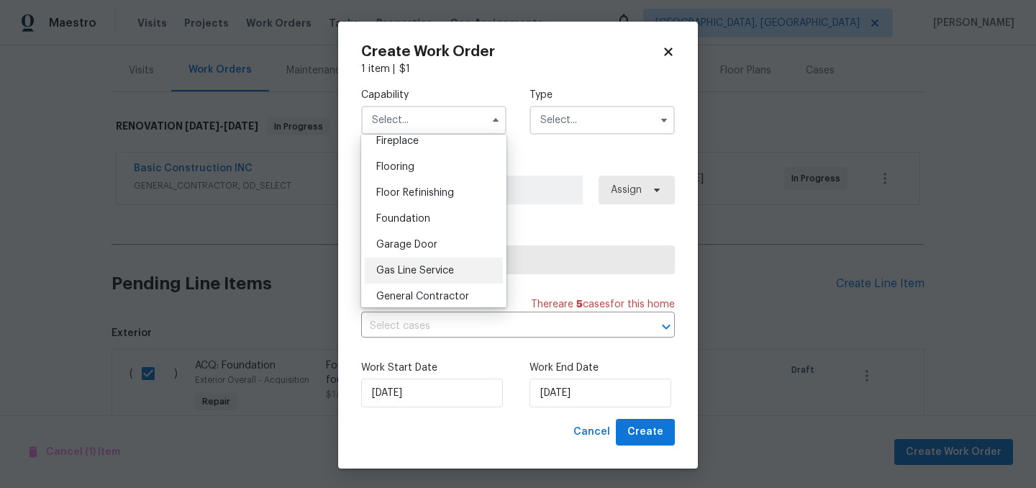
scroll to position [563, 0]
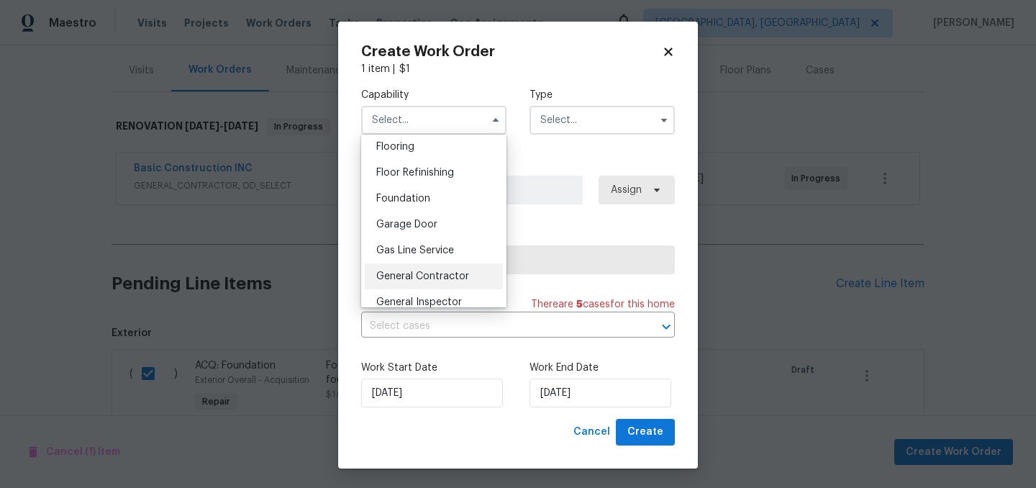
click at [443, 272] on span "General Contractor" at bounding box center [422, 276] width 93 height 10
type input "General Contractor"
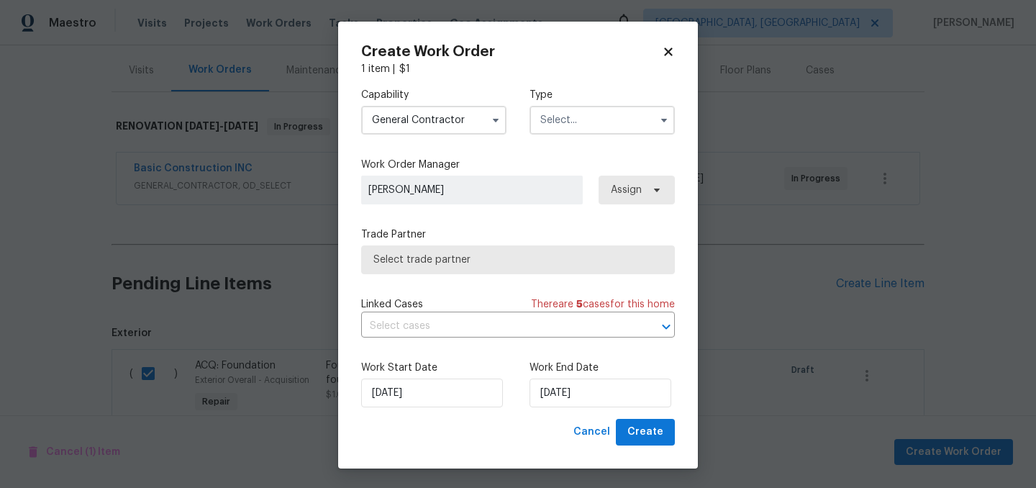
click at [594, 132] on input "text" at bounding box center [602, 120] width 145 height 29
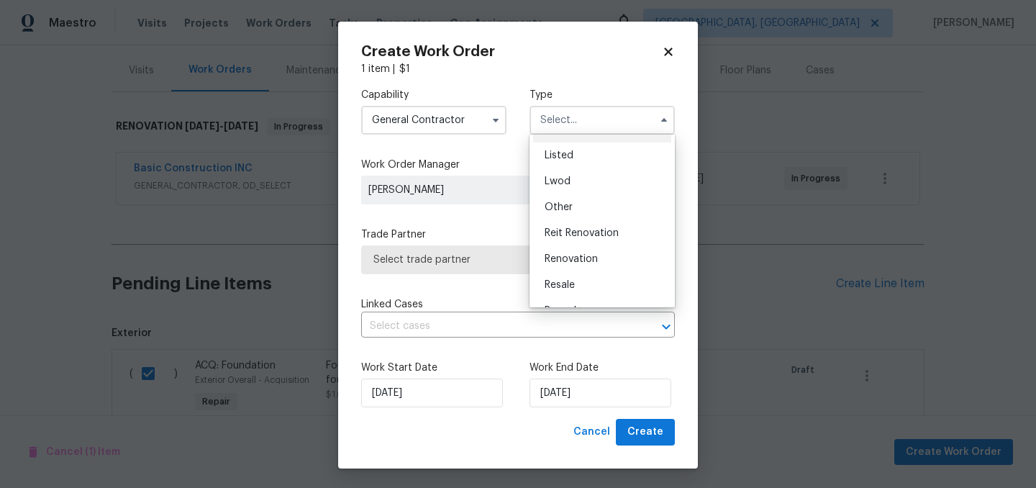
scroll to position [130, 0]
click at [591, 257] on span "Renovation" at bounding box center [571, 254] width 53 height 10
type input "Renovation"
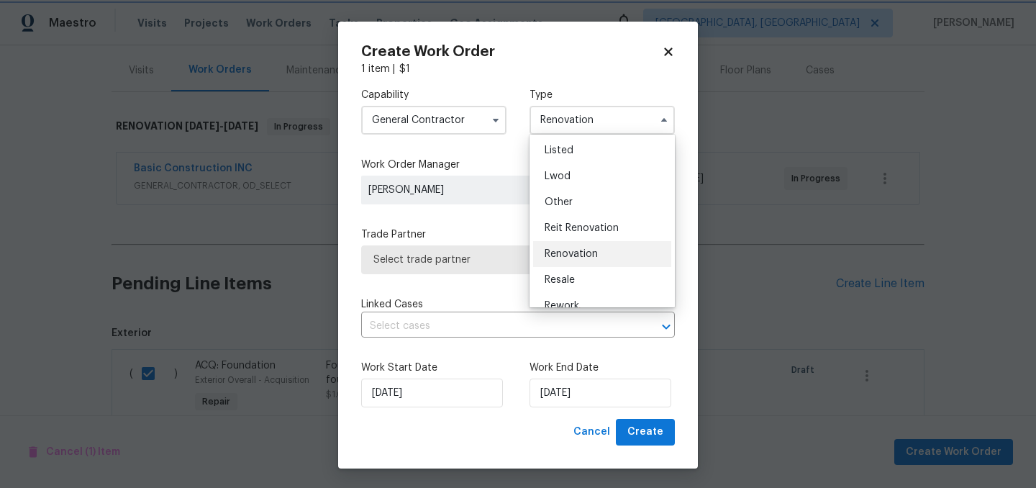
scroll to position [0, 0]
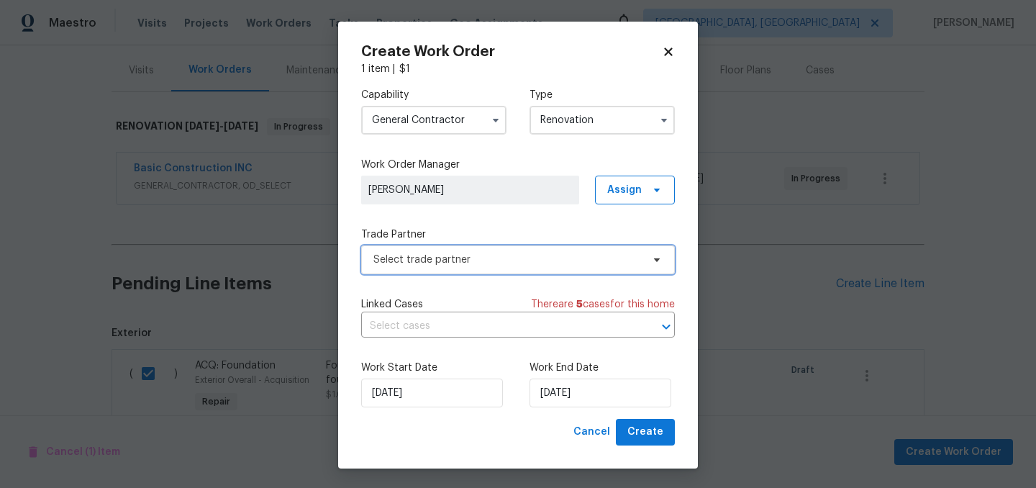
click at [552, 260] on span "Select trade partner" at bounding box center [507, 260] width 268 height 14
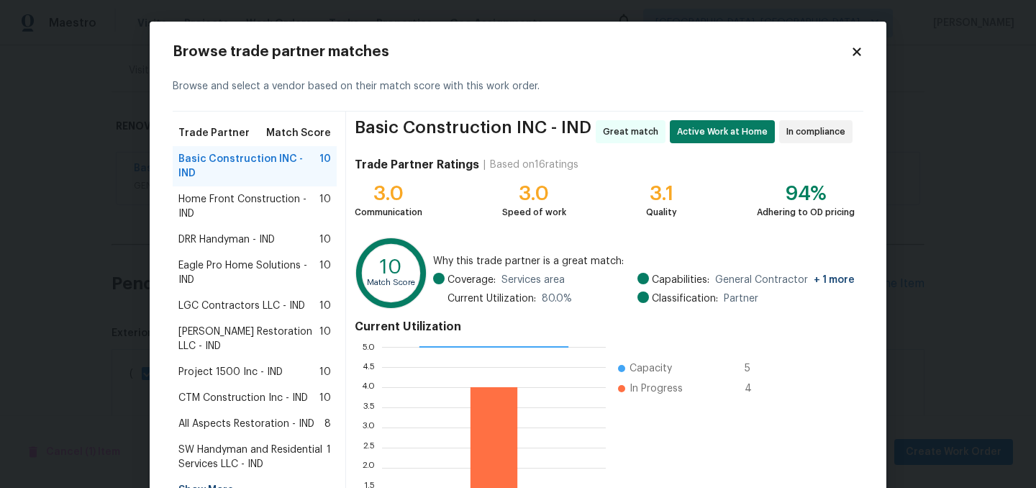
scroll to position [147, 0]
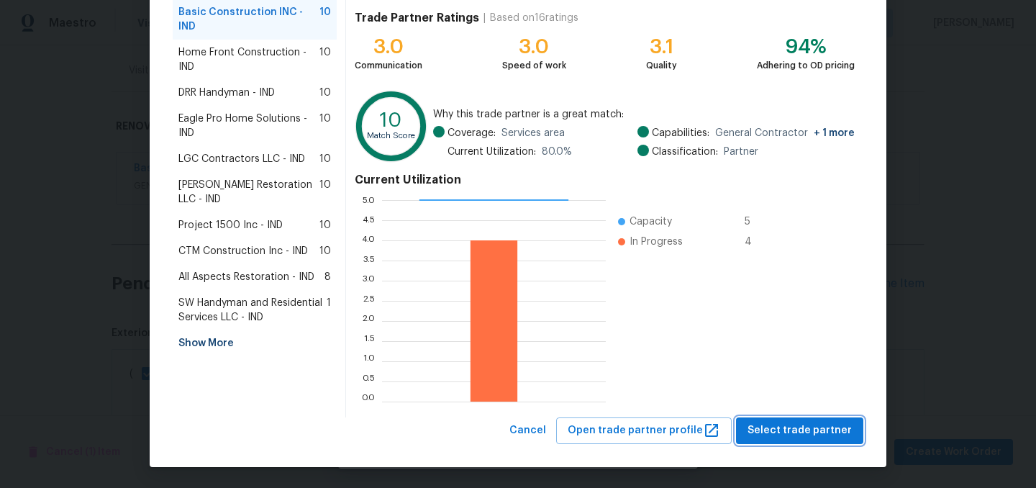
click at [793, 420] on button "Select trade partner" at bounding box center [799, 430] width 127 height 27
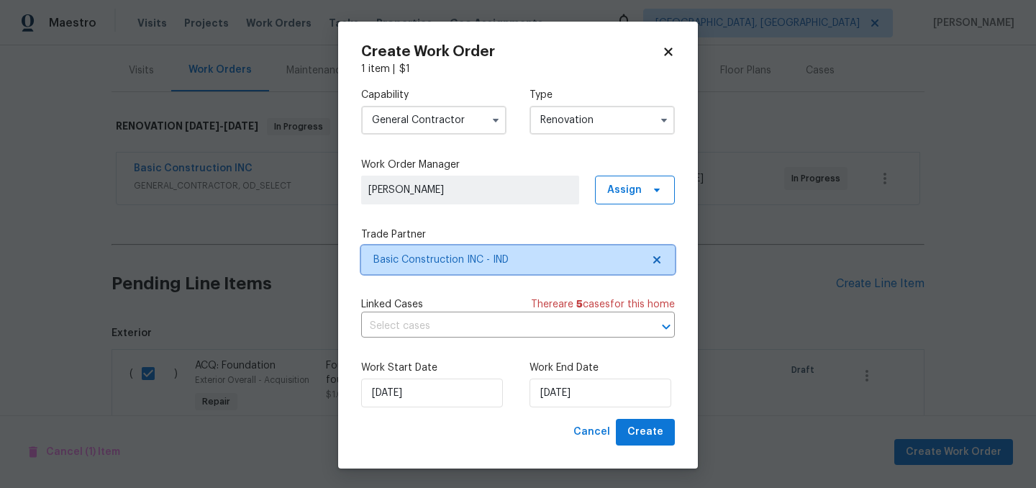
scroll to position [0, 0]
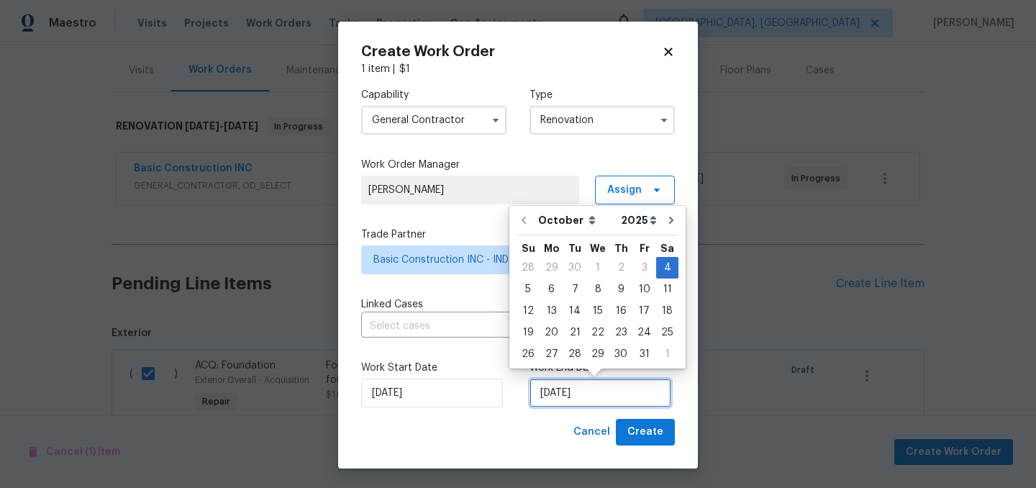
click at [617, 394] on input "10/4/2025" at bounding box center [601, 392] width 142 height 29
click at [640, 354] on div "31" at bounding box center [645, 354] width 24 height 20
type input "10/31/2025"
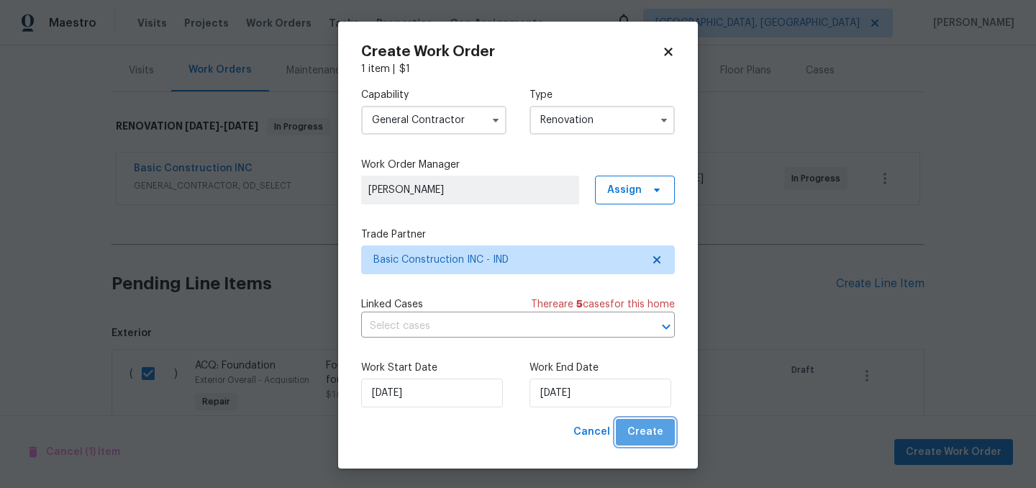
click at [653, 436] on span "Create" at bounding box center [645, 432] width 36 height 18
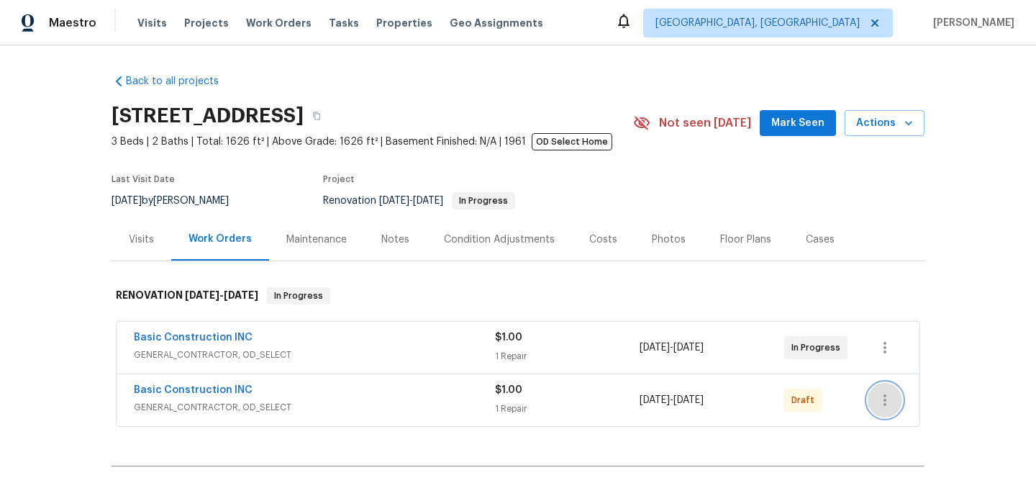
click at [883, 404] on icon "button" at bounding box center [884, 399] width 17 height 17
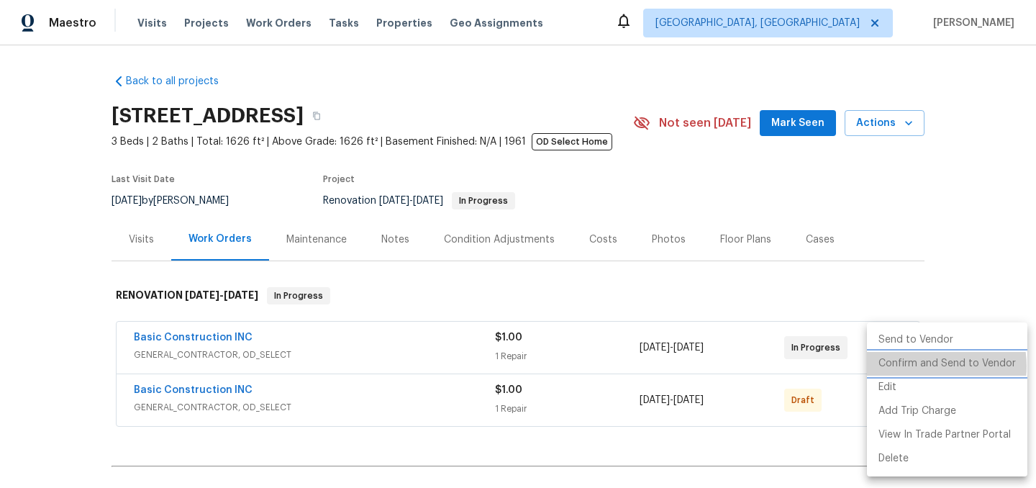
click at [923, 366] on li "Confirm and Send to Vendor" at bounding box center [947, 364] width 160 height 24
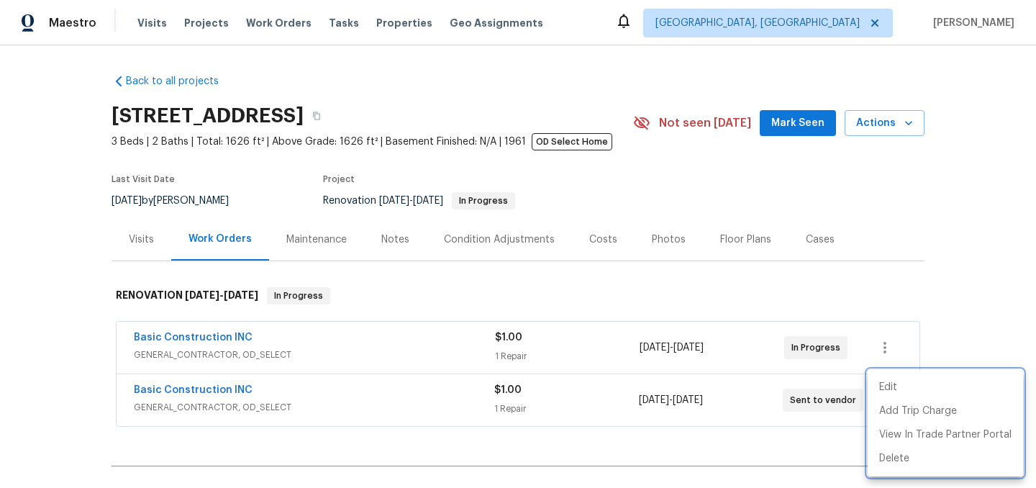
click at [729, 280] on div at bounding box center [518, 244] width 1036 height 488
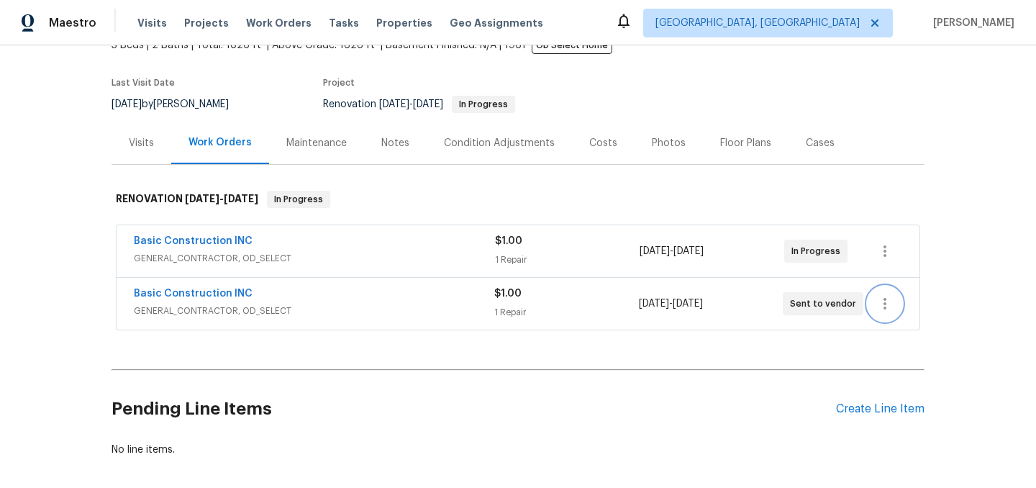
scroll to position [113, 0]
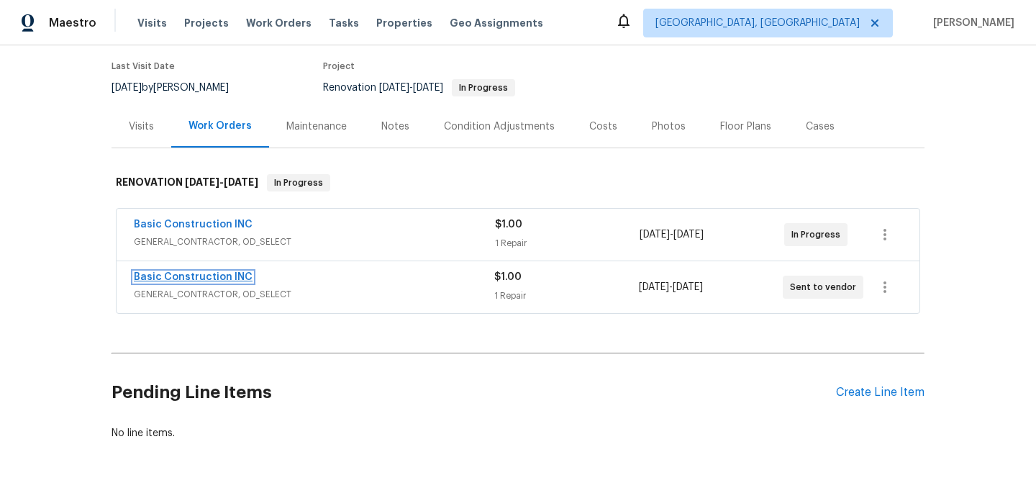
click at [204, 278] on link "Basic Construction INC" at bounding box center [193, 277] width 119 height 10
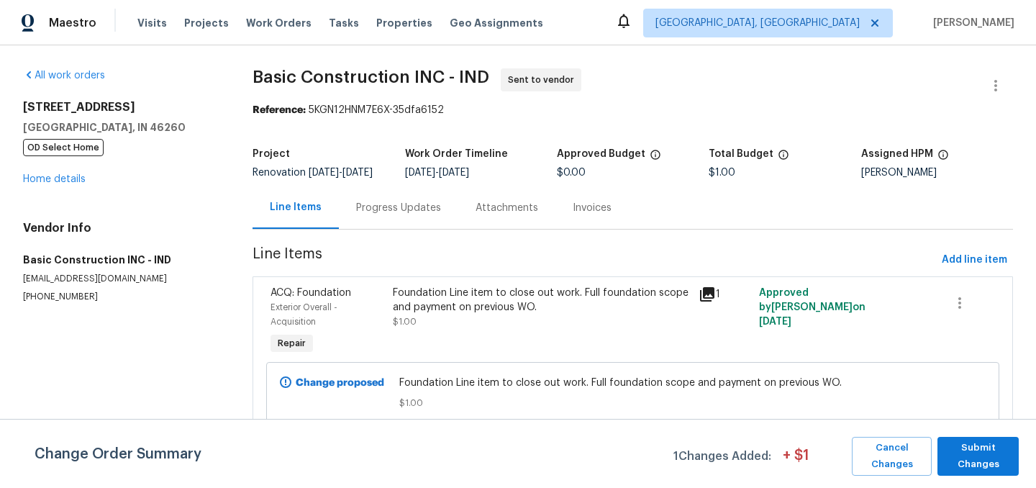
click at [389, 215] on div "Progress Updates" at bounding box center [398, 208] width 85 height 14
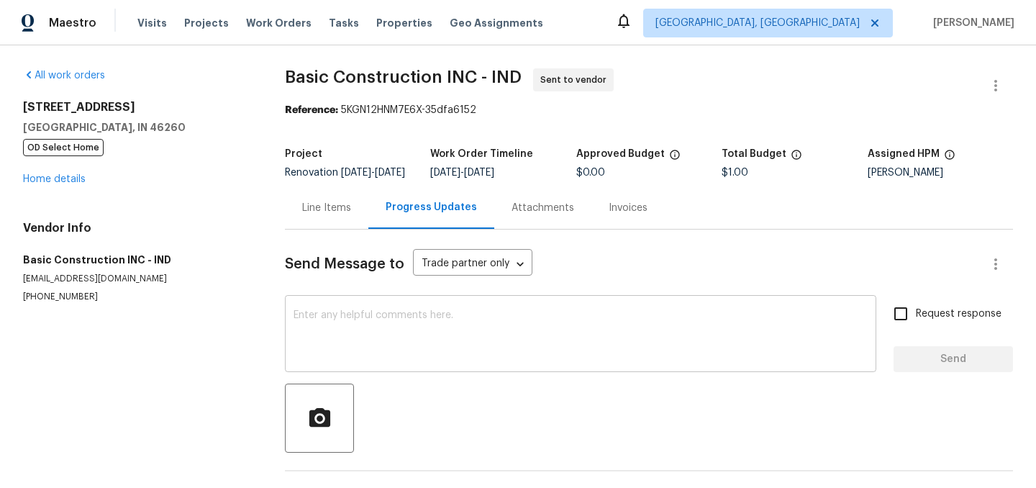
click at [406, 321] on textarea at bounding box center [581, 335] width 574 height 50
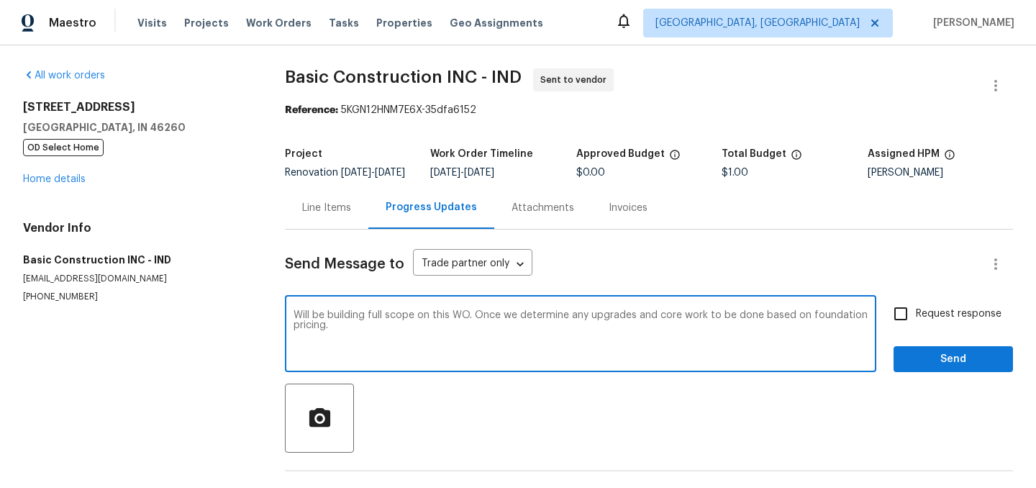
type textarea "Will be building full scope on this WO. Once we determine any upgrades and core…"
click at [953, 384] on div "Send Message to Trade partner only Trade partner only ​ Will be building full s…" at bounding box center [649, 371] width 728 height 282
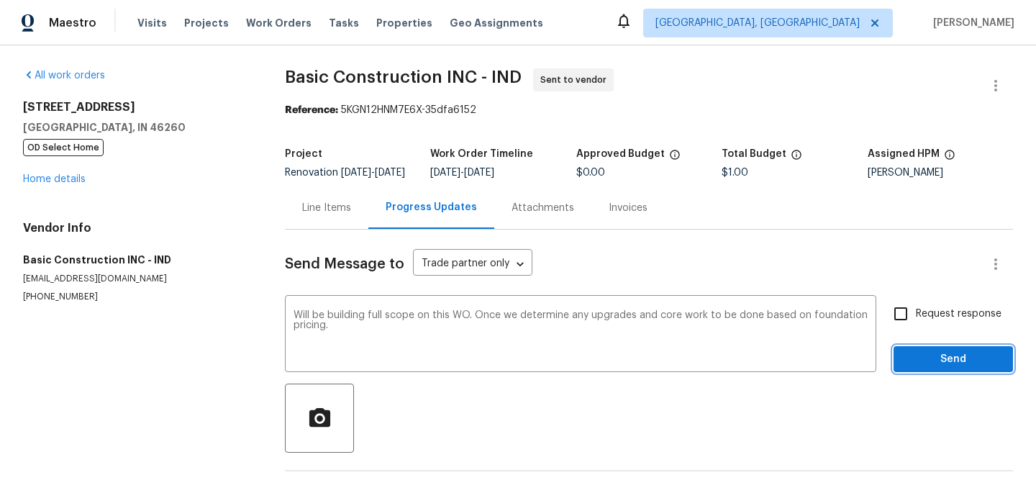
click at [949, 368] on span "Send" at bounding box center [953, 359] width 96 height 18
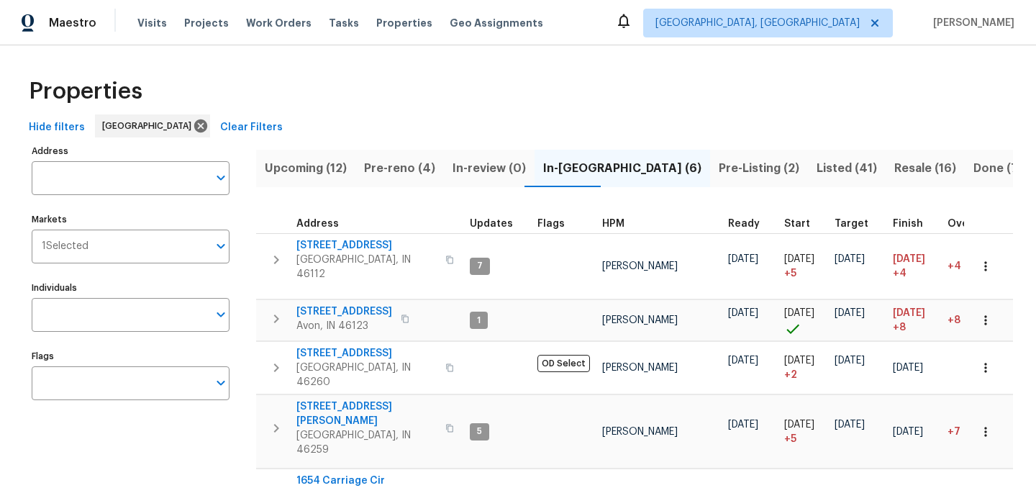
click at [397, 171] on span "Pre-reno (4)" at bounding box center [399, 168] width 71 height 20
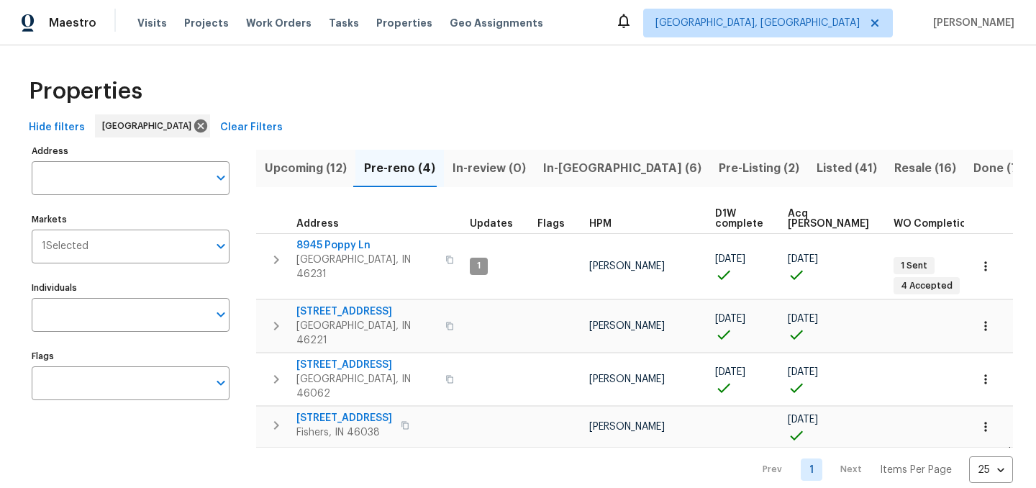
click at [309, 171] on span "Upcoming (12)" at bounding box center [306, 168] width 82 height 20
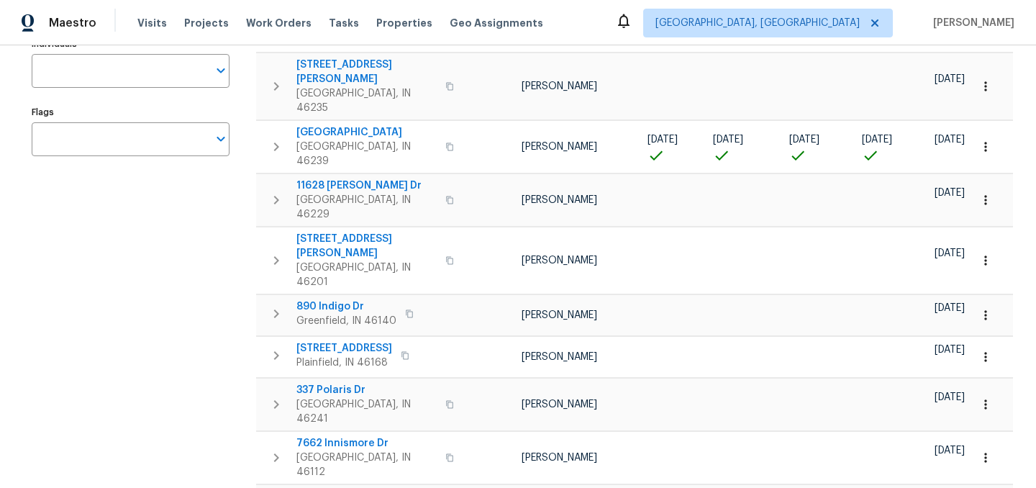
scroll to position [248, 0]
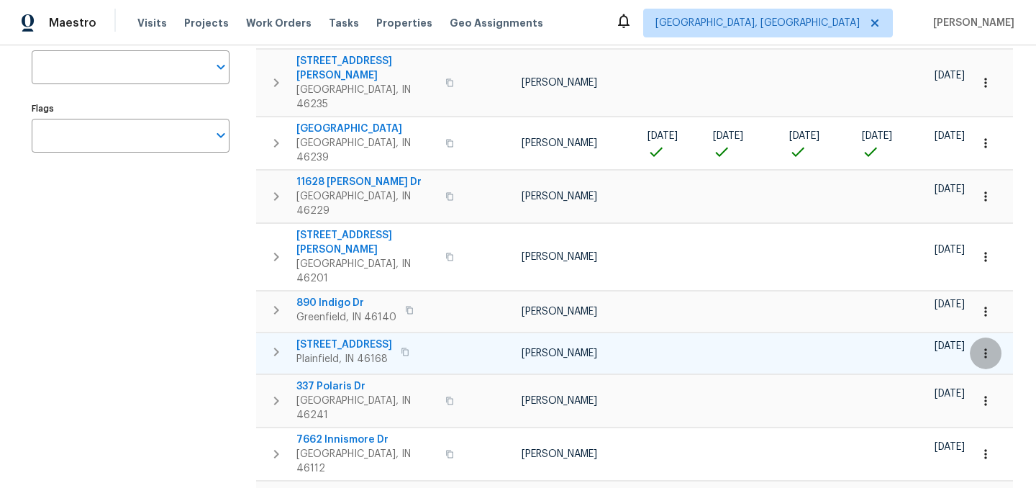
click at [989, 346] on icon "button" at bounding box center [986, 353] width 14 height 14
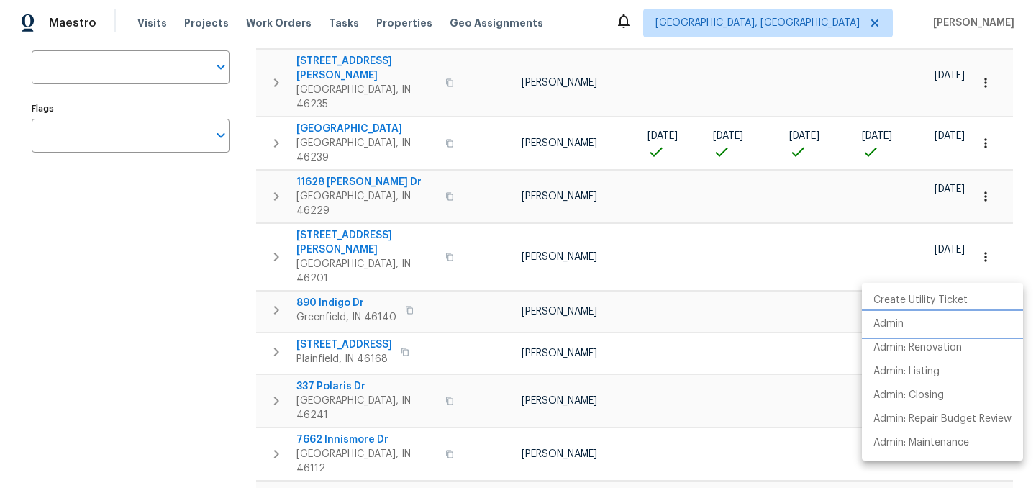
click at [896, 323] on p "Admin" at bounding box center [889, 324] width 30 height 15
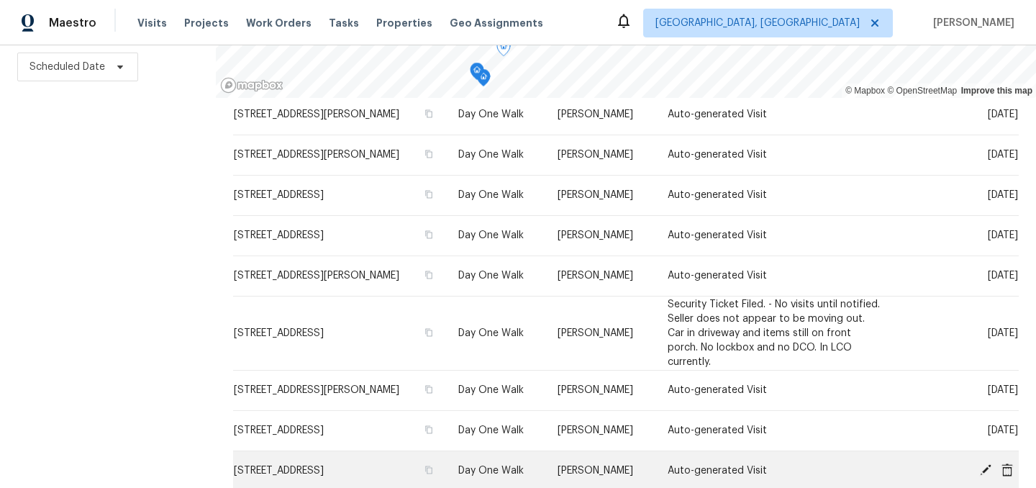
scroll to position [207, 0]
click at [324, 466] on span "[STREET_ADDRESS]" at bounding box center [279, 471] width 90 height 10
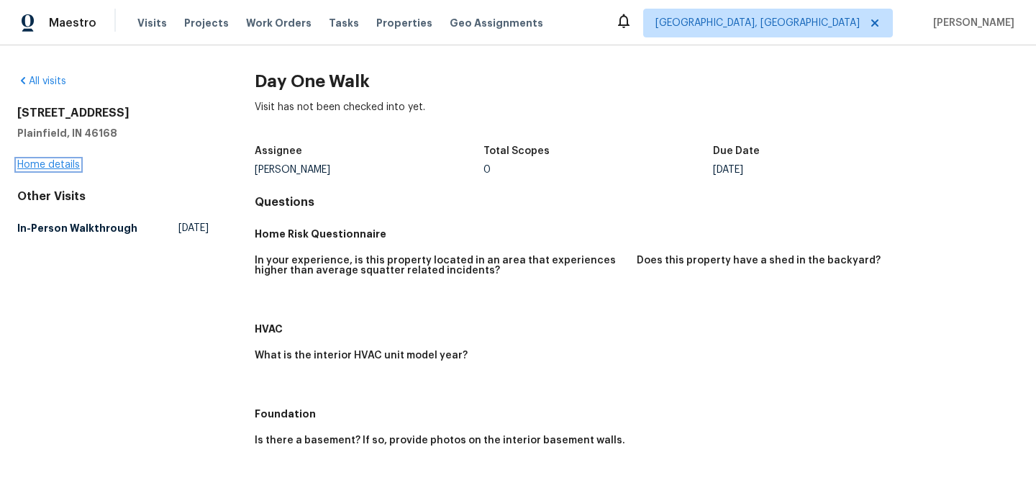
click at [64, 166] on link "Home details" at bounding box center [48, 165] width 63 height 10
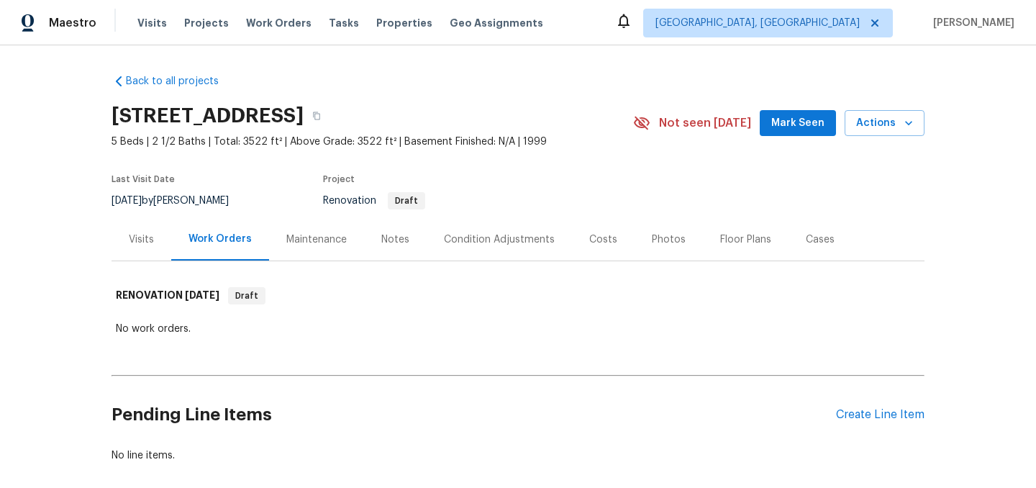
click at [155, 245] on div "Visits" at bounding box center [142, 239] width 60 height 42
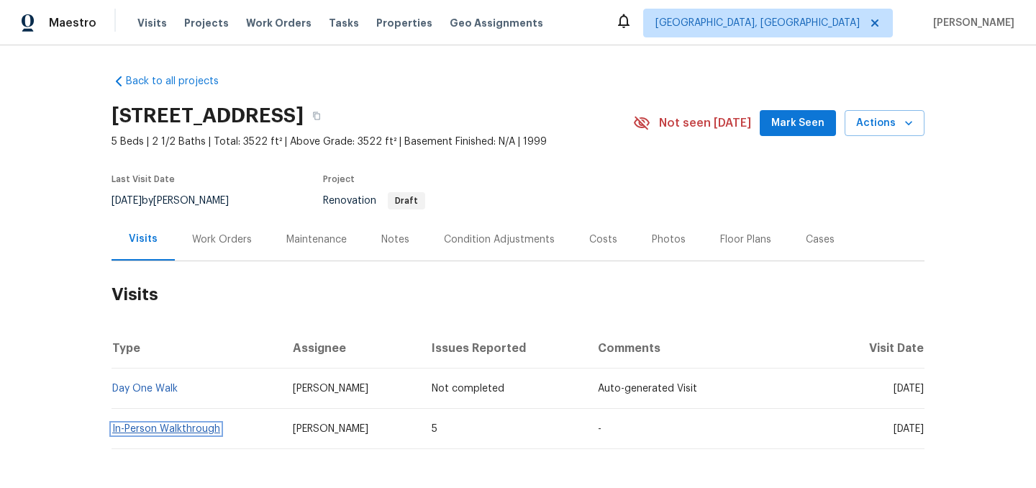
click at [196, 428] on link "In-Person Walkthrough" at bounding box center [166, 429] width 108 height 10
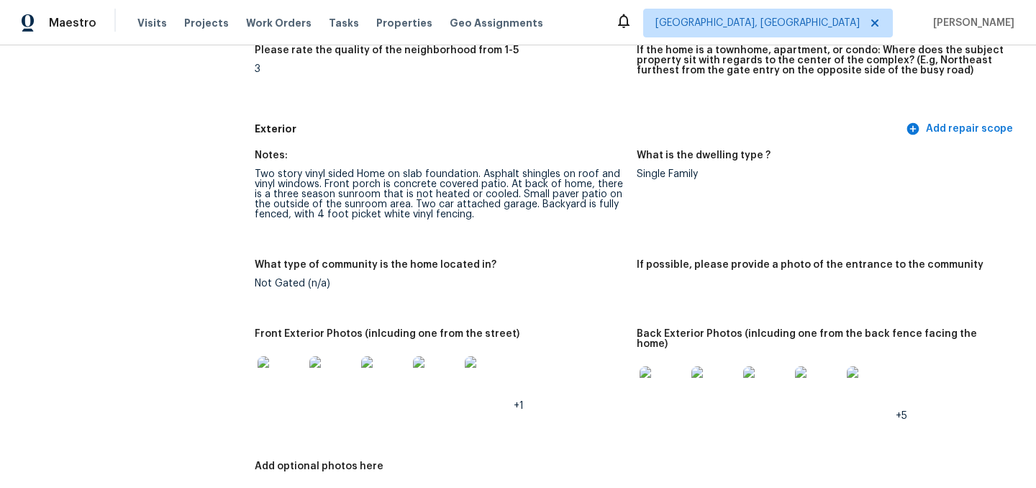
scroll to position [483, 0]
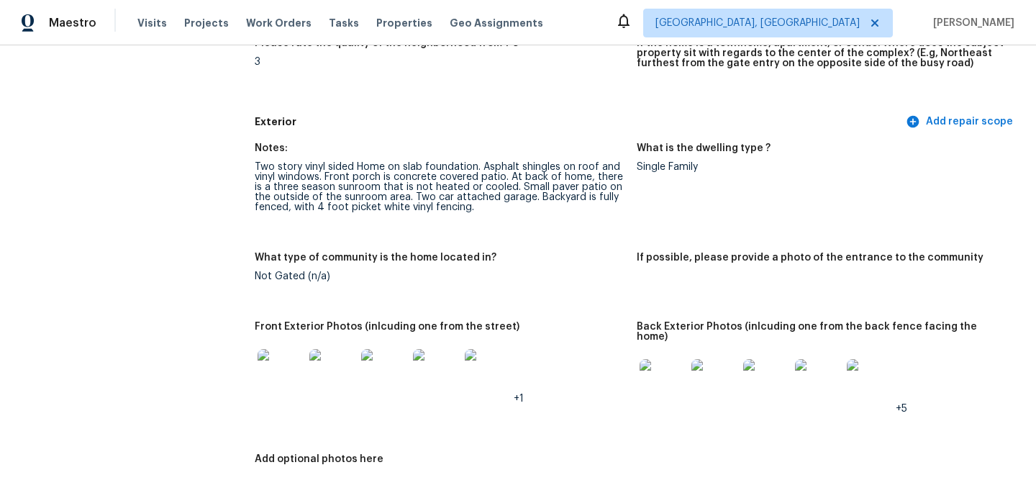
click at [282, 374] on img at bounding box center [281, 372] width 46 height 46
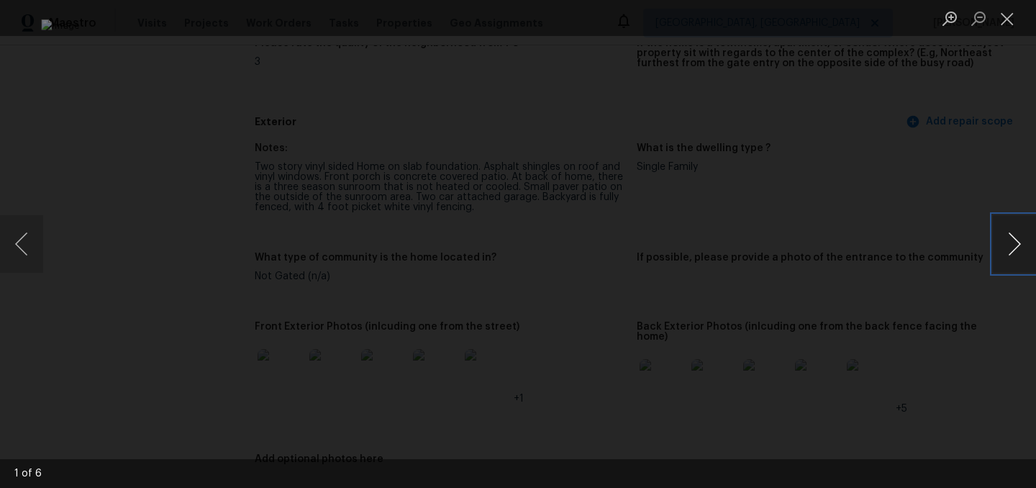
click at [1016, 242] on button "Next image" at bounding box center [1014, 244] width 43 height 58
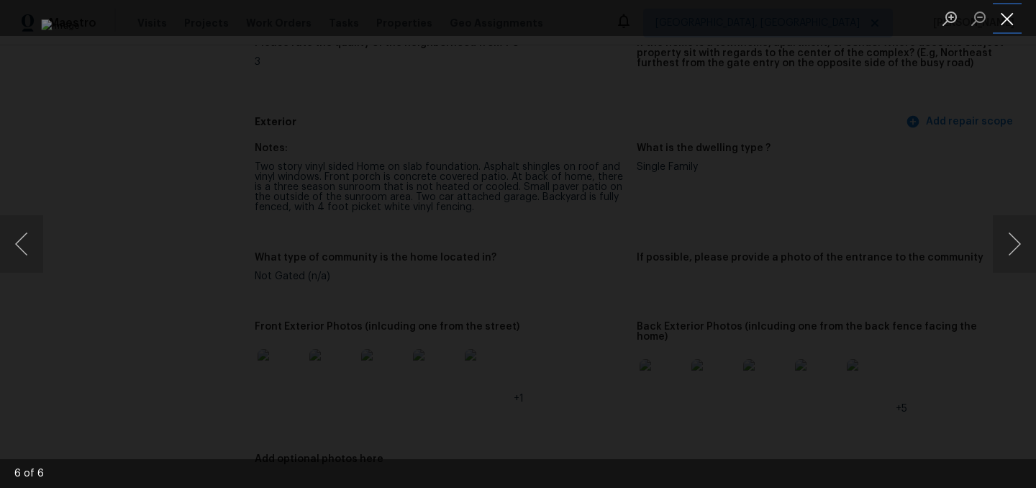
click at [1007, 11] on button "Close lightbox" at bounding box center [1007, 18] width 29 height 25
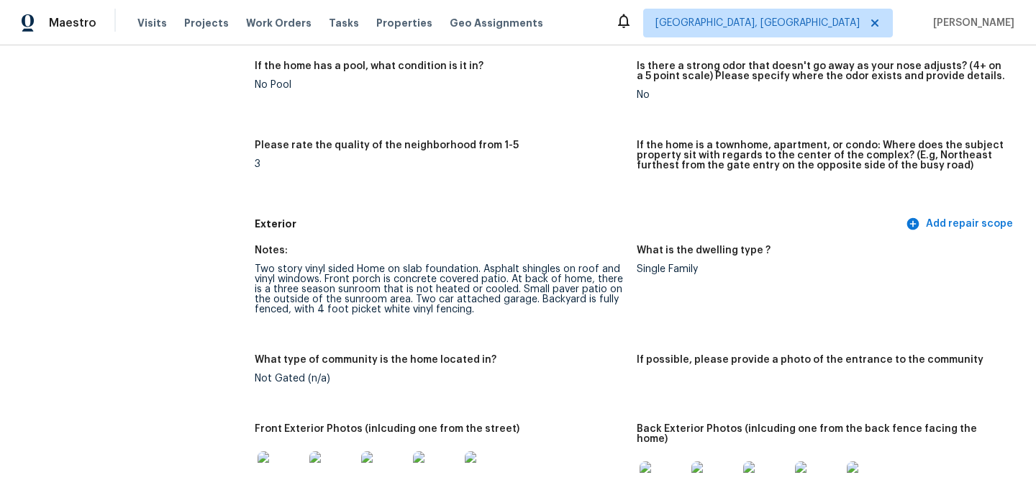
scroll to position [0, 0]
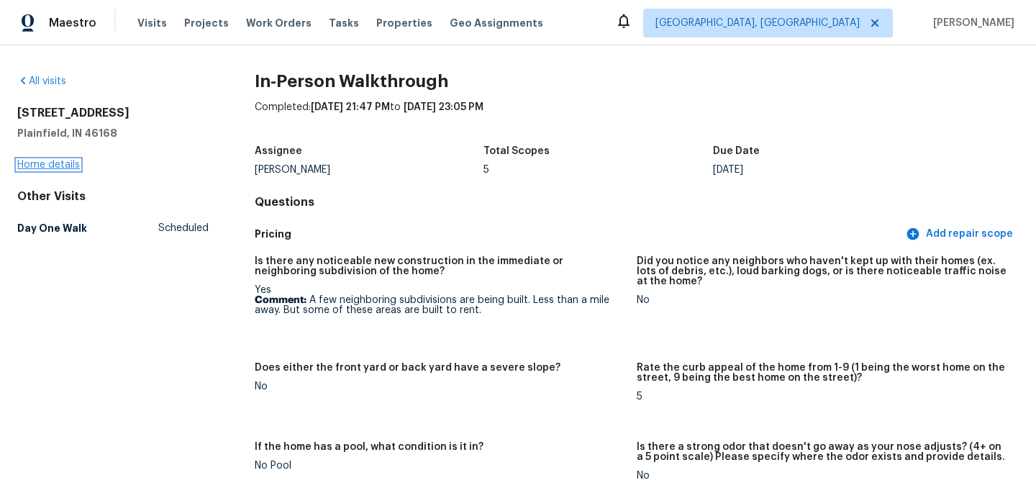
click at [65, 168] on link "Home details" at bounding box center [48, 165] width 63 height 10
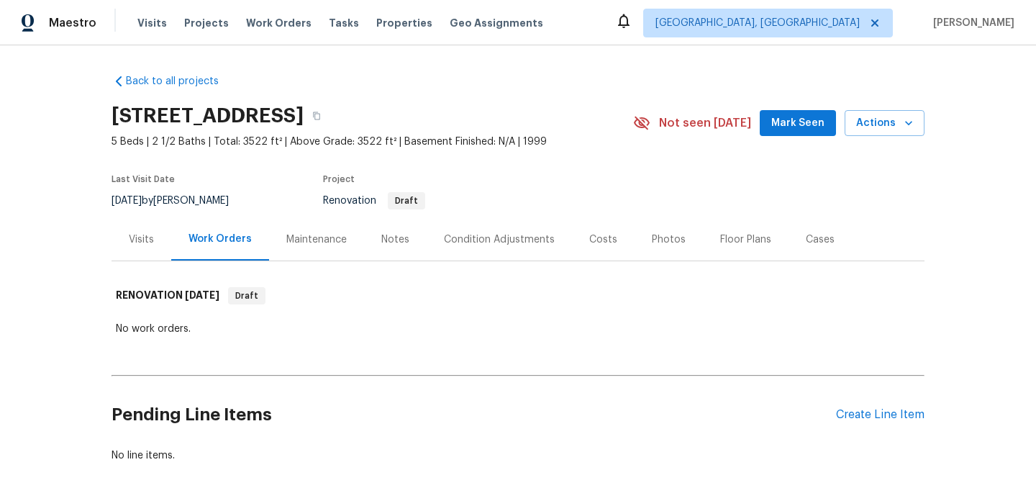
click at [513, 240] on div "Condition Adjustments" at bounding box center [499, 239] width 111 height 14
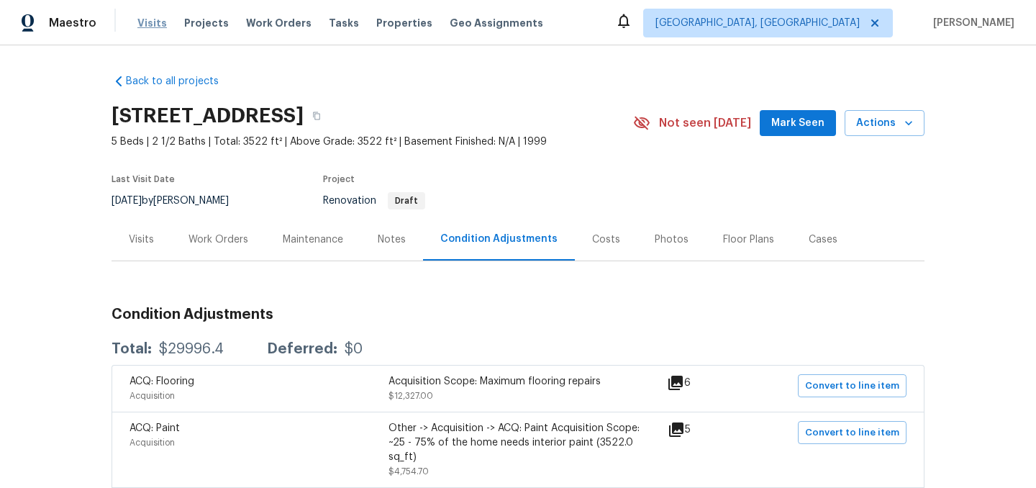
click at [153, 22] on span "Visits" at bounding box center [152, 23] width 30 height 14
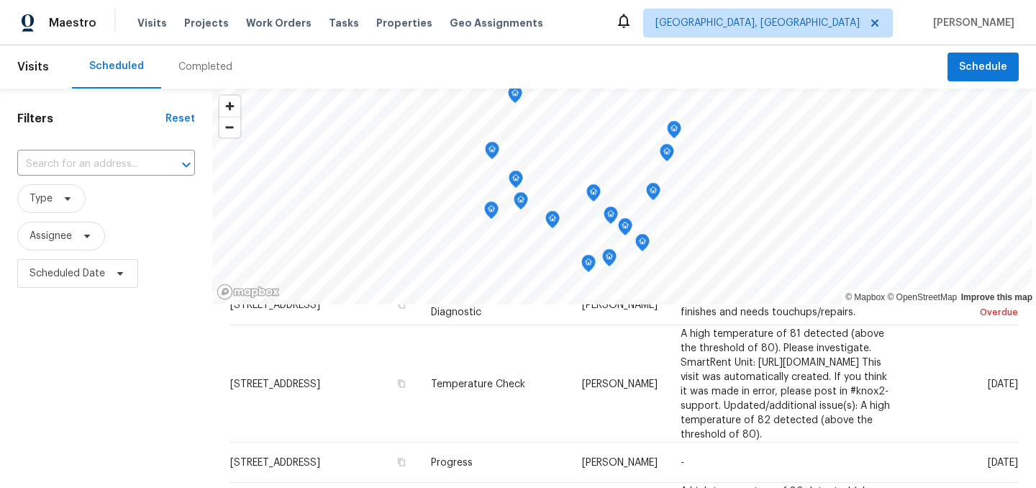
scroll to position [79, 0]
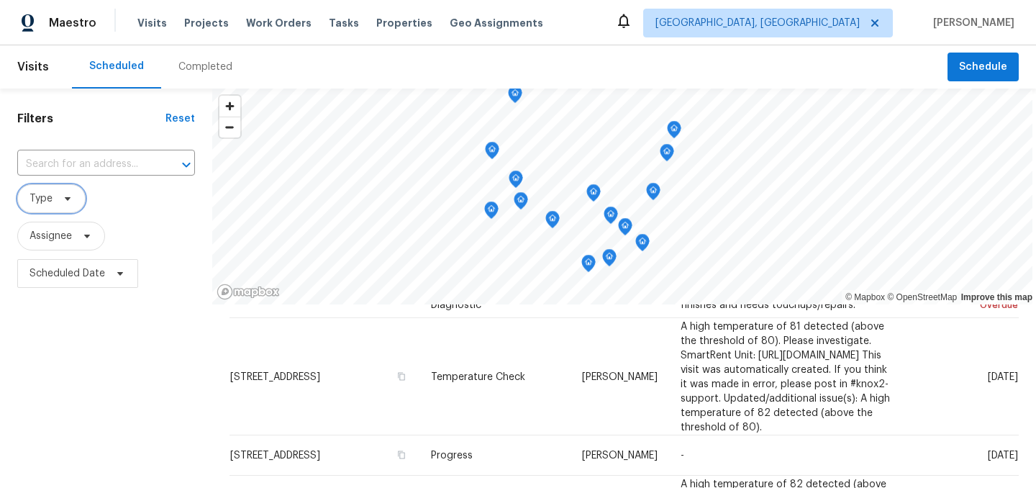
click at [62, 197] on icon at bounding box center [68, 199] width 12 height 12
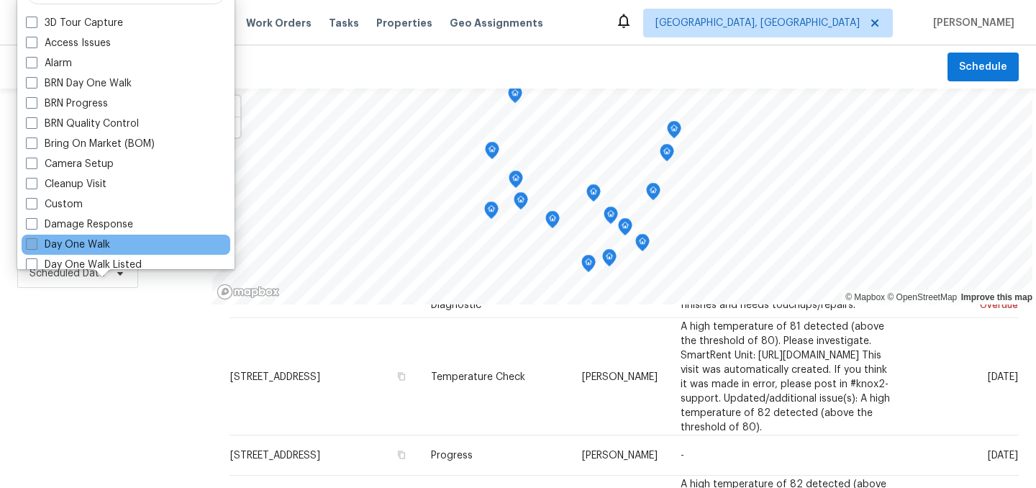
scroll to position [24, 0]
click at [89, 243] on label "Day One Walk" at bounding box center [68, 243] width 84 height 14
click at [35, 243] on input "Day One Walk" at bounding box center [30, 240] width 9 height 9
checkbox input "true"
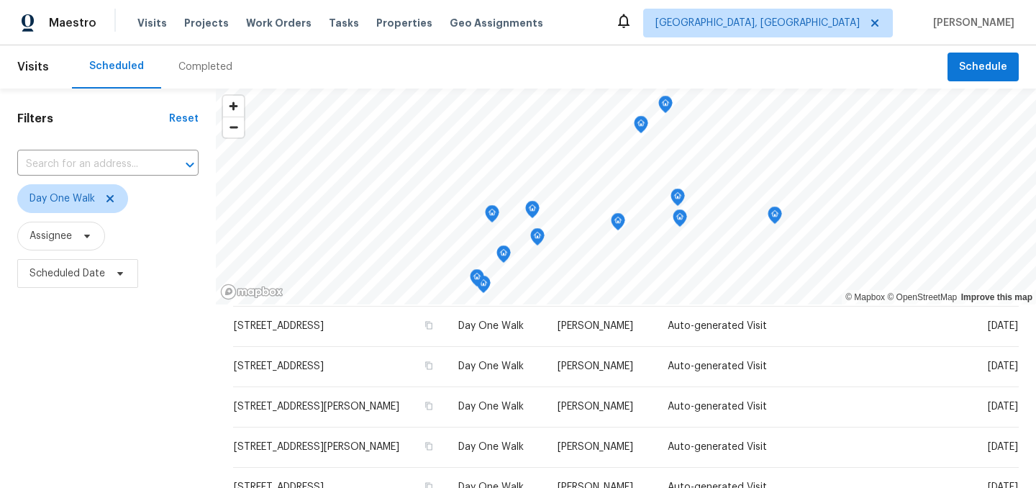
click at [108, 389] on div "Filters Reset ​ Day One Walk Assignee Scheduled Date" at bounding box center [108, 392] width 216 height 606
click at [486, 285] on icon "Map marker" at bounding box center [483, 284] width 13 height 17
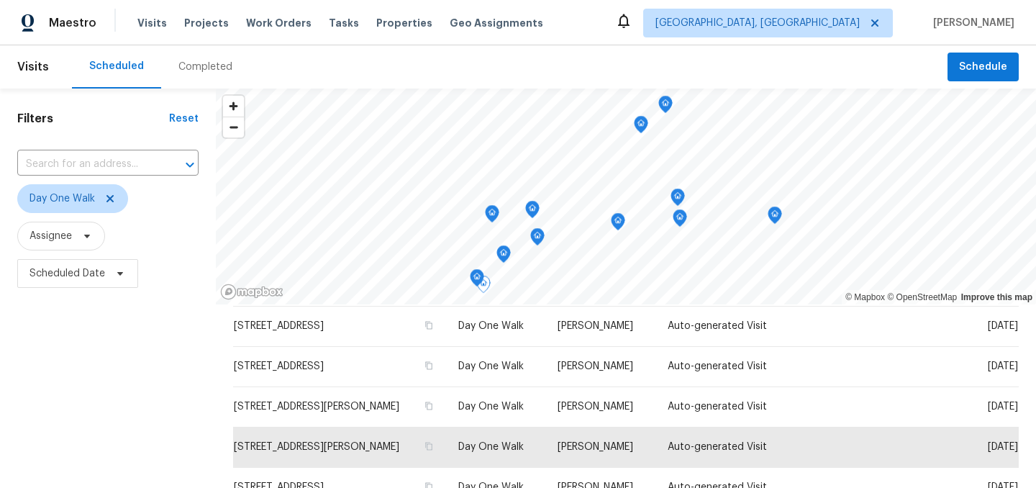
click at [479, 276] on icon "Map marker" at bounding box center [477, 278] width 13 height 17
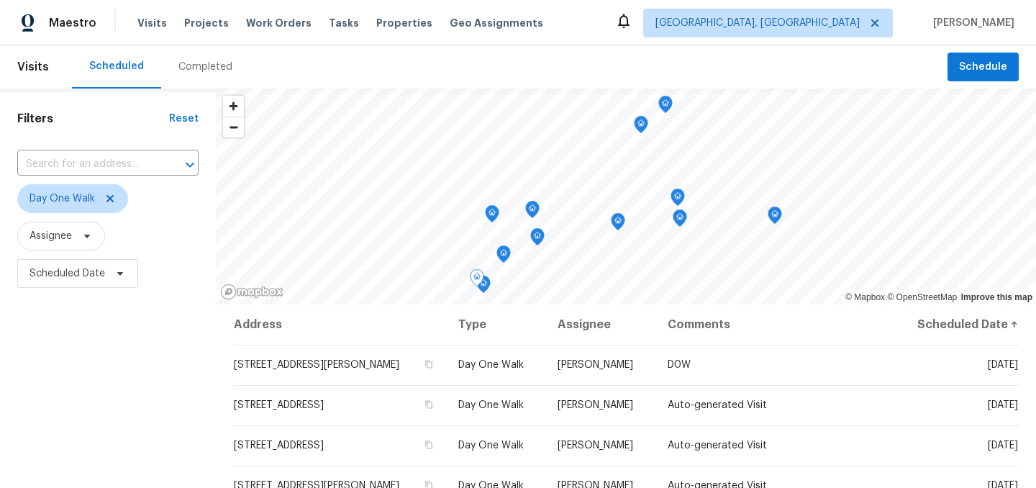
click at [504, 250] on icon "Map marker" at bounding box center [503, 254] width 13 height 17
click at [536, 237] on icon "Map marker" at bounding box center [537, 237] width 4 height 4
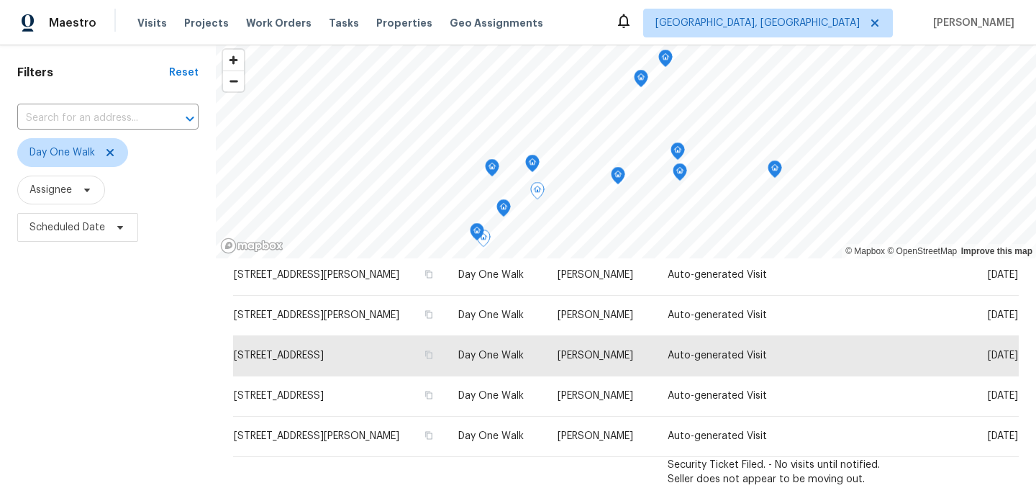
scroll to position [47, 0]
click at [505, 205] on icon "Map marker" at bounding box center [504, 206] width 4 height 4
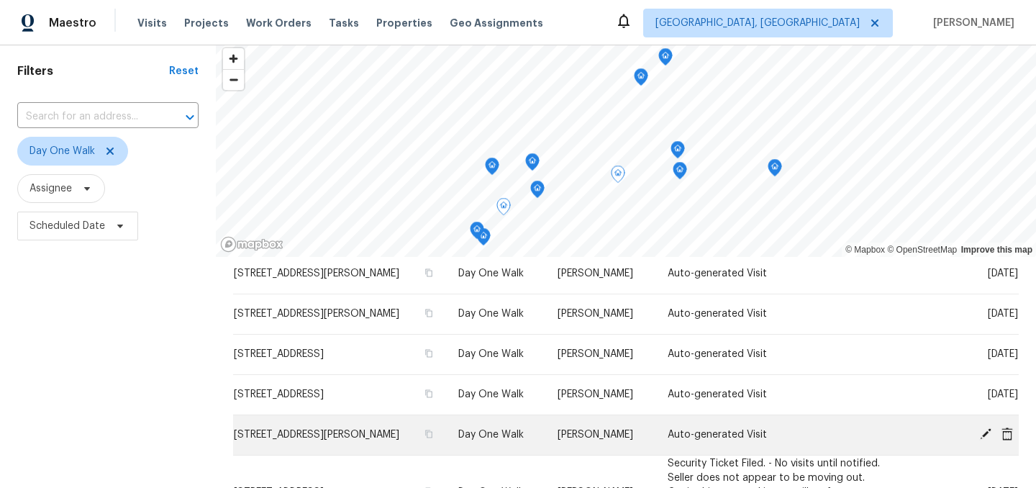
scroll to position [207, 0]
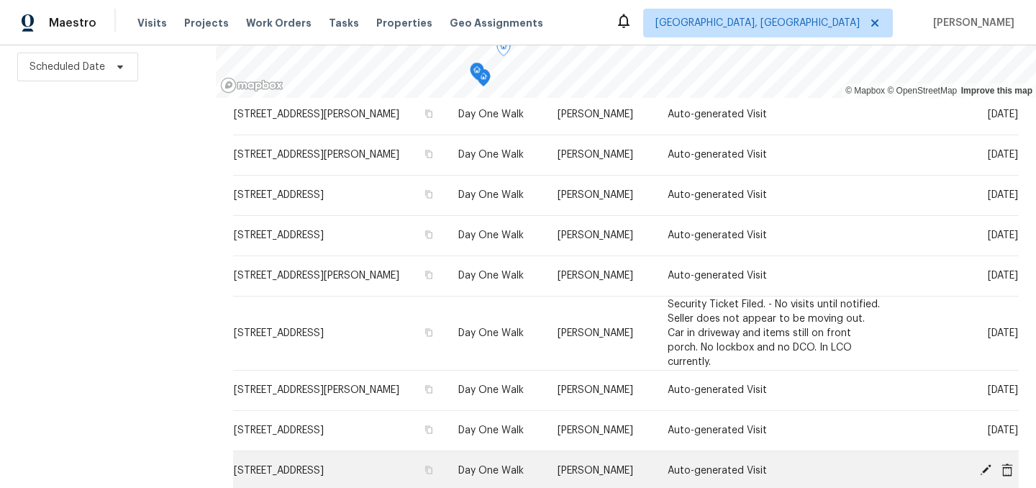
click at [988, 463] on icon at bounding box center [985, 469] width 13 height 13
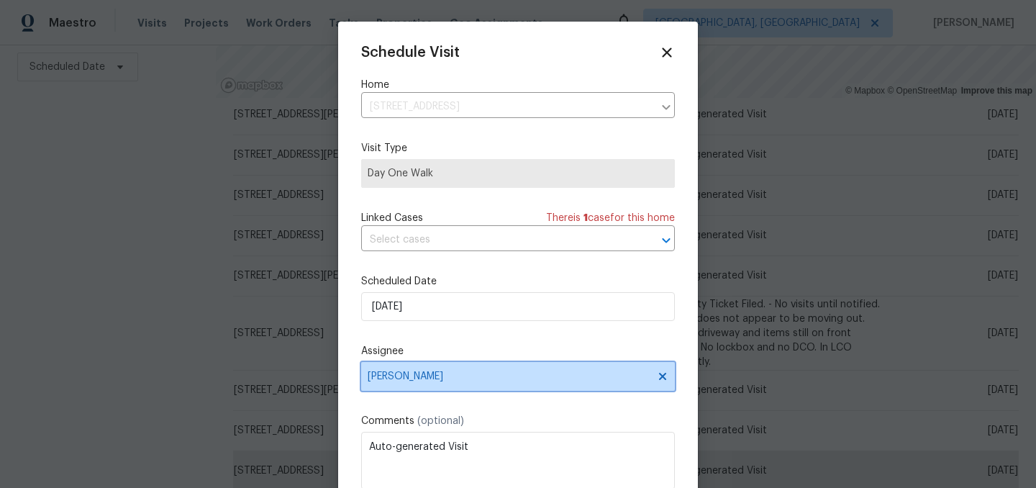
click at [435, 368] on span "[PERSON_NAME]" at bounding box center [518, 376] width 314 height 29
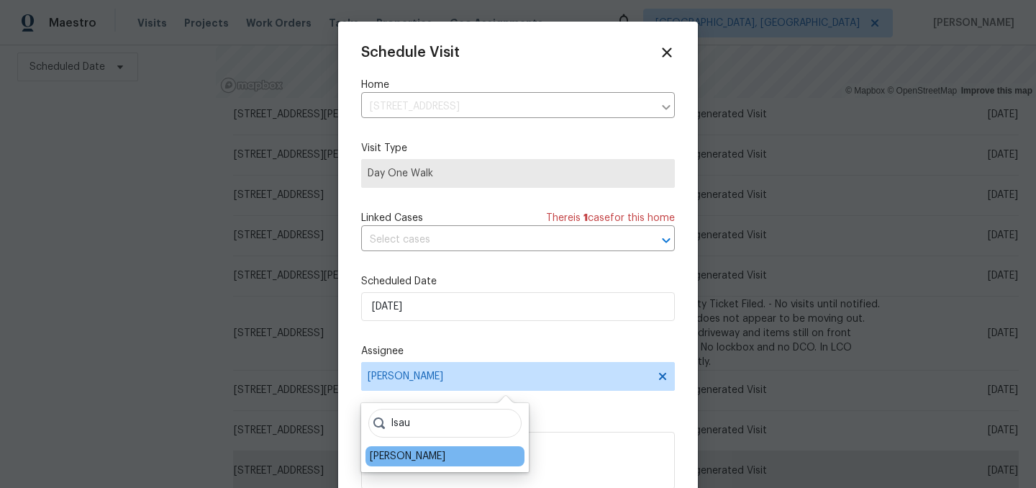
type input "Isau"
click at [404, 464] on div "[PERSON_NAME]" at bounding box center [445, 456] width 159 height 20
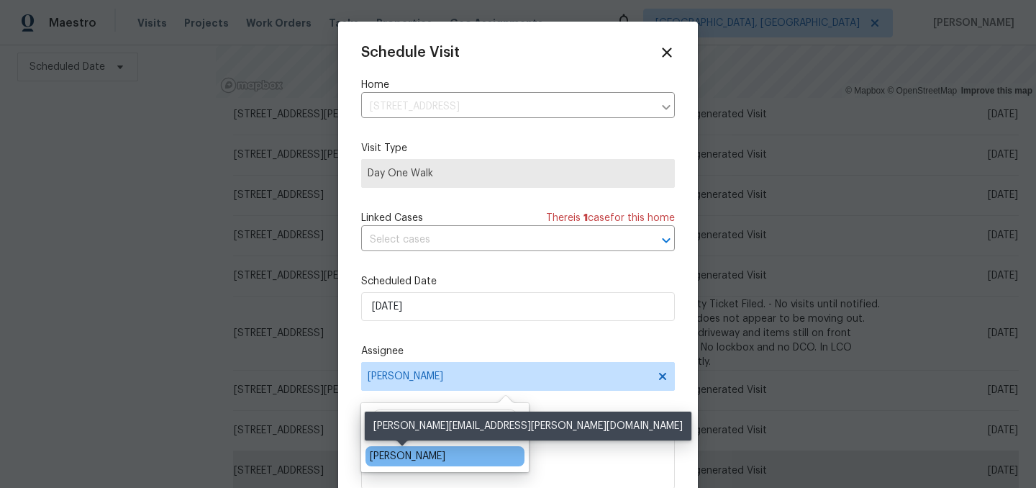
click at [404, 463] on div "[PERSON_NAME]" at bounding box center [408, 456] width 76 height 14
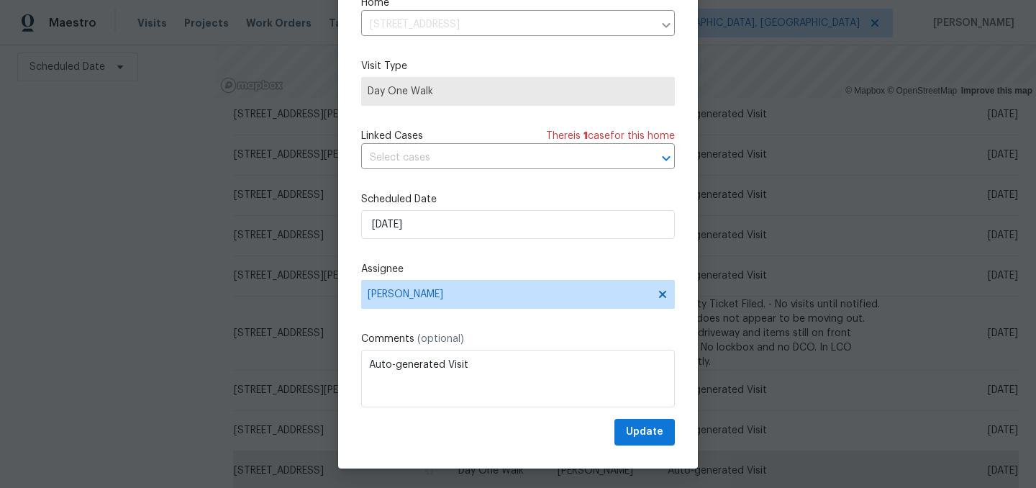
scroll to position [59, 0]
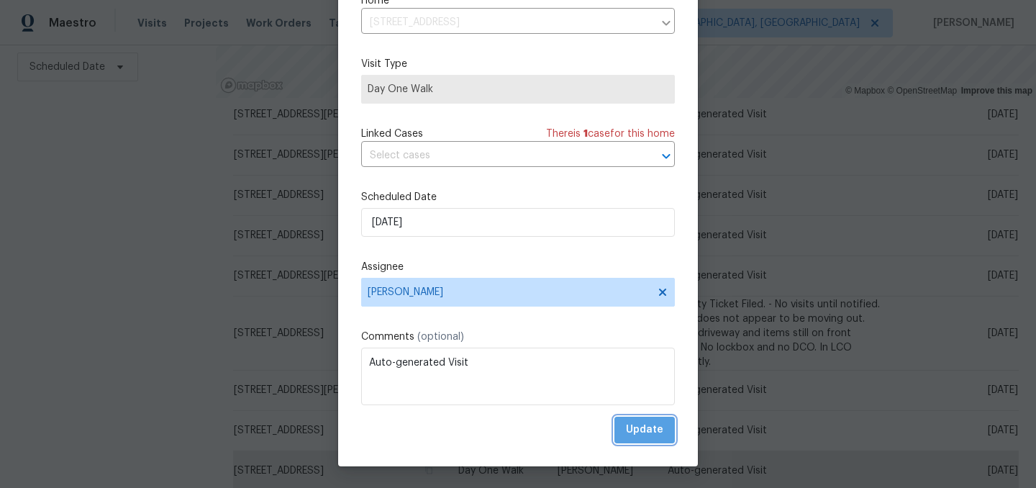
click at [659, 432] on span "Update" at bounding box center [644, 430] width 37 height 18
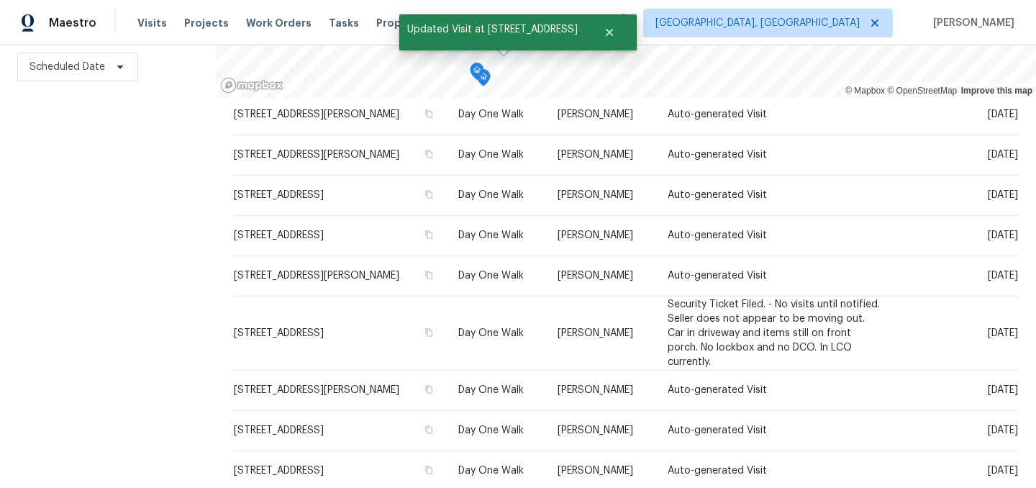
scroll to position [0, 0]
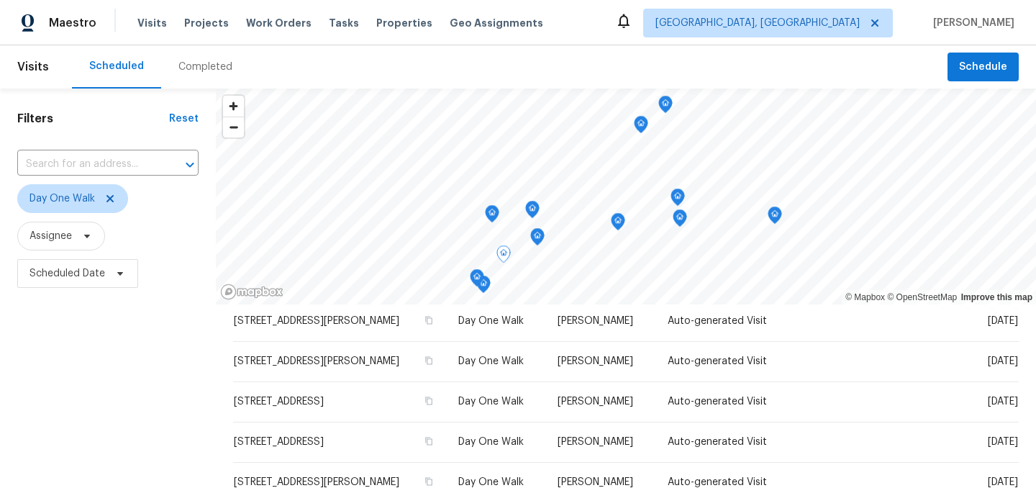
click at [142, 347] on div "Filters Reset ​ Day One Walk Assignee Scheduled Date" at bounding box center [108, 392] width 216 height 606
click at [112, 195] on icon at bounding box center [110, 199] width 12 height 12
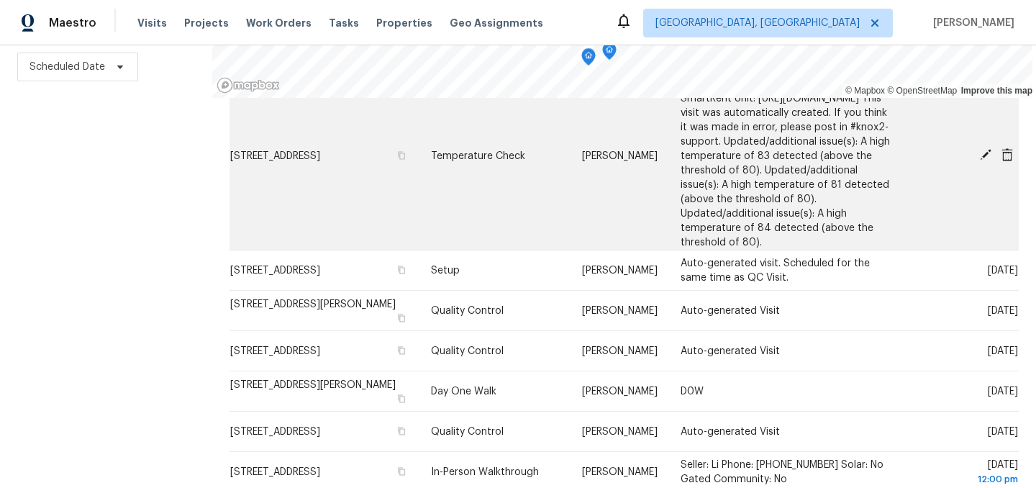
scroll to position [280, 0]
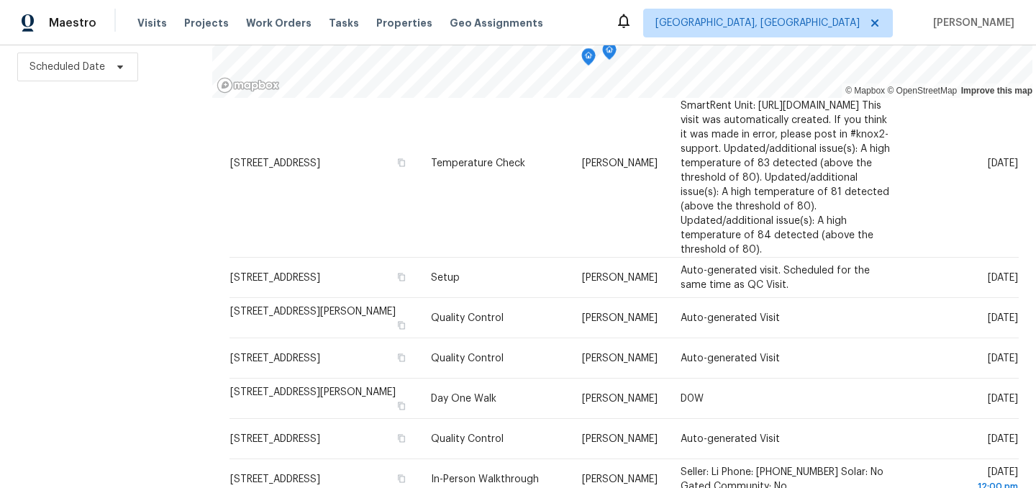
click at [113, 186] on div "Filters Reset ​ Type Assignee Scheduled Date" at bounding box center [106, 185] width 212 height 606
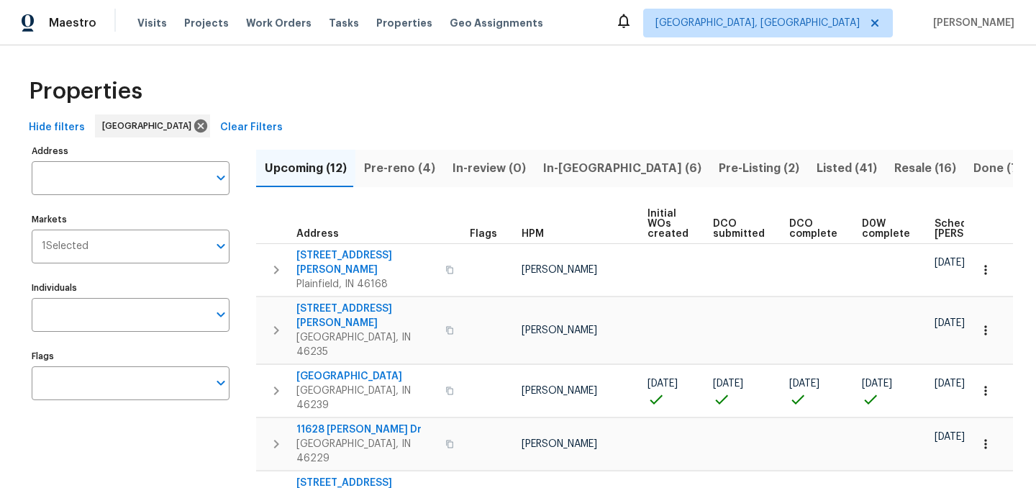
click at [571, 94] on div "Properties" at bounding box center [518, 91] width 990 height 46
